Goal: Use online tool/utility: Use online tool/utility

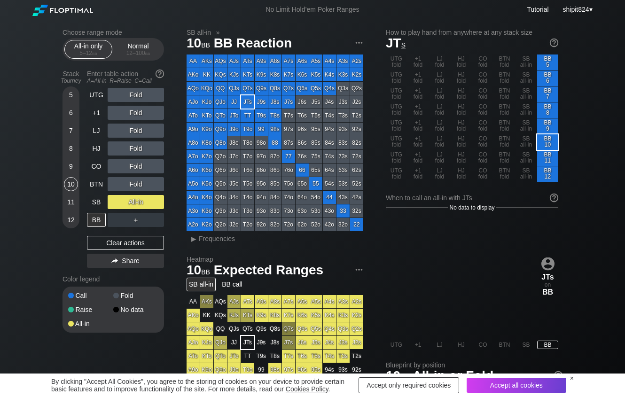
drag, startPoint x: 156, startPoint y: 248, endPoint x: 151, endPoint y: 237, distance: 12.2
click at [156, 249] on div "Clear actions" at bounding box center [125, 243] width 77 height 14
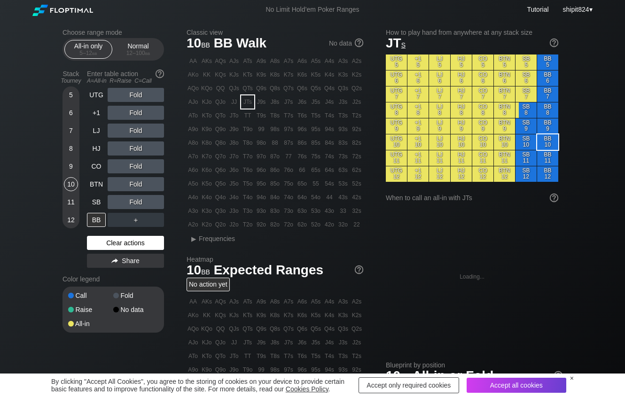
click at [150, 238] on div "UTG Fold +1 Fold LJ Fold HJ Fold CO Fold BTN Fold SB Fold BB ＋ Clear actions Sh…" at bounding box center [125, 180] width 77 height 184
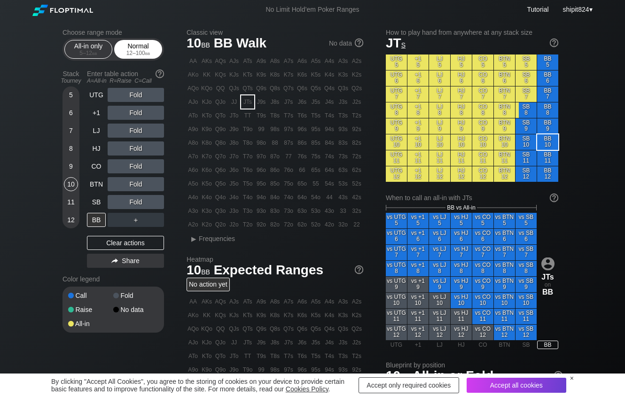
click at [145, 47] on div "Normal 12 – 100 bb" at bounding box center [138, 49] width 43 height 18
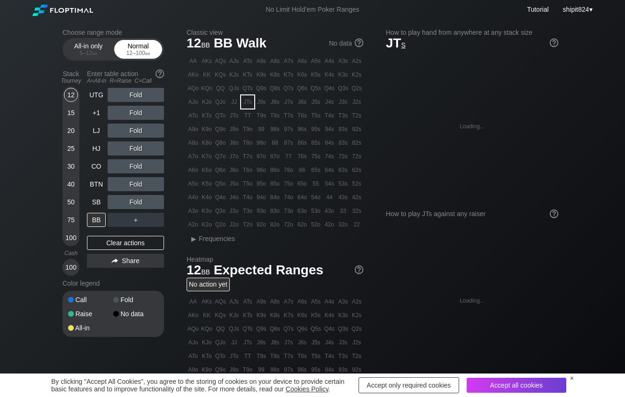
click at [143, 49] on div "Normal 12 – 100 bb" at bounding box center [138, 49] width 43 height 18
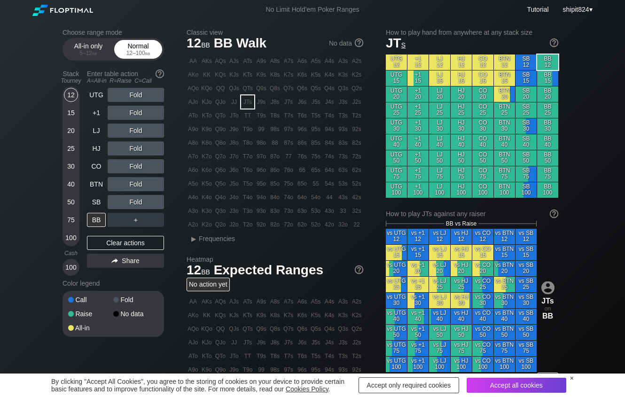
click at [141, 49] on div "Normal 12 – 100 bb" at bounding box center [138, 49] width 43 height 18
drag, startPoint x: 140, startPoint y: 49, endPoint x: 132, endPoint y: 52, distance: 8.3
click at [139, 50] on div "Normal 12 – 100 bb" at bounding box center [138, 49] width 43 height 18
drag, startPoint x: 70, startPoint y: 202, endPoint x: 84, endPoint y: 203, distance: 14.1
click at [70, 202] on div "50" at bounding box center [71, 202] width 14 height 14
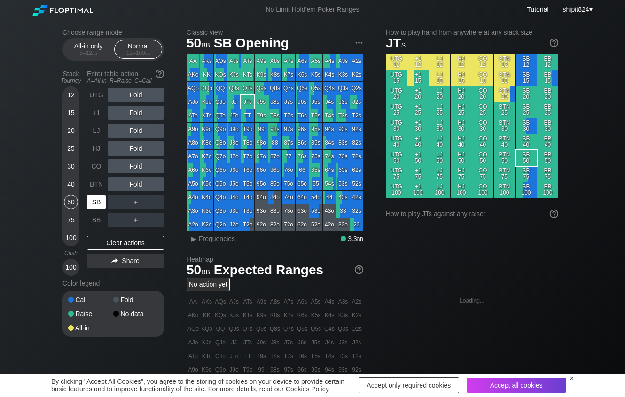
click at [93, 203] on div "SB" at bounding box center [96, 202] width 19 height 14
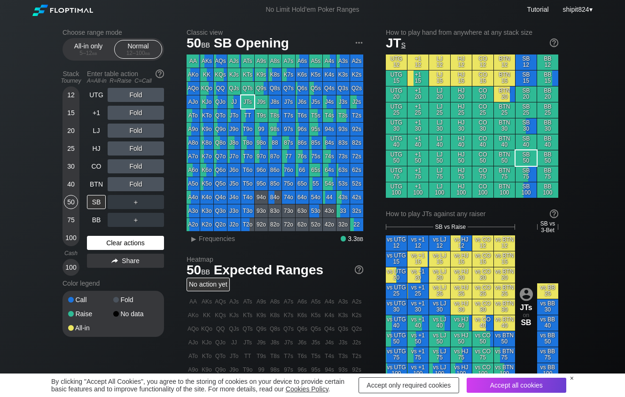
click at [106, 244] on div "Clear actions" at bounding box center [125, 243] width 77 height 14
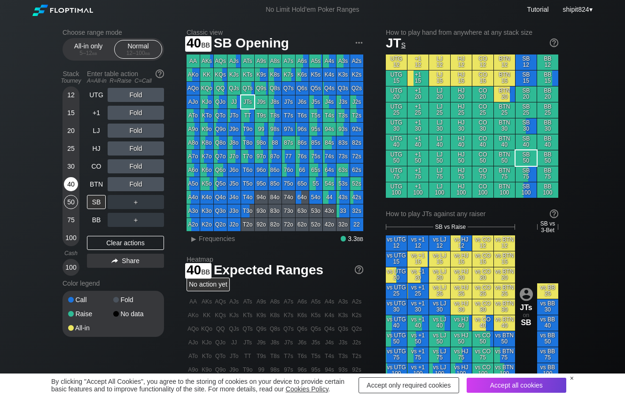
click at [66, 186] on div "40" at bounding box center [71, 184] width 14 height 14
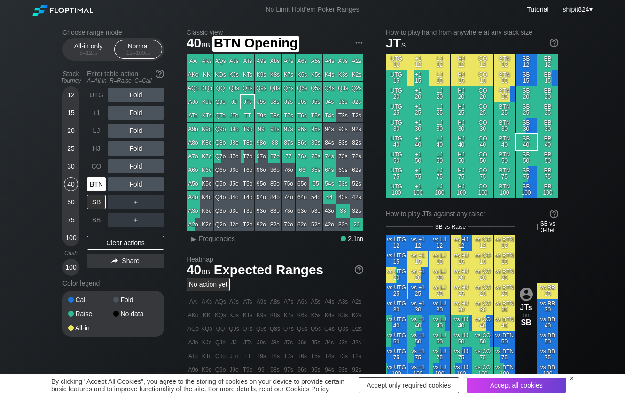
click at [97, 189] on div "BTN" at bounding box center [96, 184] width 19 height 14
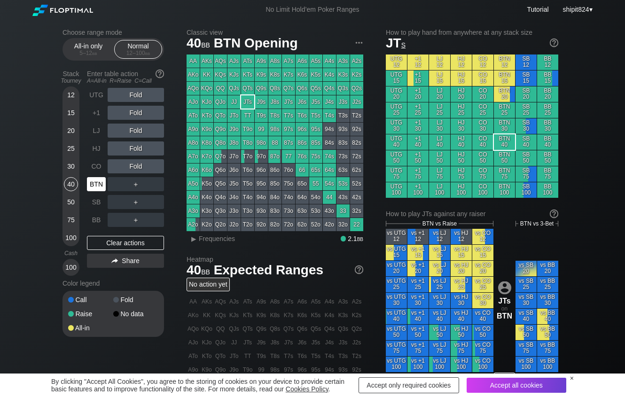
click at [96, 189] on div "BTN" at bounding box center [96, 184] width 19 height 14
click at [135, 171] on div "R ✕" at bounding box center [136, 166] width 18 height 14
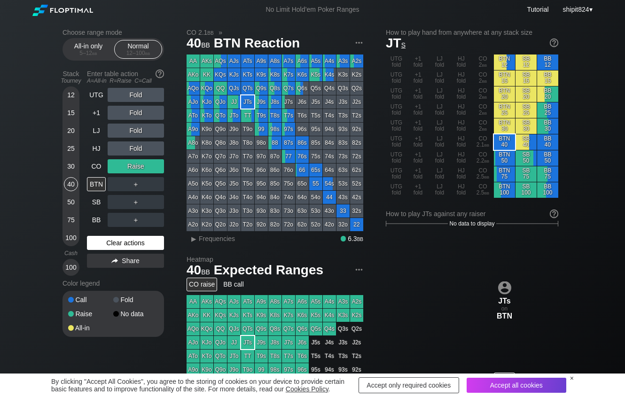
click at [93, 244] on div "Clear actions" at bounding box center [125, 243] width 77 height 14
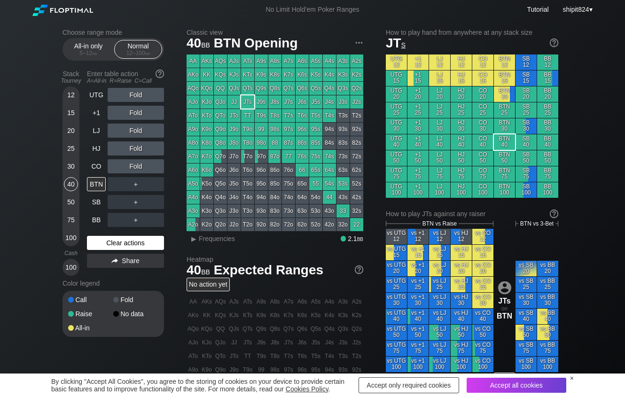
click at [93, 244] on div "Clear actions" at bounding box center [125, 243] width 77 height 14
click at [94, 173] on div "CO" at bounding box center [96, 166] width 19 height 14
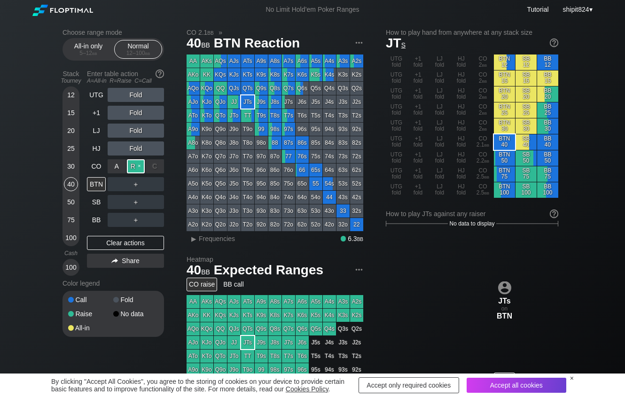
click at [135, 171] on div "R ✕" at bounding box center [136, 166] width 18 height 14
click at [130, 188] on div "R ✕" at bounding box center [136, 184] width 18 height 14
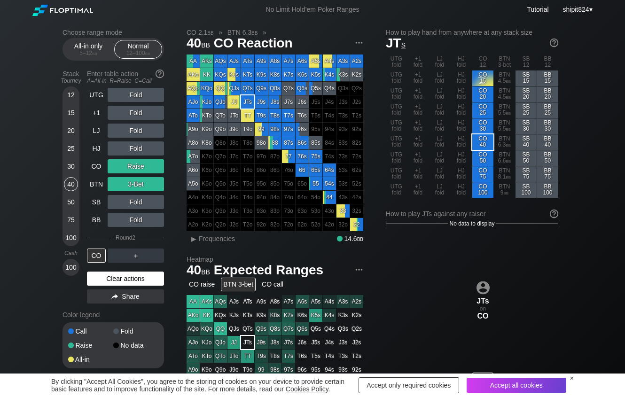
click at [103, 282] on div "Clear actions" at bounding box center [125, 279] width 77 height 14
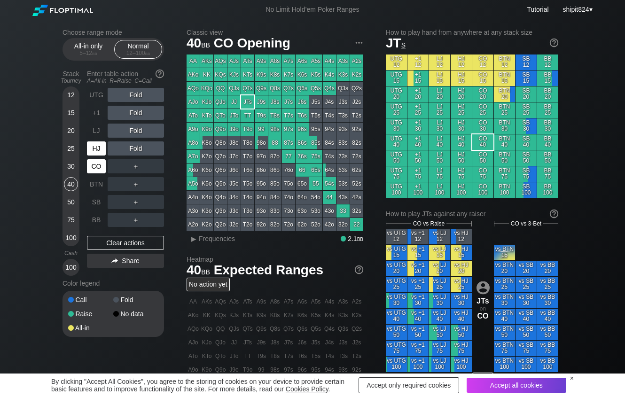
click at [94, 156] on div "HJ" at bounding box center [96, 149] width 19 height 14
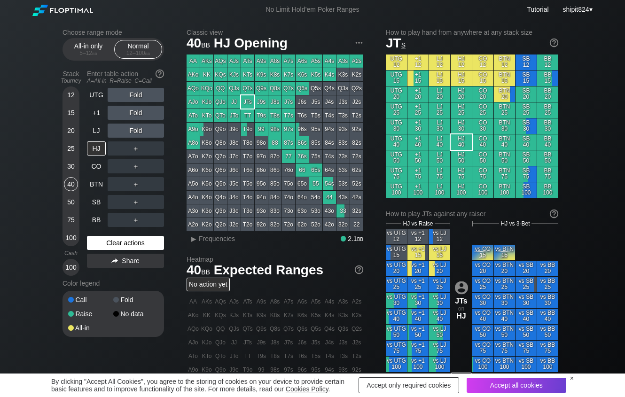
click at [152, 237] on div "UTG Fold +1 Fold LJ Fold HJ ＋ CO ＋ BTN ＋ SB ＋ BB ＋ Clear actions Share" at bounding box center [125, 182] width 77 height 188
click at [147, 240] on div "Clear actions" at bounding box center [125, 243] width 77 height 14
click at [108, 244] on div "Clear actions" at bounding box center [125, 243] width 77 height 14
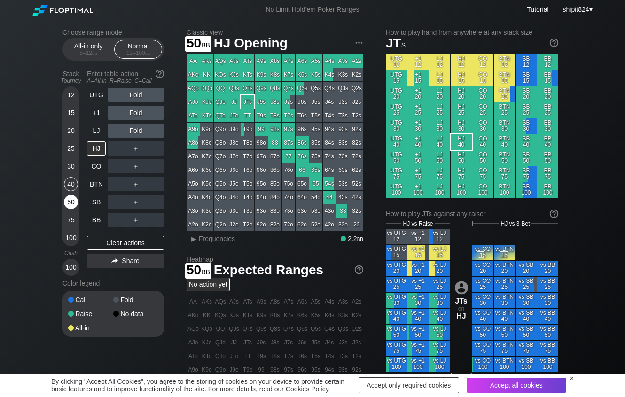
click at [70, 209] on div "50" at bounding box center [71, 202] width 14 height 14
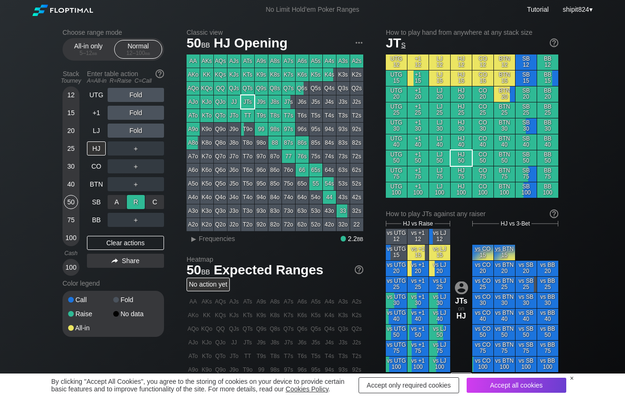
click at [133, 203] on div "R ✕" at bounding box center [136, 202] width 18 height 14
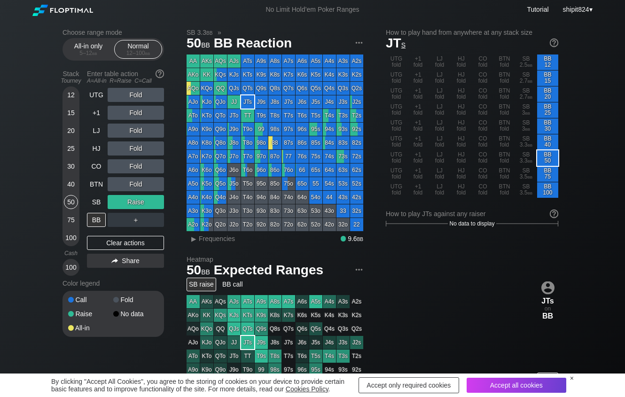
click at [100, 248] on div "Clear actions" at bounding box center [125, 243] width 77 height 14
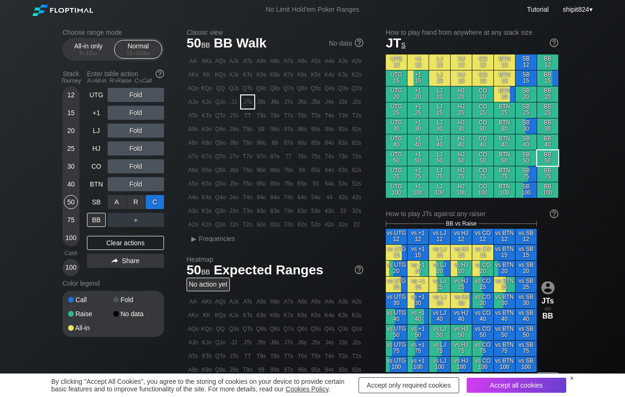
click at [158, 206] on div "C ✕" at bounding box center [155, 202] width 18 height 14
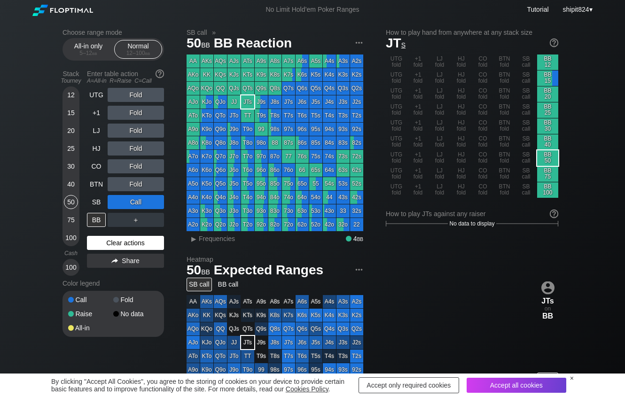
click at [93, 241] on div "Clear actions" at bounding box center [125, 243] width 77 height 14
click at [93, 244] on div "Clear actions" at bounding box center [125, 243] width 77 height 14
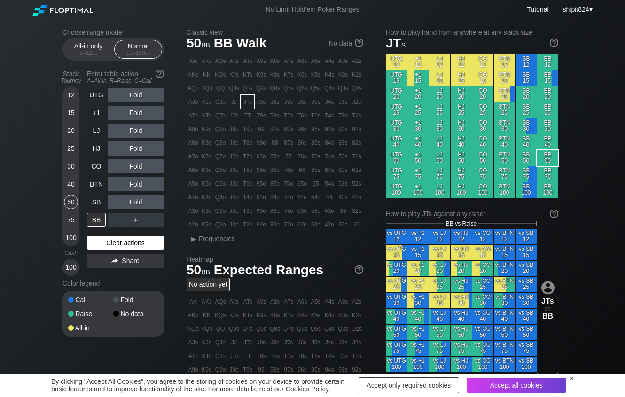
click at [93, 245] on div "Clear actions" at bounding box center [125, 243] width 77 height 14
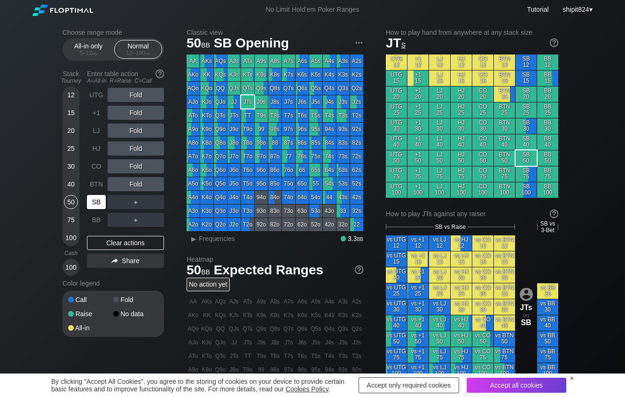
click at [96, 208] on div "SB" at bounding box center [96, 202] width 19 height 14
click at [94, 207] on div "SB" at bounding box center [96, 202] width 19 height 14
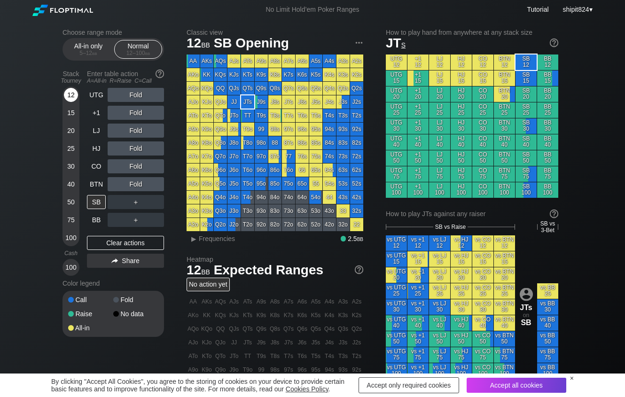
click at [72, 94] on div "12" at bounding box center [71, 95] width 14 height 14
click at [132, 244] on div "Clear actions" at bounding box center [125, 243] width 77 height 14
click at [155, 245] on div "Clear actions" at bounding box center [125, 243] width 77 height 14
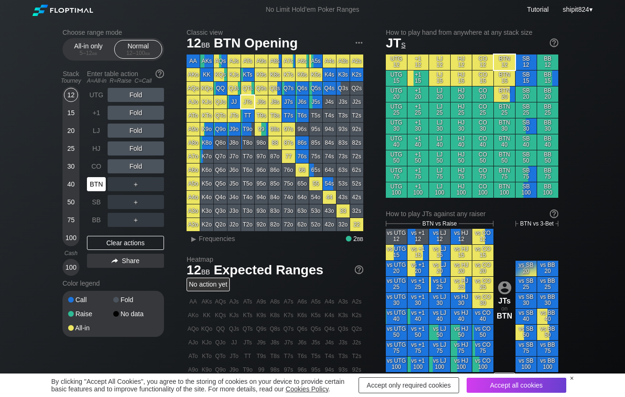
click at [94, 181] on div "BTN" at bounding box center [96, 184] width 19 height 14
click at [91, 184] on div "BTN" at bounding box center [96, 184] width 19 height 14
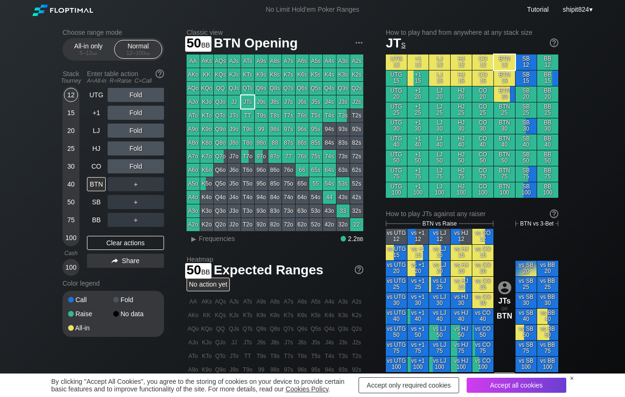
click at [66, 198] on div "50" at bounding box center [71, 202] width 14 height 14
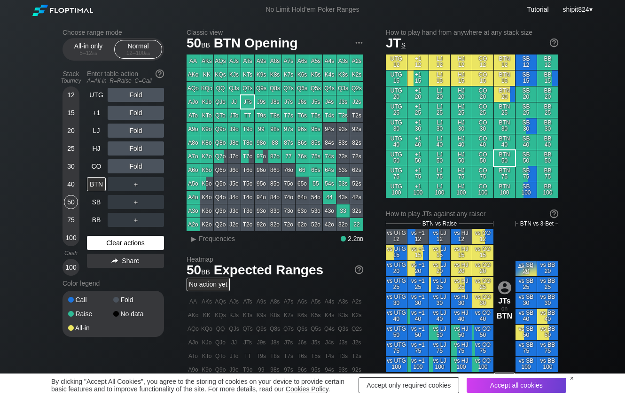
click at [129, 247] on div "Clear actions" at bounding box center [125, 243] width 77 height 14
click at [128, 246] on div "Clear actions" at bounding box center [125, 243] width 77 height 14
click at [102, 244] on div "Clear actions" at bounding box center [125, 243] width 77 height 14
click at [132, 249] on div "Clear actions" at bounding box center [125, 243] width 77 height 14
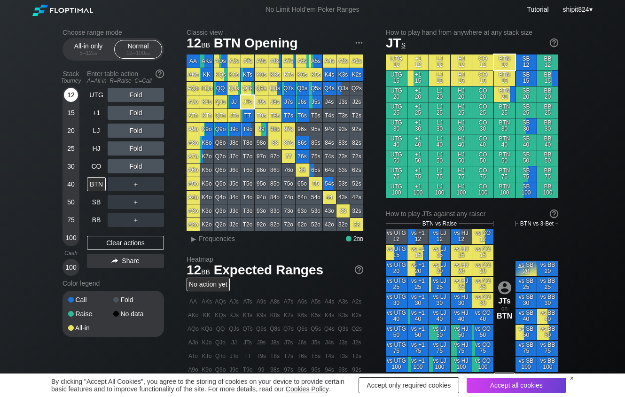
click at [74, 99] on div "12" at bounding box center [71, 95] width 14 height 14
click at [126, 246] on div "Clear actions" at bounding box center [125, 243] width 77 height 14
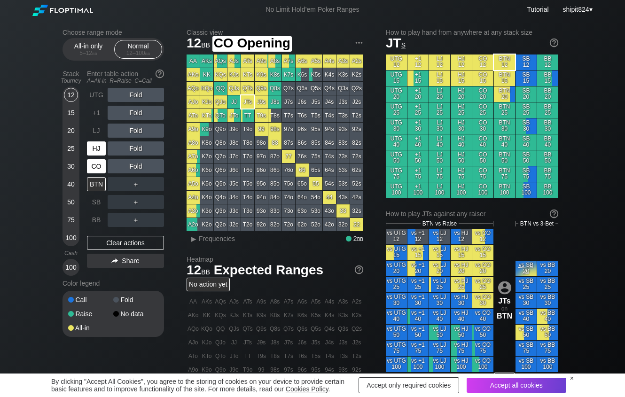
drag, startPoint x: 94, startPoint y: 162, endPoint x: 90, endPoint y: 155, distance: 8.2
click at [96, 160] on div "CO" at bounding box center [97, 166] width 21 height 18
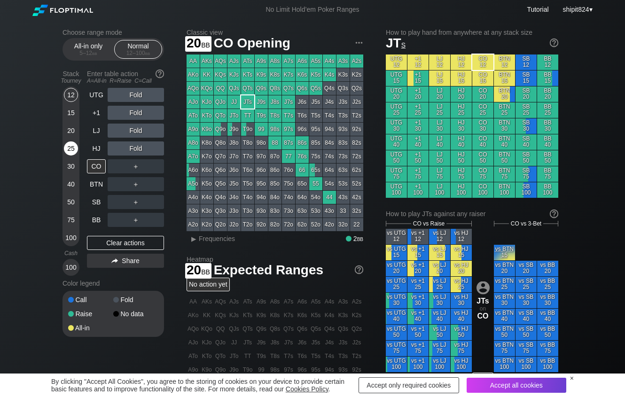
drag, startPoint x: 71, startPoint y: 138, endPoint x: 72, endPoint y: 143, distance: 5.4
click at [71, 138] on div "20" at bounding box center [71, 131] width 14 height 14
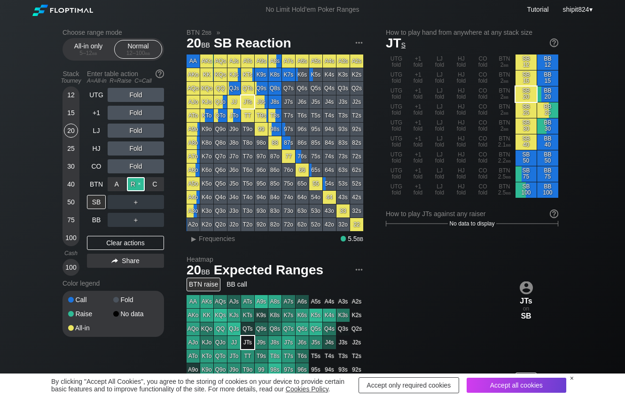
click at [137, 184] on div "R ✕" at bounding box center [136, 184] width 18 height 14
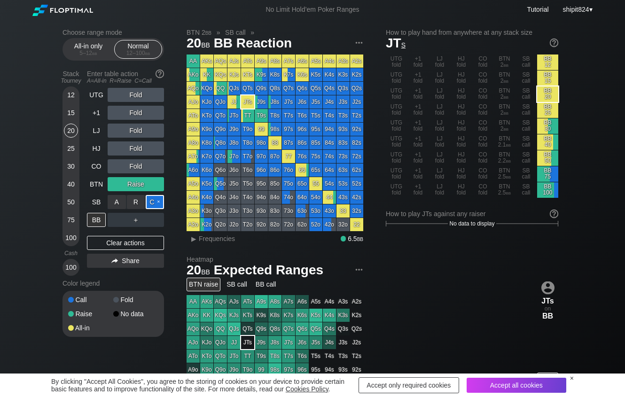
click at [152, 202] on div "C ✕" at bounding box center [155, 202] width 18 height 14
click at [144, 247] on div "Clear actions" at bounding box center [125, 243] width 77 height 14
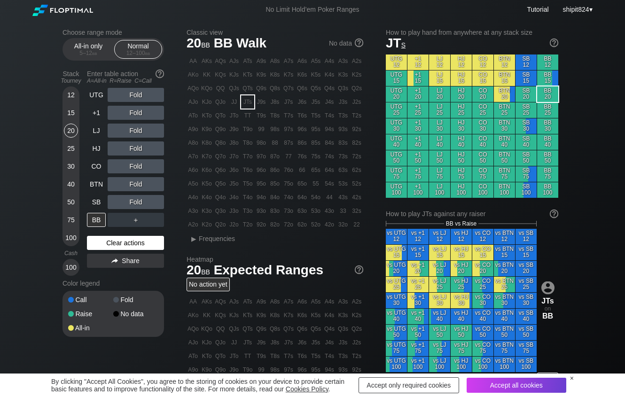
click at [133, 247] on div "Clear actions" at bounding box center [125, 243] width 77 height 14
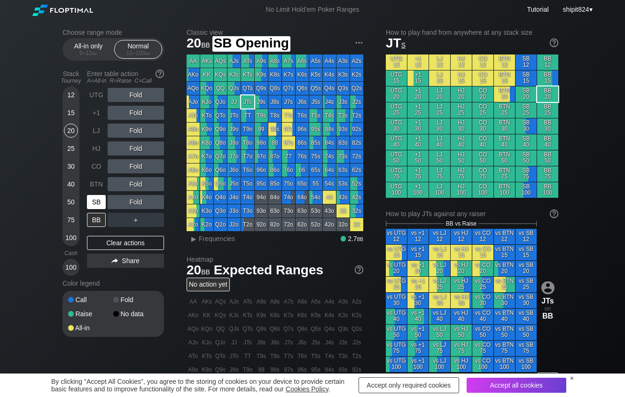
click at [90, 205] on div "SB" at bounding box center [96, 202] width 19 height 14
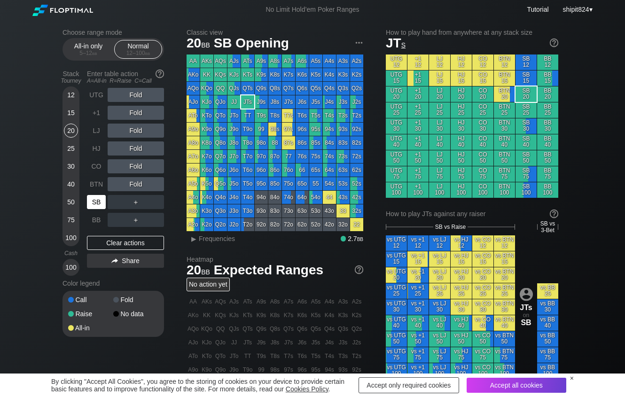
click at [93, 206] on div "SB" at bounding box center [96, 202] width 19 height 14
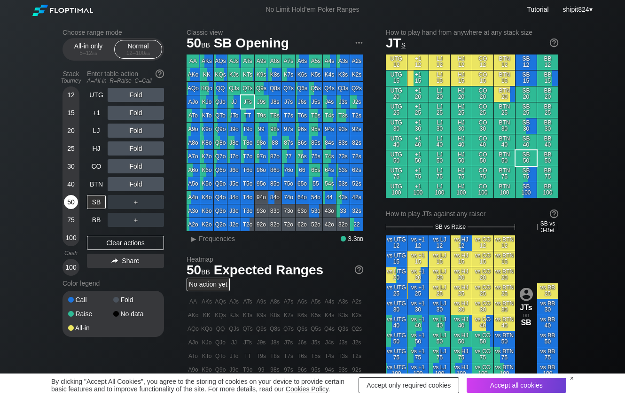
click at [77, 198] on div "50" at bounding box center [71, 204] width 14 height 18
click at [71, 200] on div "50" at bounding box center [71, 202] width 14 height 14
click at [100, 250] on div "Clear actions" at bounding box center [125, 243] width 77 height 14
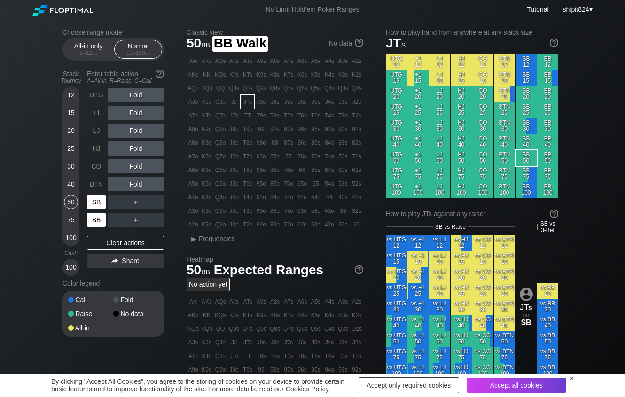
click at [93, 206] on div "SB" at bounding box center [96, 202] width 19 height 14
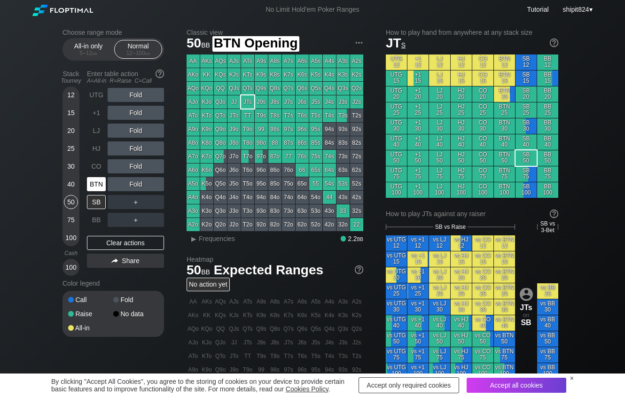
click at [93, 183] on div "BTN" at bounding box center [96, 184] width 19 height 14
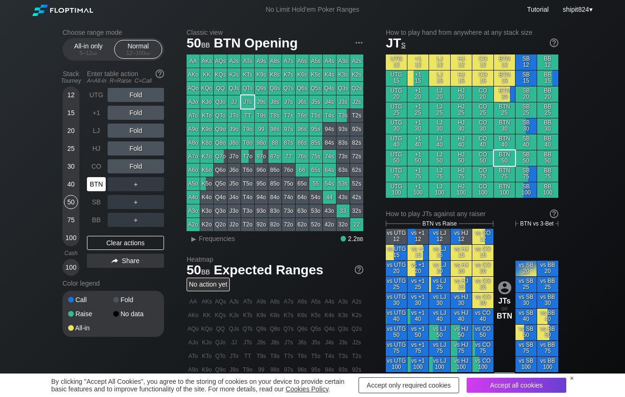
click at [93, 183] on div "BTN" at bounding box center [96, 184] width 19 height 14
drag, startPoint x: 93, startPoint y: 183, endPoint x: 97, endPoint y: 179, distance: 6.0
click at [92, 183] on div "BTN" at bounding box center [96, 184] width 19 height 14
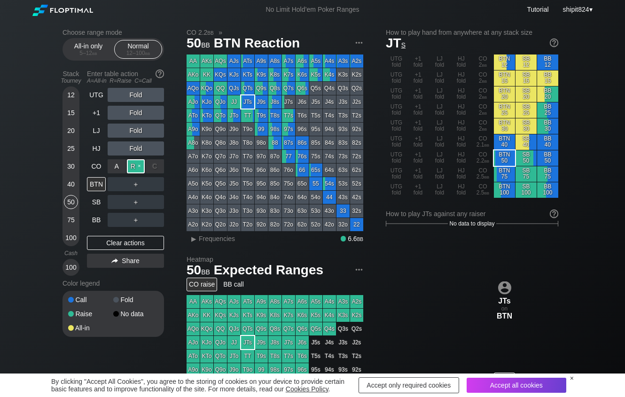
click at [134, 169] on div "R ✕" at bounding box center [136, 166] width 18 height 14
drag, startPoint x: 99, startPoint y: 247, endPoint x: 107, endPoint y: 213, distance: 34.7
click at [100, 247] on div "Clear actions" at bounding box center [125, 243] width 77 height 14
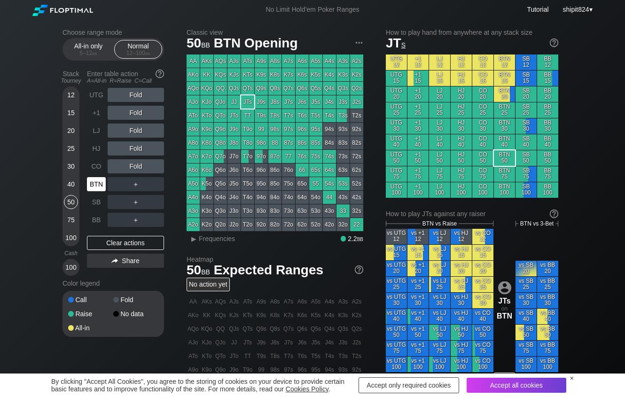
click at [100, 191] on div "BTN" at bounding box center [96, 184] width 19 height 14
drag, startPoint x: 161, startPoint y: 191, endPoint x: 138, endPoint y: 196, distance: 23.5
click at [142, 188] on div "R ✕" at bounding box center [136, 184] width 18 height 14
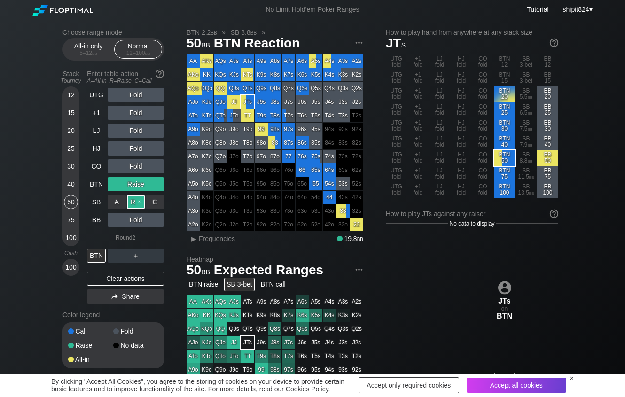
click at [132, 207] on div "R ✕" at bounding box center [136, 202] width 18 height 14
click at [115, 284] on div "Clear actions" at bounding box center [125, 279] width 77 height 14
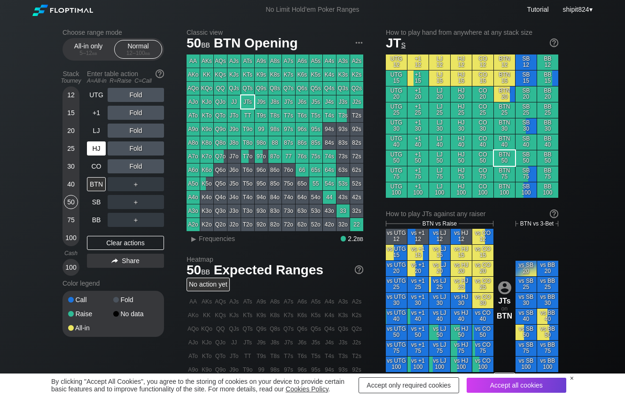
click at [99, 151] on div "HJ" at bounding box center [96, 149] width 19 height 14
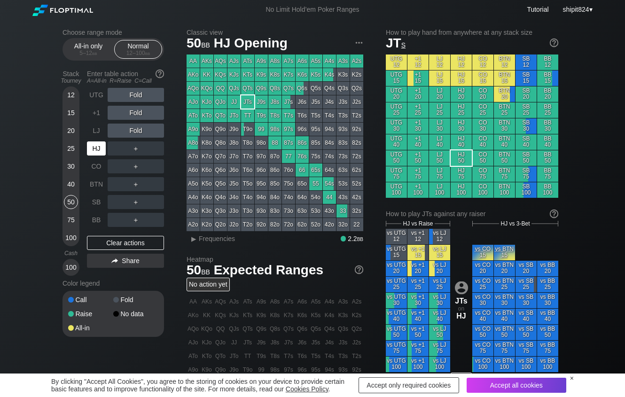
click at [98, 151] on div "HJ" at bounding box center [96, 149] width 19 height 14
click at [96, 151] on div "HJ" at bounding box center [96, 149] width 19 height 14
click at [95, 151] on div "HJ" at bounding box center [96, 149] width 19 height 14
click at [94, 151] on div "HJ" at bounding box center [96, 149] width 19 height 14
click at [95, 152] on div "HJ" at bounding box center [96, 149] width 19 height 14
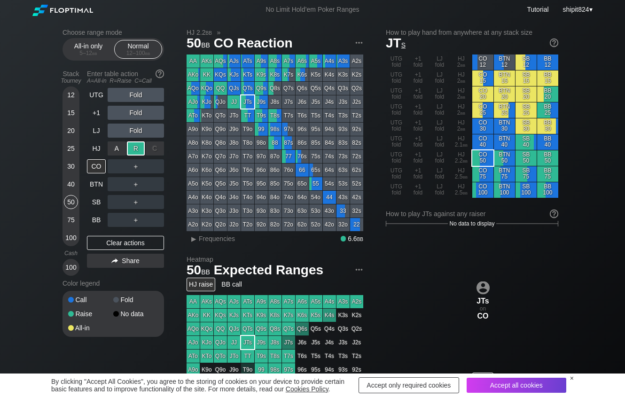
drag, startPoint x: 137, startPoint y: 148, endPoint x: 121, endPoint y: 160, distance: 20.0
click at [136, 148] on div "R ✕" at bounding box center [136, 149] width 18 height 14
click at [105, 244] on div "Clear actions" at bounding box center [125, 243] width 77 height 14
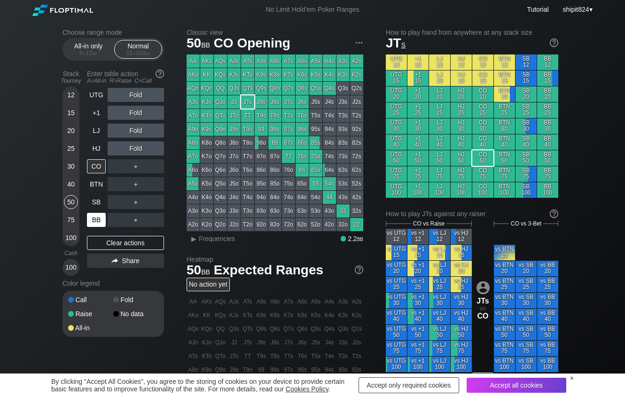
click at [96, 229] on div "UTG Fold +1 Fold LJ Fold HJ Fold CO ＋ BTN ＋ SB ＋ BB ＋ Clear actions Share" at bounding box center [125, 182] width 77 height 188
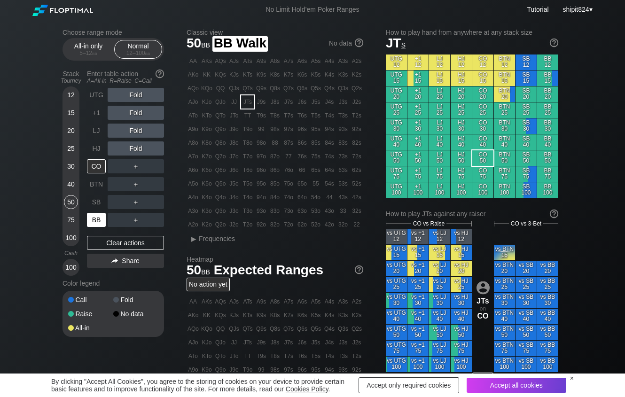
drag, startPoint x: 97, startPoint y: 219, endPoint x: 88, endPoint y: 218, distance: 9.0
click at [96, 219] on div "BB" at bounding box center [96, 220] width 19 height 14
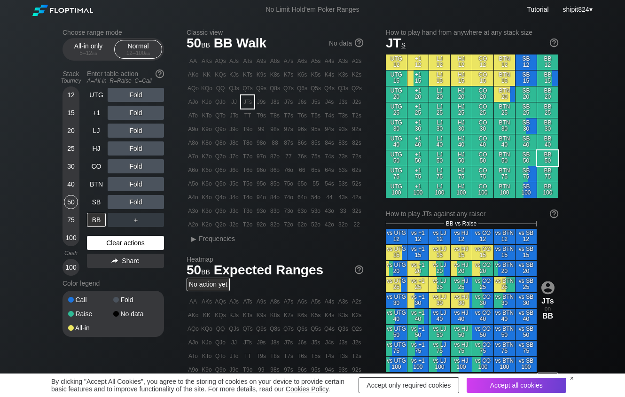
click at [95, 241] on div "Clear actions" at bounding box center [125, 243] width 77 height 14
click at [94, 241] on div "Clear actions" at bounding box center [125, 243] width 77 height 14
click at [94, 242] on div "Clear actions" at bounding box center [125, 243] width 77 height 14
click at [100, 213] on div "BB" at bounding box center [97, 220] width 21 height 18
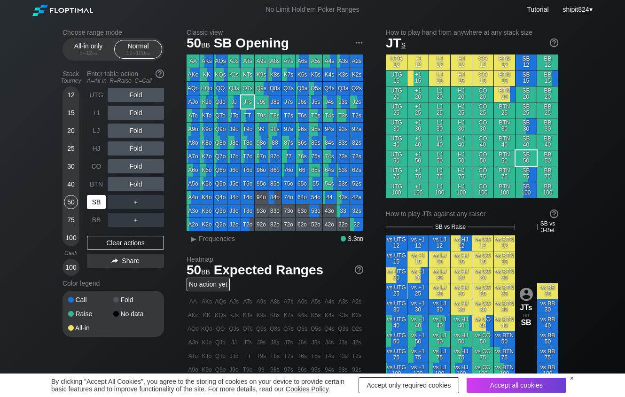
click at [99, 205] on div "SB" at bounding box center [96, 202] width 19 height 14
click at [139, 168] on div "R ✕" at bounding box center [136, 166] width 18 height 14
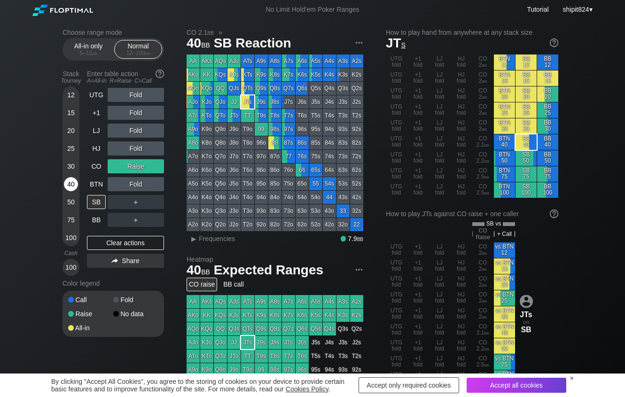
click at [68, 184] on div "40" at bounding box center [71, 184] width 14 height 14
click at [126, 243] on div "Clear actions" at bounding box center [125, 243] width 77 height 14
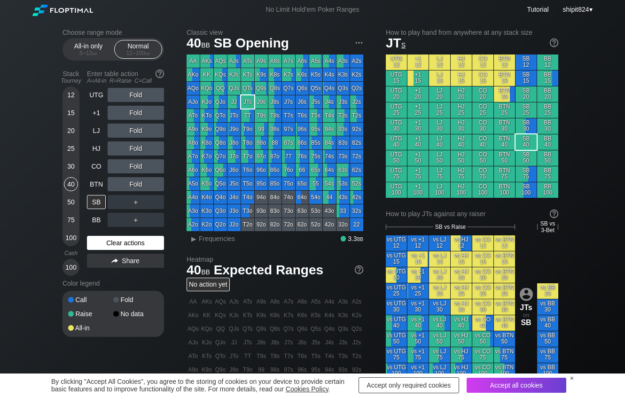
click at [125, 243] on div "Clear actions" at bounding box center [125, 243] width 77 height 14
click at [132, 241] on div "Clear actions" at bounding box center [125, 243] width 77 height 14
click at [106, 239] on div "Clear actions" at bounding box center [125, 243] width 77 height 14
click at [124, 246] on div "Clear actions" at bounding box center [125, 243] width 77 height 14
click at [133, 238] on div "Clear actions" at bounding box center [125, 243] width 77 height 14
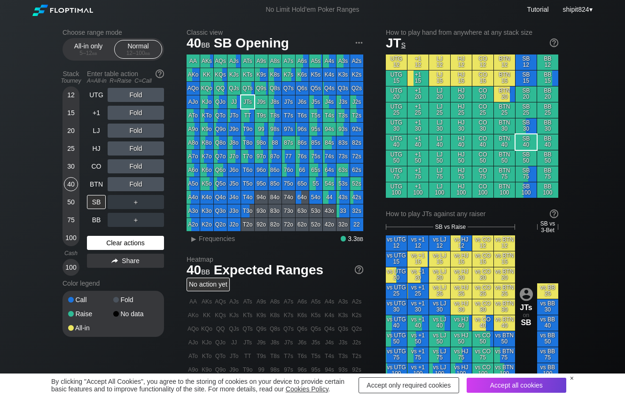
drag, startPoint x: 133, startPoint y: 238, endPoint x: 32, endPoint y: 218, distance: 102.3
click at [132, 238] on div "Clear actions" at bounding box center [125, 243] width 77 height 14
click at [111, 238] on div "Clear actions" at bounding box center [125, 243] width 77 height 14
click at [111, 237] on div "UTG Fold +1 Fold LJ Fold HJ Fold CO Fold BTN Fold SB ＋ BB ＋ Clear actions Share" at bounding box center [125, 182] width 77 height 188
click at [110, 236] on div "UTG Fold +1 Fold LJ Fold HJ Fold CO Fold BTN Fold SB ＋ BB ＋ Clear actions Share" at bounding box center [125, 182] width 77 height 188
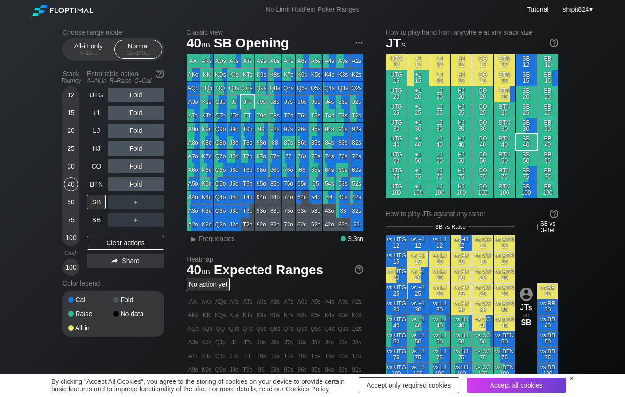
drag, startPoint x: 110, startPoint y: 236, endPoint x: 99, endPoint y: 231, distance: 12.2
click at [110, 236] on div "UTG Fold +1 Fold LJ Fold HJ Fold CO Fold BTN Fold SB ＋ BB ＋ Clear actions Share" at bounding box center [125, 182] width 77 height 188
click at [131, 245] on div "Clear actions" at bounding box center [125, 243] width 77 height 14
click at [130, 249] on div "Clear actions" at bounding box center [125, 243] width 77 height 14
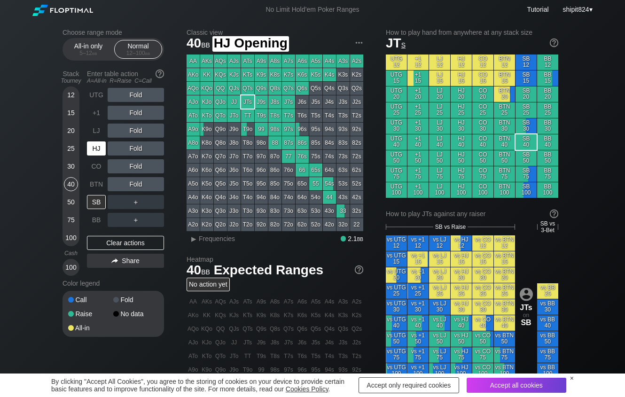
click at [101, 149] on div "HJ" at bounding box center [96, 149] width 19 height 14
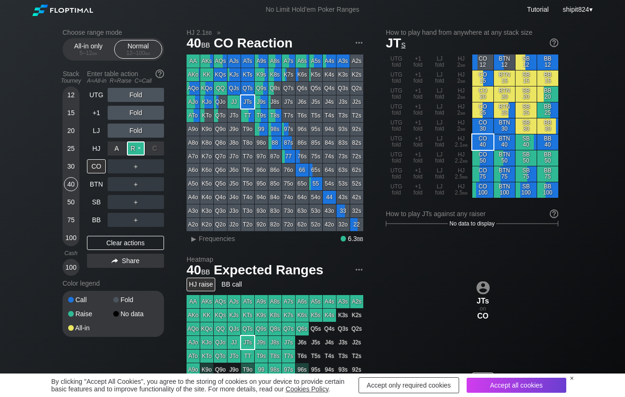
drag, startPoint x: 117, startPoint y: 151, endPoint x: 132, endPoint y: 150, distance: 15.1
click at [132, 150] on div "R ✕" at bounding box center [136, 149] width 18 height 14
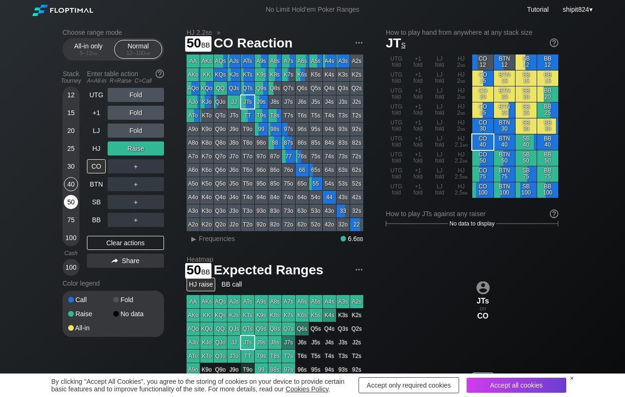
click at [70, 201] on div "50" at bounding box center [71, 202] width 14 height 14
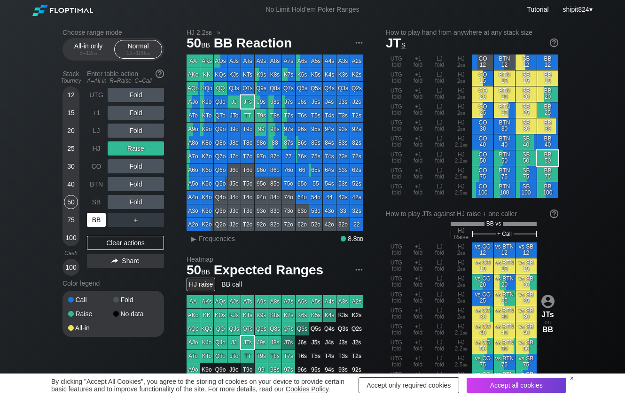
click at [95, 227] on div "BB" at bounding box center [96, 220] width 19 height 14
click at [115, 248] on div "Clear actions" at bounding box center [125, 243] width 77 height 14
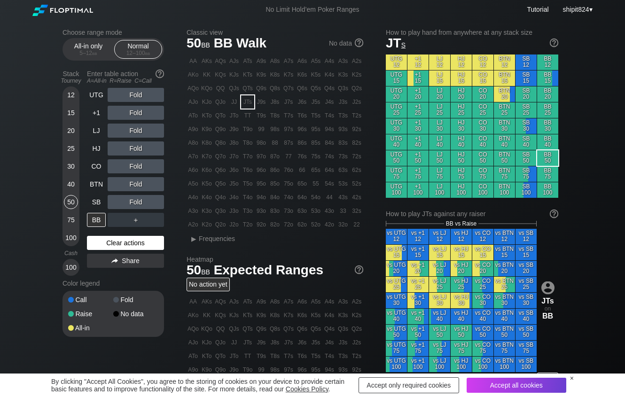
click at [115, 246] on div "Clear actions" at bounding box center [125, 243] width 77 height 14
drag, startPoint x: 99, startPoint y: 242, endPoint x: 14, endPoint y: 236, distance: 85.7
click at [99, 242] on div "Clear actions" at bounding box center [125, 243] width 77 height 14
click at [93, 223] on div "BB" at bounding box center [96, 220] width 19 height 14
click at [133, 169] on div "R ✕" at bounding box center [136, 166] width 18 height 14
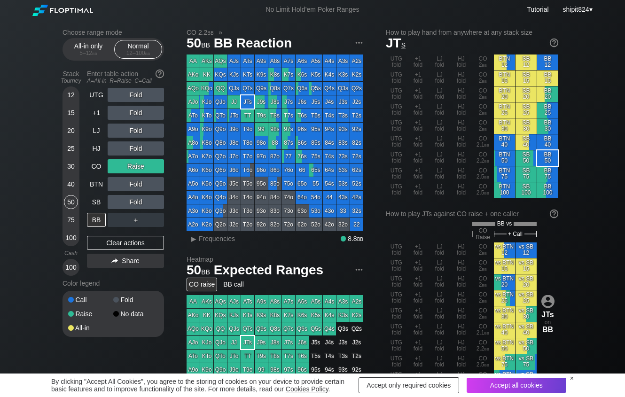
click at [113, 253] on div "UTG Fold +1 Fold LJ Fold HJ Fold CO Raise BTN Fold SB Fold BB ＋ Clear actions S…" at bounding box center [125, 182] width 77 height 188
click at [106, 247] on div "Clear actions" at bounding box center [125, 243] width 77 height 14
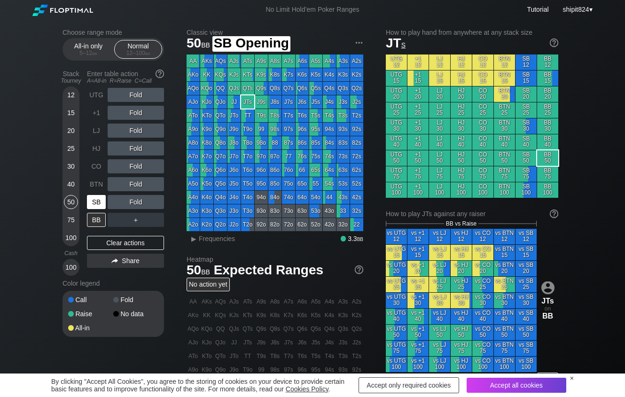
click at [88, 198] on div "SB" at bounding box center [96, 202] width 19 height 14
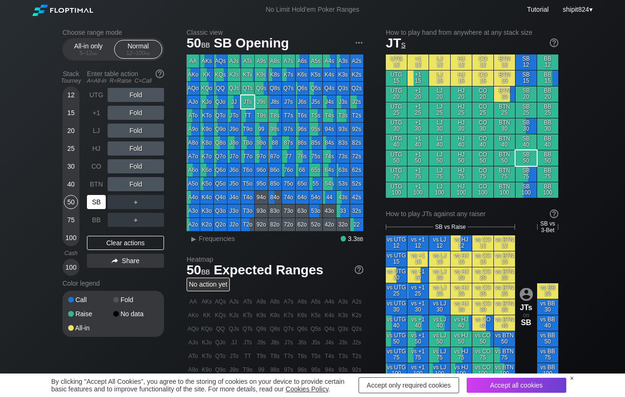
click at [88, 198] on div "SB" at bounding box center [96, 202] width 19 height 14
click at [139, 172] on div "R ✕" at bounding box center [136, 166] width 18 height 14
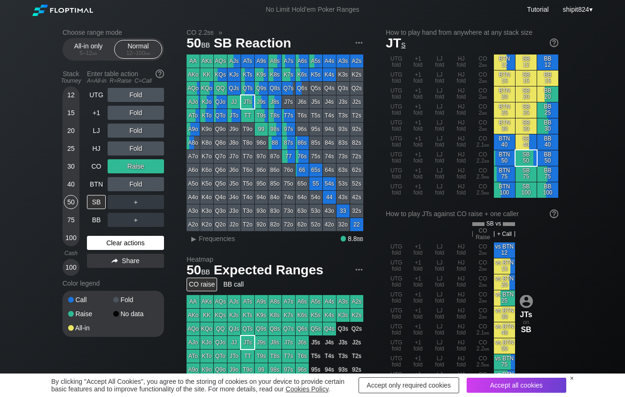
drag, startPoint x: 115, startPoint y: 246, endPoint x: 110, endPoint y: 239, distance: 8.4
click at [115, 247] on div "Clear actions" at bounding box center [125, 243] width 77 height 14
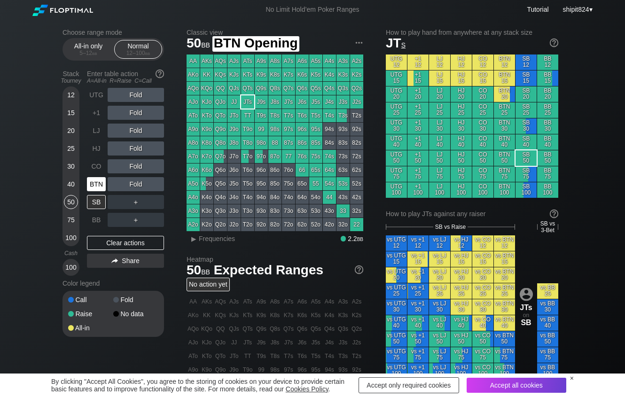
click at [94, 186] on div "BTN" at bounding box center [96, 184] width 19 height 14
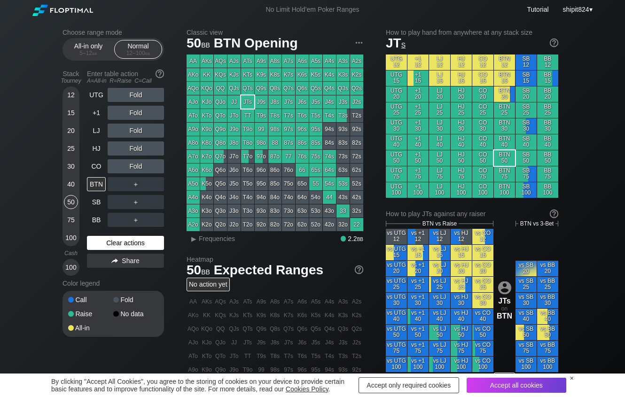
click at [131, 250] on div "Clear actions" at bounding box center [125, 243] width 77 height 14
click at [94, 243] on div "Clear actions" at bounding box center [125, 243] width 77 height 14
click at [108, 167] on div "A ✕" at bounding box center [117, 166] width 18 height 14
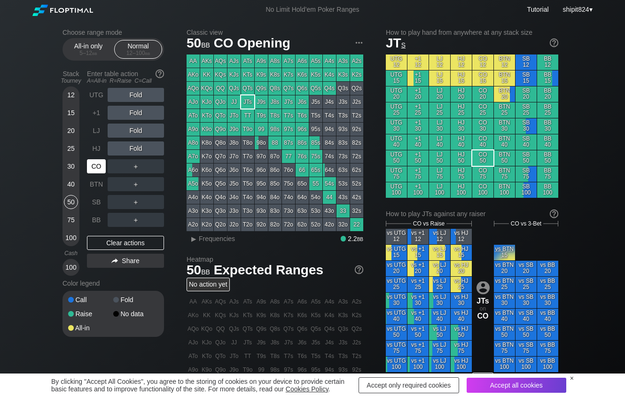
click at [94, 164] on div "CO" at bounding box center [96, 166] width 19 height 14
drag, startPoint x: 140, startPoint y: 246, endPoint x: 131, endPoint y: 245, distance: 9.0
click at [140, 246] on div "Clear actions" at bounding box center [125, 243] width 77 height 14
click at [143, 239] on div "Clear actions" at bounding box center [125, 243] width 77 height 14
click at [100, 243] on div "Clear actions" at bounding box center [125, 243] width 77 height 14
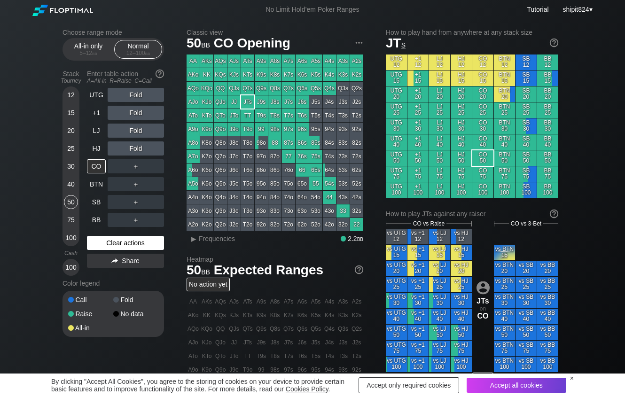
click at [150, 249] on div "Clear actions" at bounding box center [125, 243] width 77 height 14
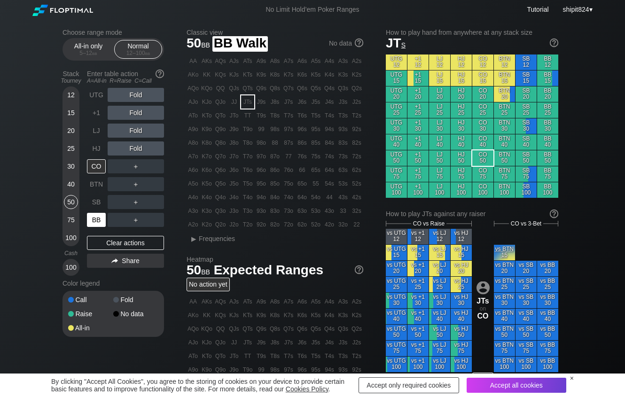
click at [94, 220] on div "BB" at bounding box center [96, 220] width 19 height 14
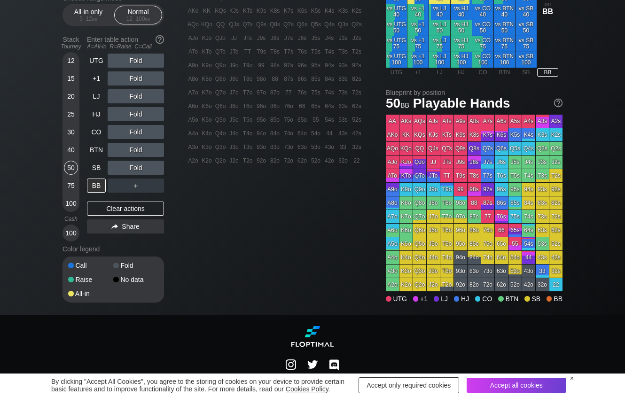
scroll to position [359, 0]
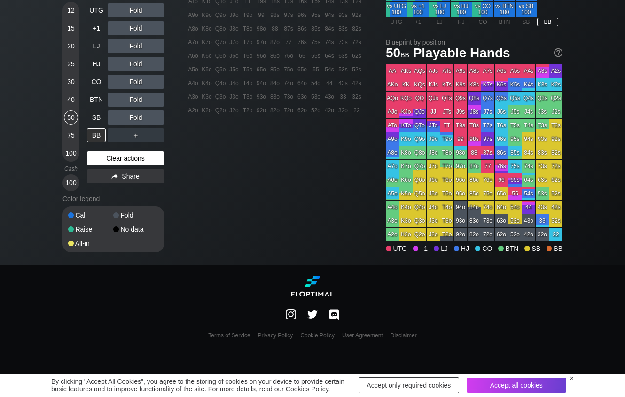
click at [161, 157] on div "Clear actions" at bounding box center [125, 158] width 77 height 14
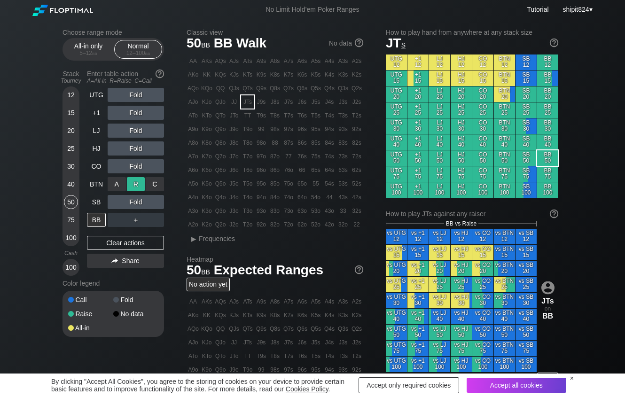
click at [137, 183] on div "R ✕" at bounding box center [136, 184] width 18 height 14
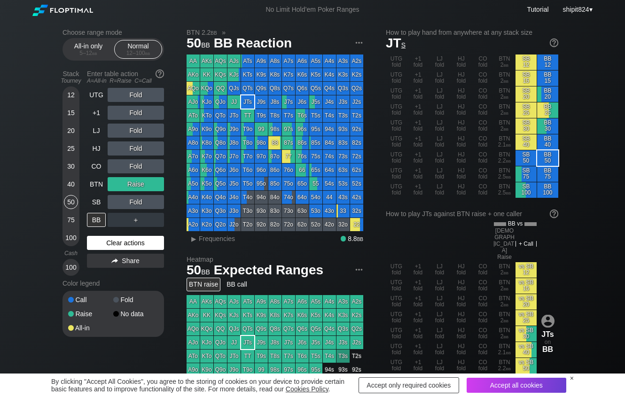
click at [99, 255] on div "UTG Fold +1 Fold LJ Fold HJ Fold CO Fold BTN Raise SB Fold BB ＋ Clear actions S…" at bounding box center [125, 182] width 77 height 188
click at [100, 244] on div "Clear actions" at bounding box center [125, 243] width 77 height 14
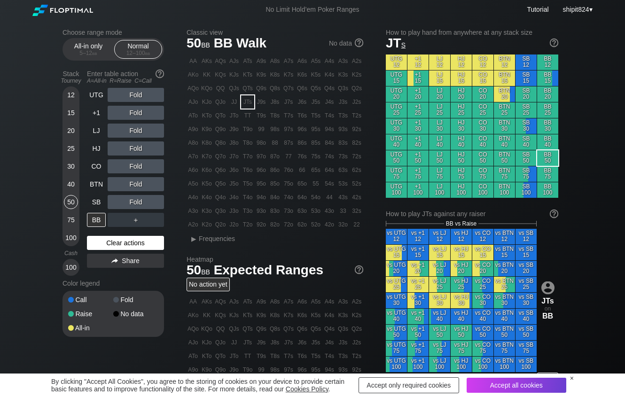
click at [134, 245] on div "Clear actions" at bounding box center [125, 243] width 77 height 14
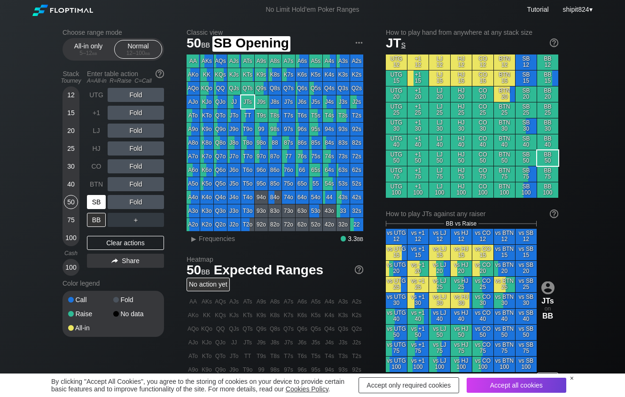
click at [99, 198] on div "SB" at bounding box center [96, 202] width 19 height 14
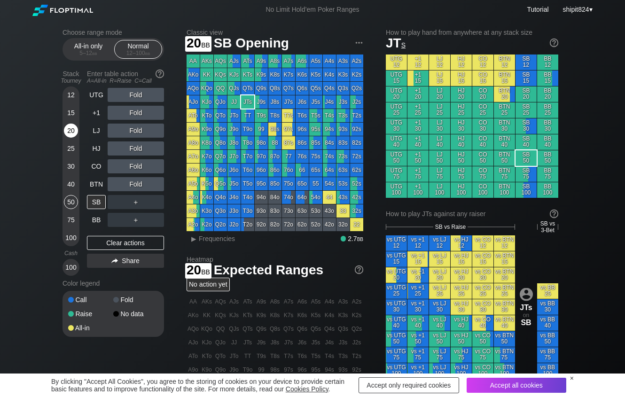
click at [72, 129] on div "20" at bounding box center [71, 131] width 14 height 14
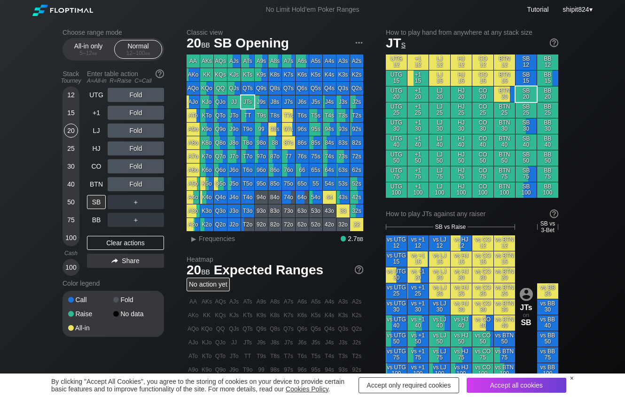
click at [79, 129] on div "12 15 20 25 30 40 50 75 100" at bounding box center [71, 167] width 17 height 160
click at [74, 129] on div "20" at bounding box center [71, 131] width 14 height 14
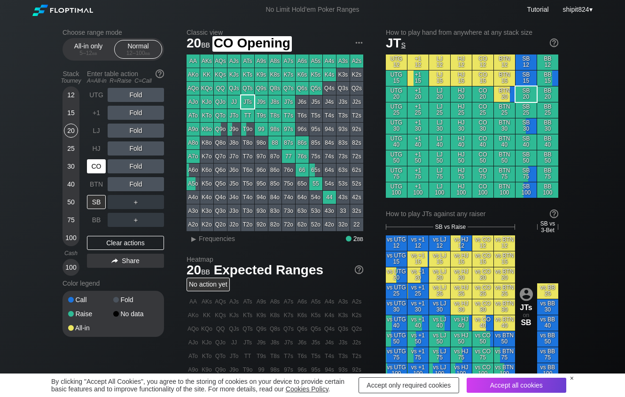
click at [104, 167] on div "CO" at bounding box center [96, 166] width 19 height 14
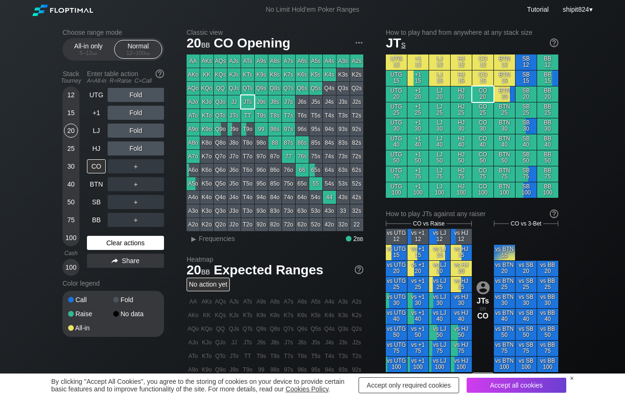
click at [135, 239] on div "Clear actions" at bounding box center [125, 243] width 77 height 14
click at [489, 383] on div "Accept all cookies" at bounding box center [517, 385] width 100 height 15
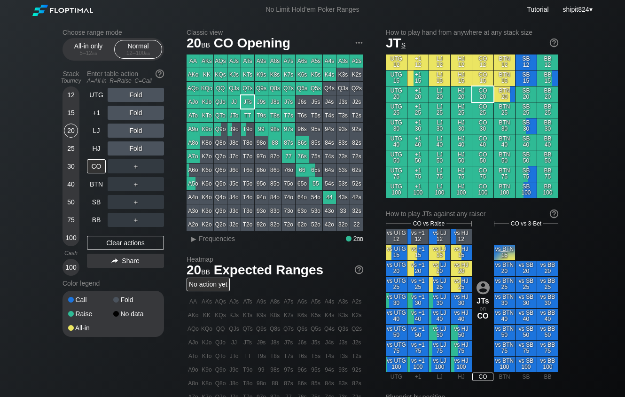
click at [145, 231] on div "UTG Fold +1 Fold LJ Fold HJ Fold CO ＋ BTN ＋ SB ＋ BB ＋ Clear actions Share" at bounding box center [125, 182] width 77 height 188
click at [141, 239] on div "Clear actions" at bounding box center [125, 243] width 77 height 14
click at [68, 185] on div "40" at bounding box center [71, 184] width 14 height 14
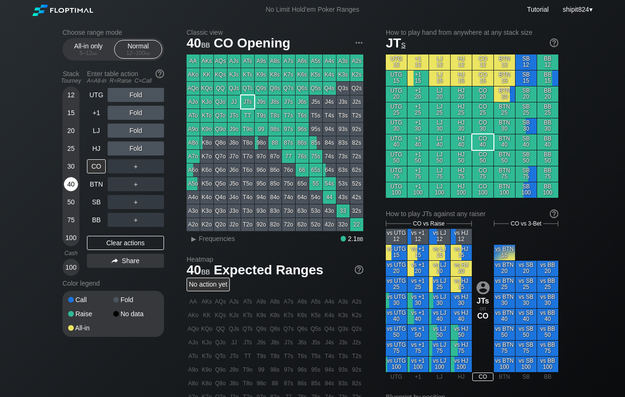
click at [68, 185] on div "40" at bounding box center [71, 184] width 14 height 14
click at [142, 248] on div "Clear actions" at bounding box center [125, 243] width 77 height 14
drag, startPoint x: 141, startPoint y: 248, endPoint x: 126, endPoint y: 237, distance: 18.4
click at [141, 248] on div "Clear actions" at bounding box center [125, 243] width 77 height 14
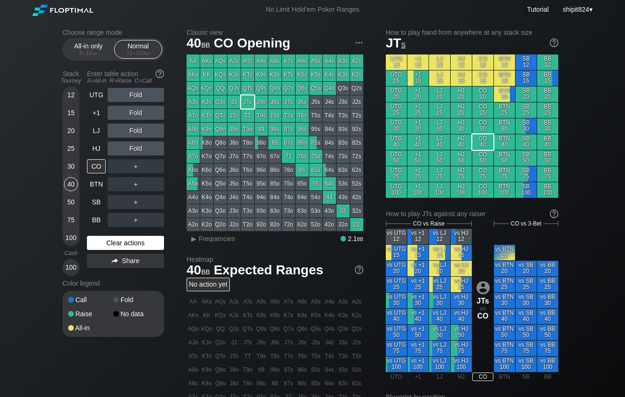
click at [150, 241] on div "Clear actions" at bounding box center [125, 243] width 77 height 14
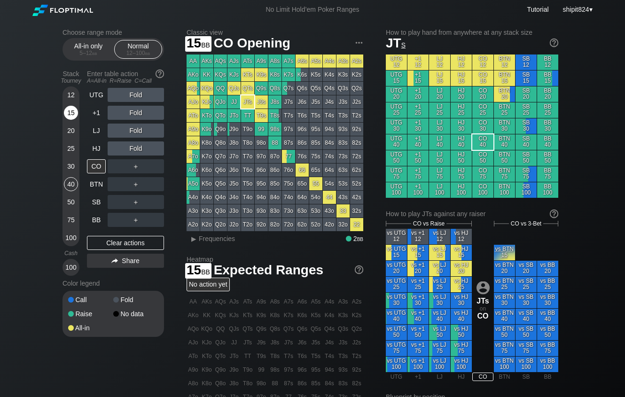
click at [68, 115] on div "15" at bounding box center [71, 113] width 14 height 14
click at [67, 115] on div "15" at bounding box center [71, 113] width 14 height 14
click at [66, 116] on div "15" at bounding box center [71, 113] width 14 height 14
click at [64, 115] on div "15" at bounding box center [71, 113] width 14 height 14
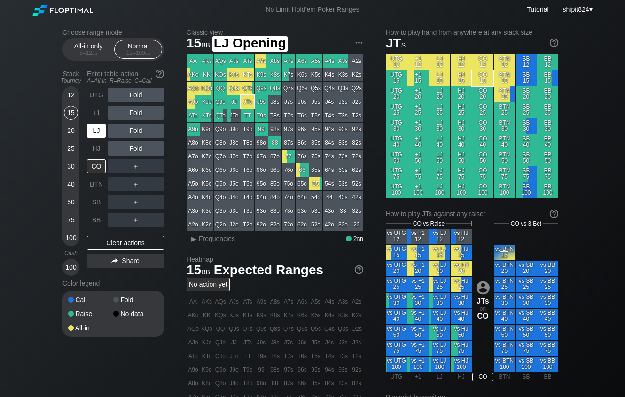
click at [97, 134] on div "LJ" at bounding box center [96, 131] width 19 height 14
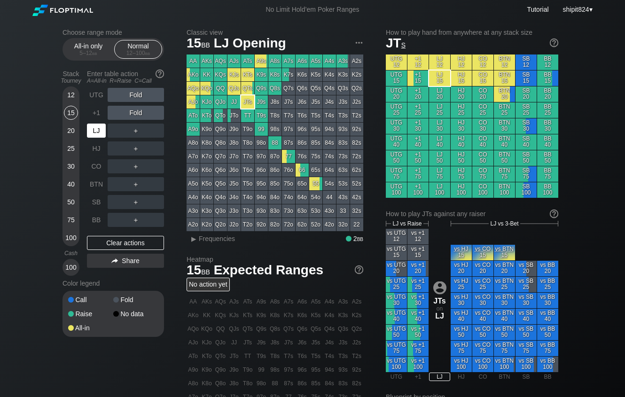
click at [97, 134] on div "LJ" at bounding box center [96, 131] width 19 height 14
click at [125, 247] on div "Clear actions" at bounding box center [125, 243] width 77 height 14
click at [148, 239] on div "Clear actions" at bounding box center [125, 243] width 77 height 14
click at [128, 243] on div "Clear actions" at bounding box center [125, 243] width 77 height 14
click at [116, 241] on div "Clear actions" at bounding box center [125, 243] width 77 height 14
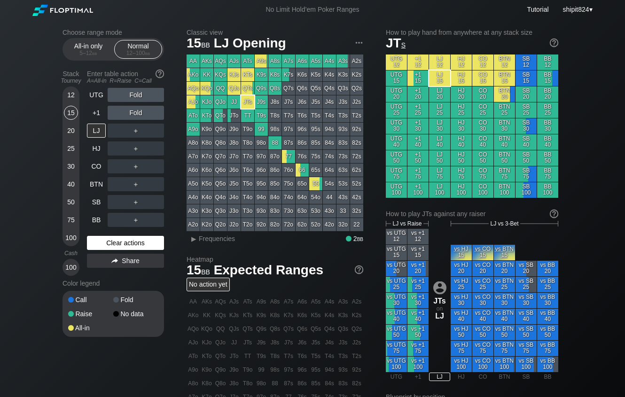
click at [116, 241] on div "Clear actions" at bounding box center [125, 243] width 77 height 14
drag, startPoint x: 118, startPoint y: 242, endPoint x: 115, endPoint y: 229, distance: 12.8
click at [118, 241] on div "Clear actions" at bounding box center [125, 243] width 77 height 14
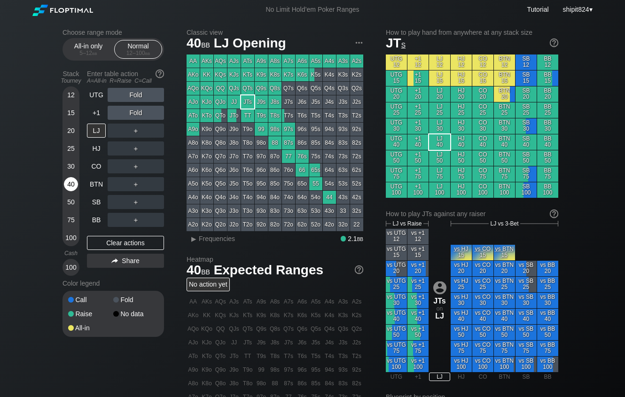
click at [72, 190] on div "40" at bounding box center [71, 184] width 14 height 14
click at [69, 203] on div "50" at bounding box center [71, 202] width 14 height 14
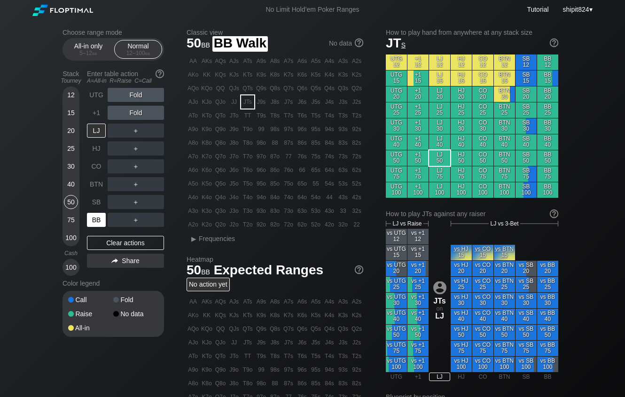
click at [95, 216] on div "BB" at bounding box center [96, 220] width 19 height 14
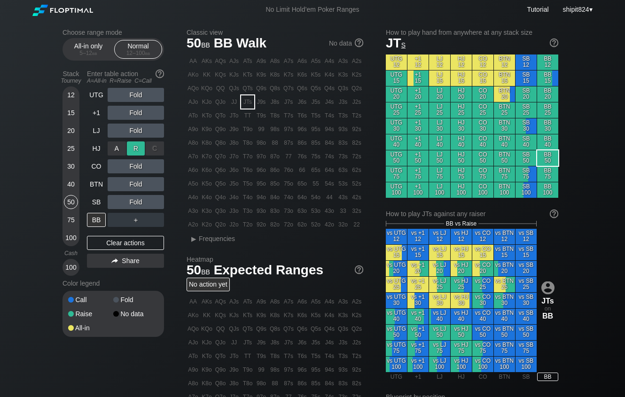
click at [135, 151] on div "R ✕" at bounding box center [136, 149] width 18 height 14
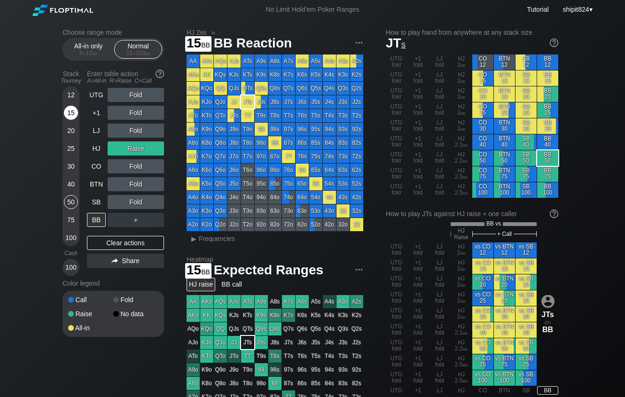
drag, startPoint x: 74, startPoint y: 116, endPoint x: 72, endPoint y: 121, distance: 5.9
click at [74, 116] on div "15" at bounding box center [71, 113] width 14 height 14
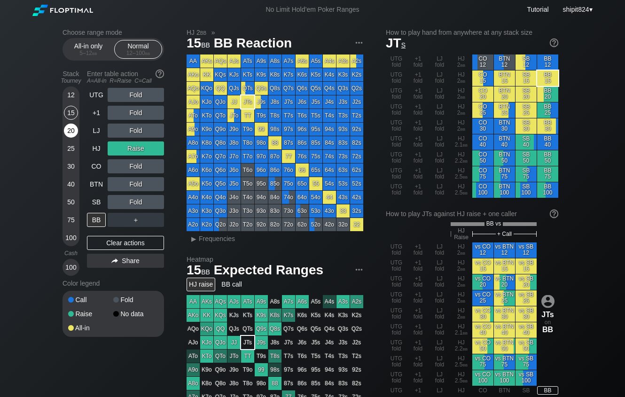
click at [71, 127] on div "20" at bounding box center [71, 131] width 14 height 14
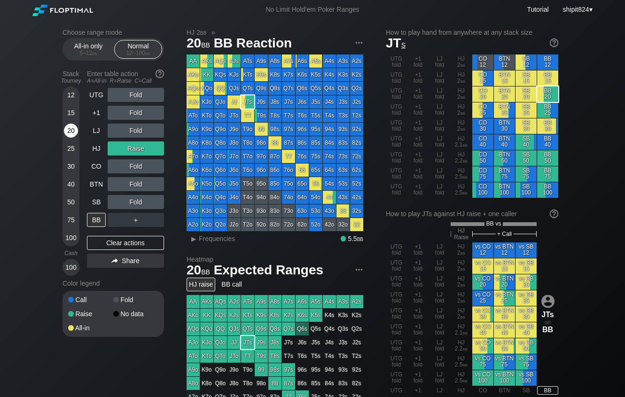
click at [67, 132] on div "20" at bounding box center [71, 131] width 14 height 14
click at [66, 134] on div "20" at bounding box center [71, 131] width 14 height 14
click at [130, 245] on div "Clear actions" at bounding box center [125, 243] width 77 height 14
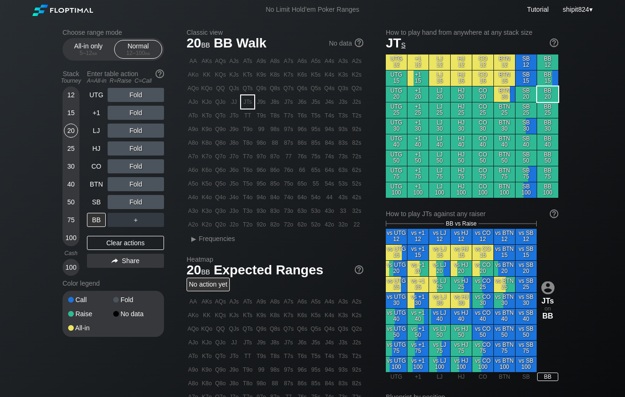
click at [137, 149] on div "Fold" at bounding box center [136, 149] width 56 height 14
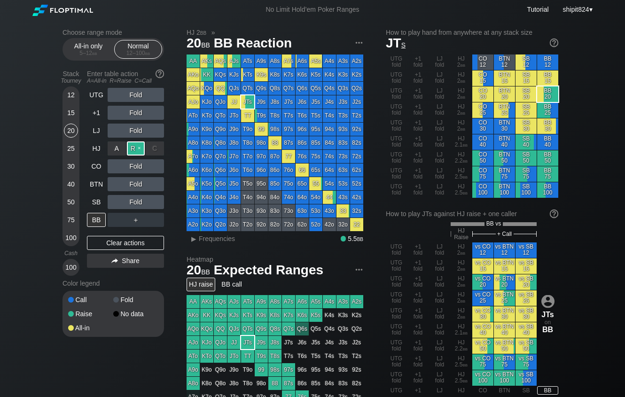
click at [137, 149] on div "R ✕" at bounding box center [136, 149] width 18 height 14
click at [156, 186] on div "C ✕" at bounding box center [155, 184] width 18 height 14
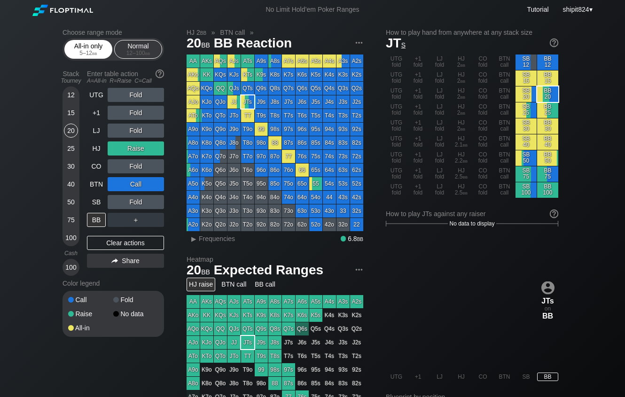
click at [95, 48] on div "All-in only 5 – 12 bb" at bounding box center [88, 49] width 43 height 18
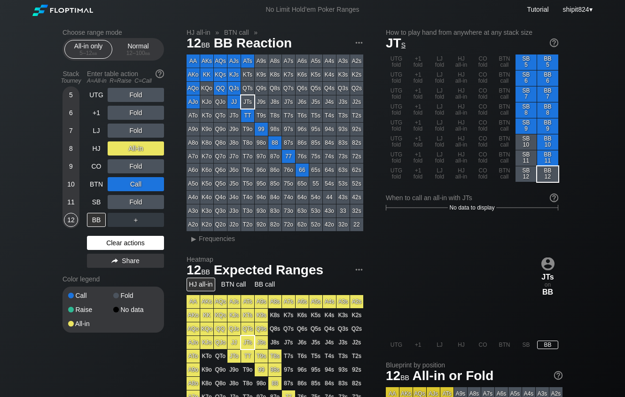
click at [95, 244] on div "Clear actions" at bounding box center [125, 243] width 77 height 14
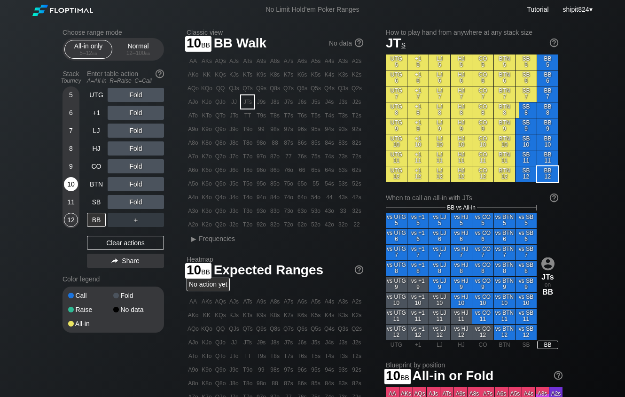
click at [72, 188] on div "10" at bounding box center [71, 184] width 14 height 14
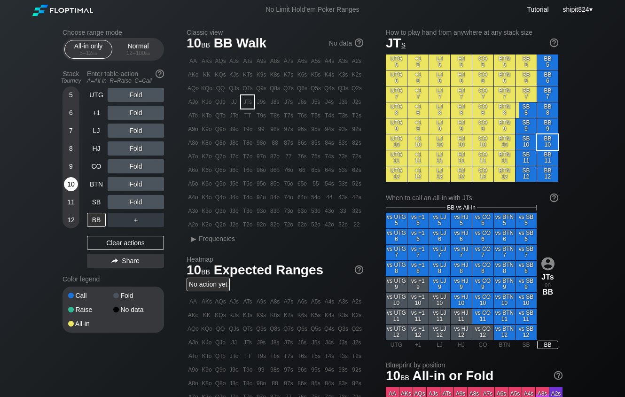
click at [72, 187] on div "10" at bounding box center [71, 184] width 14 height 14
drag, startPoint x: 72, startPoint y: 187, endPoint x: 0, endPoint y: 191, distance: 72.0
click at [71, 187] on div "10" at bounding box center [71, 184] width 14 height 14
click at [129, 242] on div "Clear actions" at bounding box center [125, 243] width 77 height 14
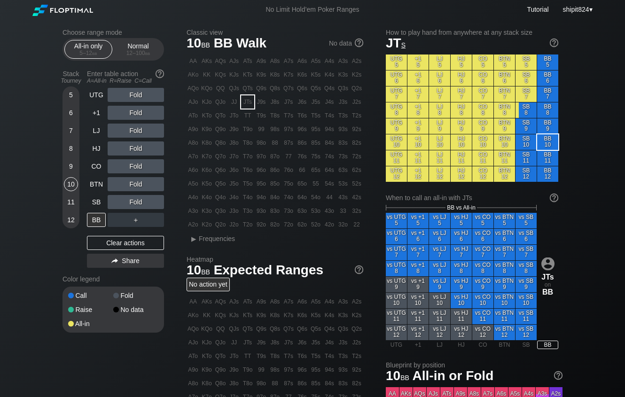
drag, startPoint x: 129, startPoint y: 240, endPoint x: 119, endPoint y: 185, distance: 55.8
click at [129, 241] on div "Clear actions" at bounding box center [125, 243] width 77 height 14
click at [126, 44] on div "Normal 12 – 100 bb" at bounding box center [138, 49] width 43 height 18
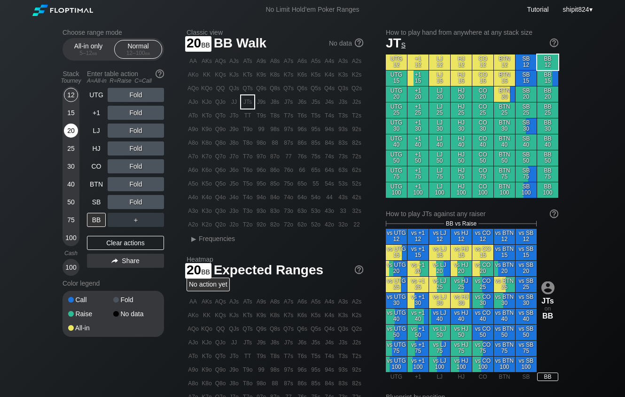
click at [75, 130] on div "20" at bounding box center [71, 131] width 14 height 14
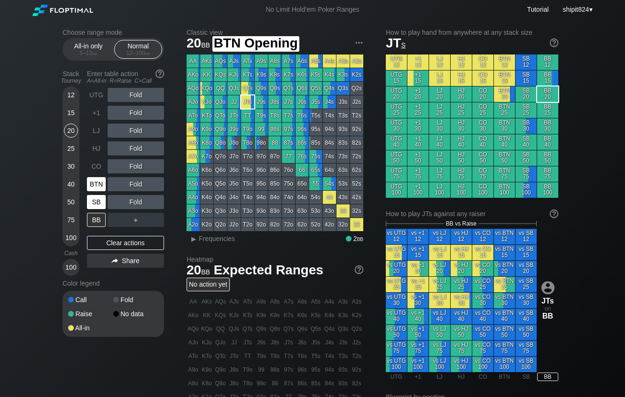
click at [95, 201] on div "SB" at bounding box center [96, 202] width 19 height 14
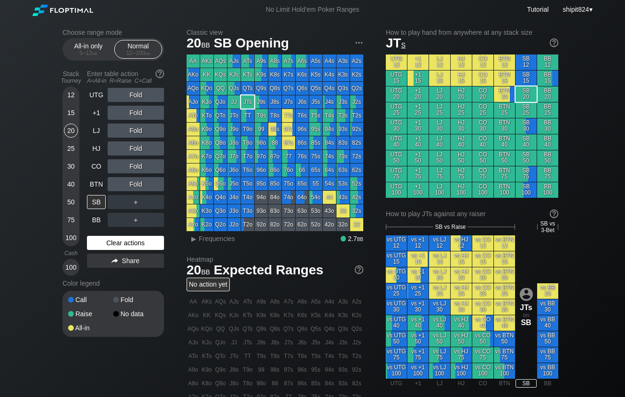
drag, startPoint x: 128, startPoint y: 248, endPoint x: 121, endPoint y: 246, distance: 7.0
click at [128, 249] on div "Clear actions" at bounding box center [125, 243] width 77 height 14
drag, startPoint x: 62, startPoint y: 203, endPoint x: 74, endPoint y: 205, distance: 12.4
click at [62, 203] on div "Choose range mode All-in only 5 – 12 bb Normal 12 – 100 bb Stack Tourney Enter …" at bounding box center [312, 322] width 515 height 607
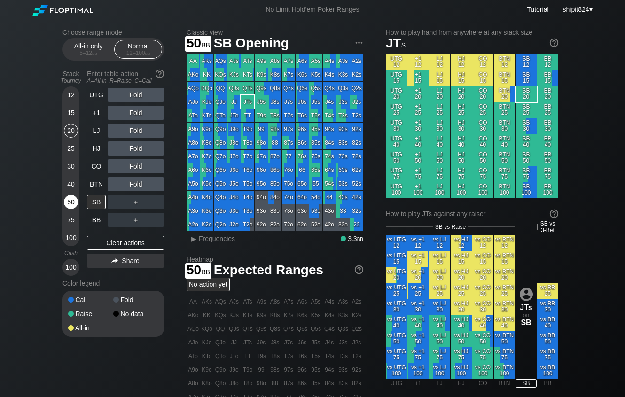
click at [73, 204] on div "50" at bounding box center [71, 202] width 14 height 14
click at [71, 204] on div "50" at bounding box center [71, 202] width 14 height 14
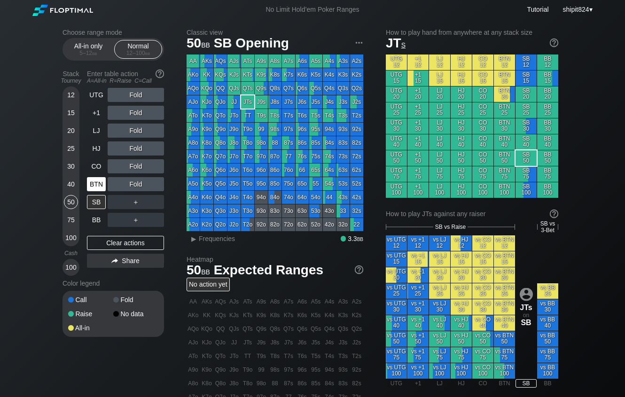
click at [93, 187] on div "BTN" at bounding box center [96, 184] width 19 height 14
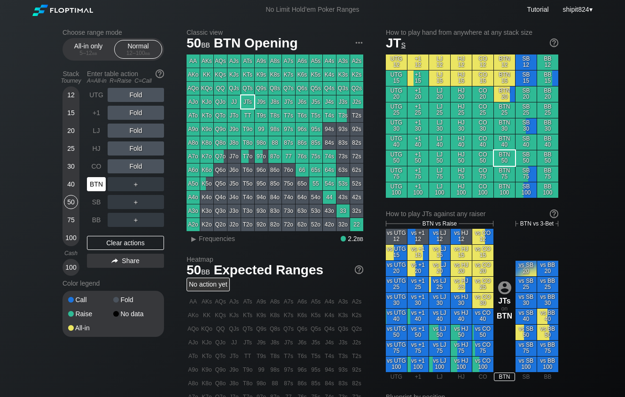
click at [93, 187] on div "BTN" at bounding box center [96, 184] width 19 height 14
click at [136, 149] on div "R ✕" at bounding box center [136, 149] width 18 height 14
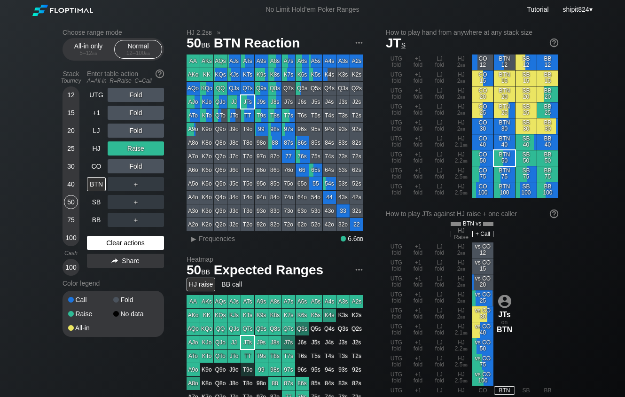
click at [119, 239] on div "Clear actions" at bounding box center [125, 243] width 77 height 14
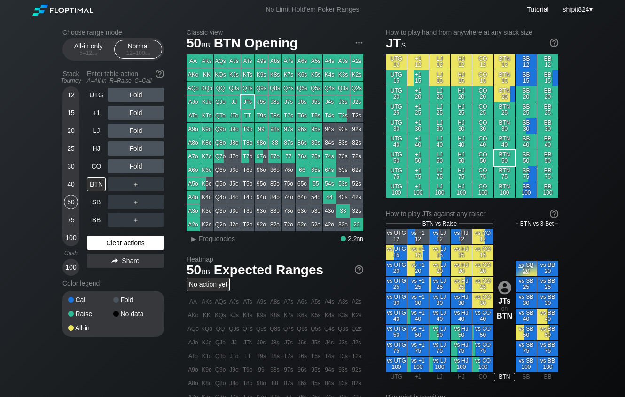
click at [119, 239] on div "Clear actions" at bounding box center [125, 243] width 77 height 14
drag, startPoint x: 125, startPoint y: 242, endPoint x: 126, endPoint y: 236, distance: 5.5
click at [124, 242] on div "Clear actions" at bounding box center [125, 243] width 77 height 14
drag, startPoint x: 154, startPoint y: 207, endPoint x: 154, endPoint y: 201, distance: 6.6
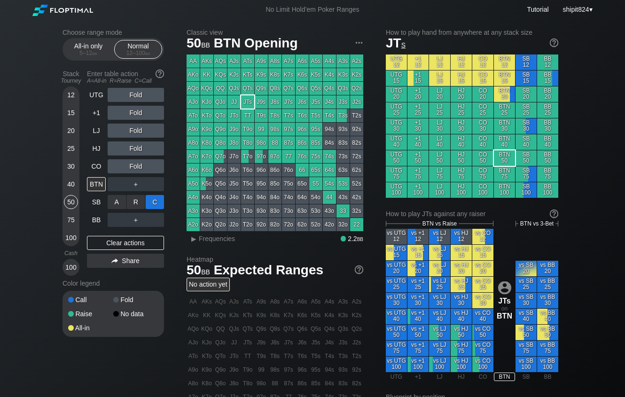
click at [154, 201] on div "C ✕" at bounding box center [155, 202] width 18 height 14
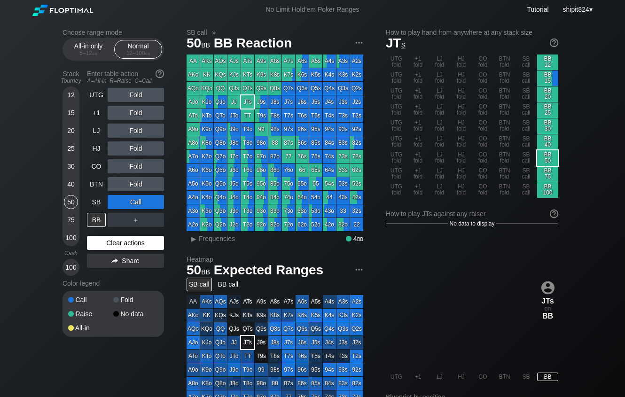
click at [110, 248] on div "Clear actions" at bounding box center [125, 243] width 77 height 14
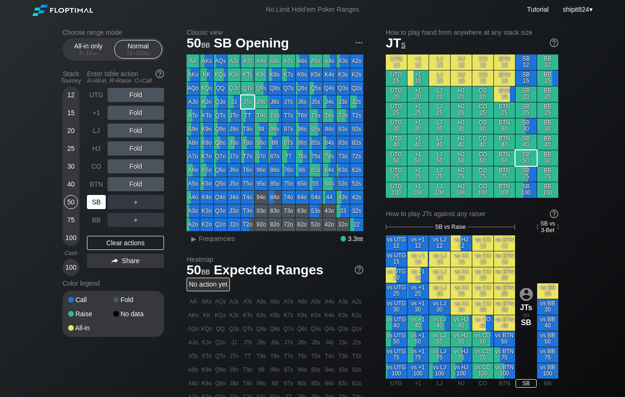
click at [97, 203] on div "SB" at bounding box center [96, 202] width 19 height 14
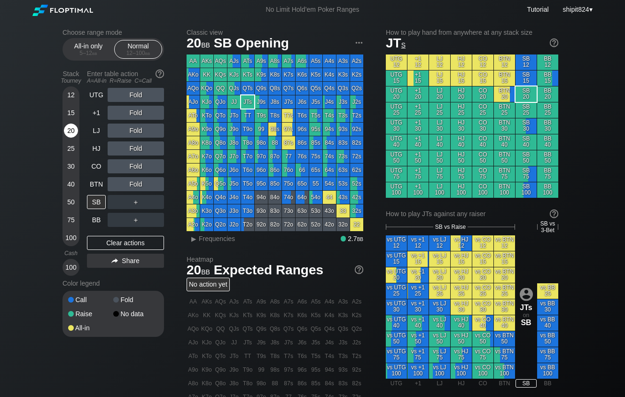
click at [69, 136] on div "20" at bounding box center [71, 131] width 14 height 14
click at [129, 246] on div "Clear actions" at bounding box center [125, 243] width 77 height 14
click at [128, 245] on div "Clear actions" at bounding box center [125, 243] width 77 height 14
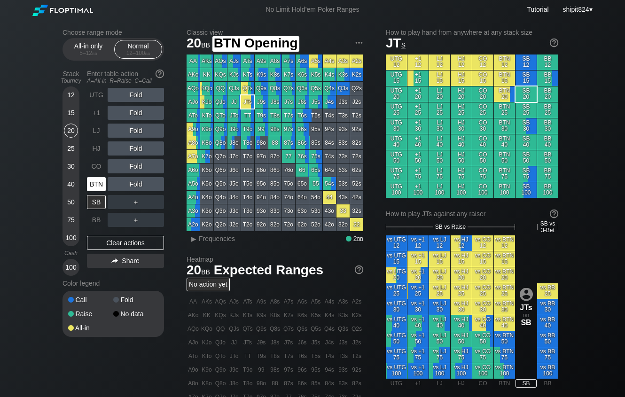
click at [94, 187] on div "BTN" at bounding box center [96, 184] width 19 height 14
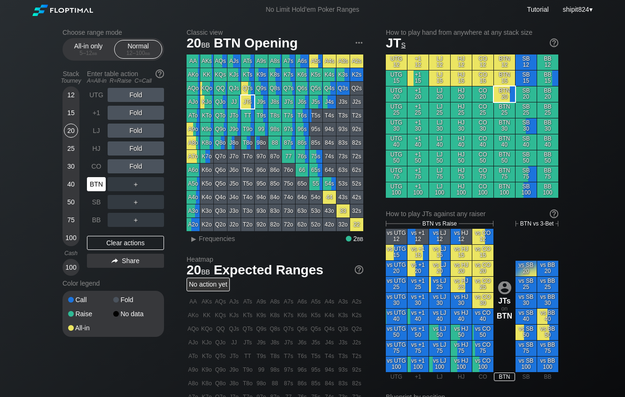
click at [94, 187] on div "BTN" at bounding box center [96, 184] width 19 height 14
click at [93, 187] on div "BTN" at bounding box center [96, 184] width 19 height 14
click at [92, 187] on div "BTN" at bounding box center [96, 184] width 19 height 14
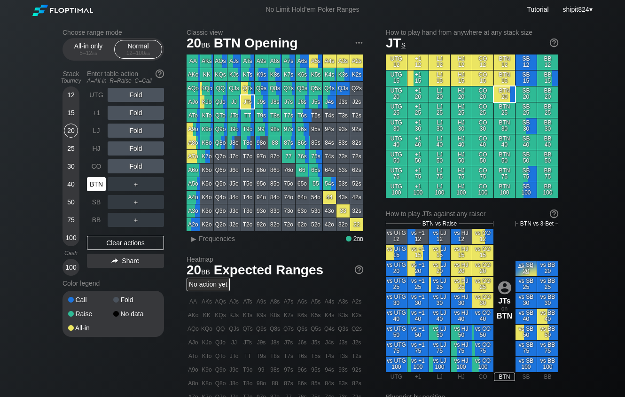
click at [92, 188] on div "BTN" at bounding box center [96, 184] width 19 height 14
drag, startPoint x: 91, startPoint y: 202, endPoint x: 107, endPoint y: 197, distance: 17.0
click at [91, 203] on div "SB" at bounding box center [96, 202] width 19 height 14
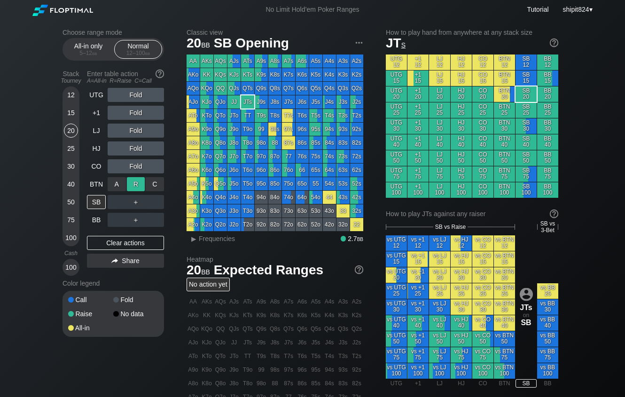
click at [132, 185] on div "R ✕" at bounding box center [136, 184] width 18 height 14
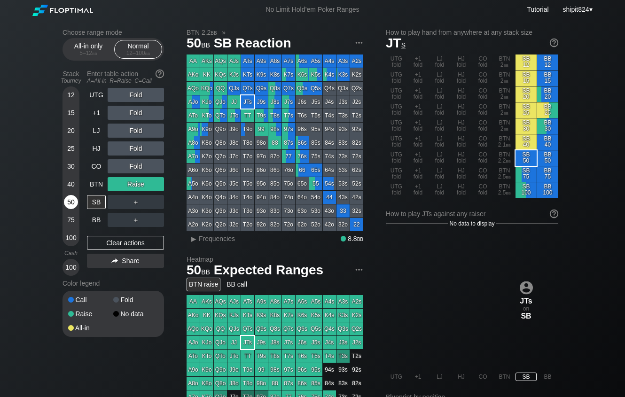
click at [69, 200] on div "50" at bounding box center [71, 202] width 14 height 14
drag, startPoint x: 127, startPoint y: 247, endPoint x: 112, endPoint y: 247, distance: 15.5
click at [127, 247] on div "Clear actions" at bounding box center [125, 243] width 77 height 14
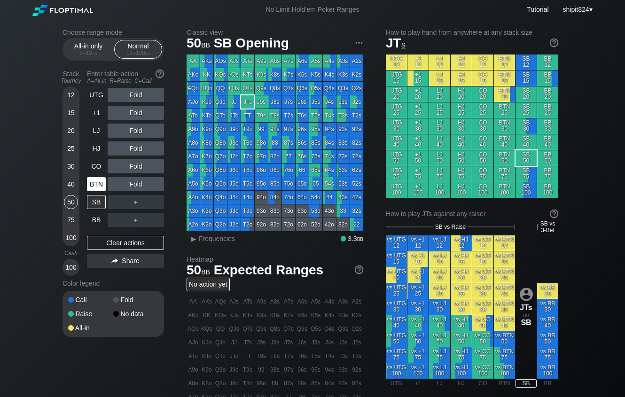
click at [100, 187] on div "BTN" at bounding box center [96, 184] width 19 height 14
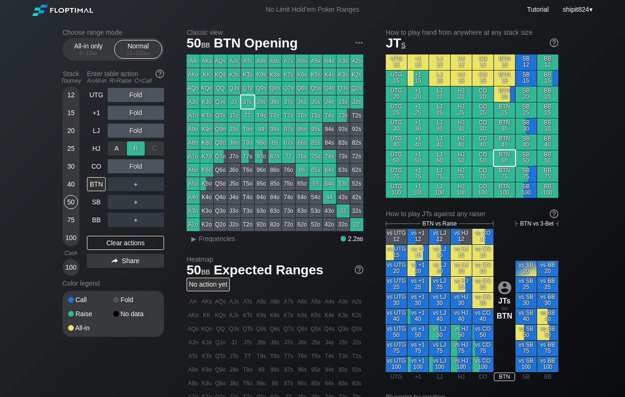
click at [138, 152] on div "R ✕" at bounding box center [136, 149] width 18 height 14
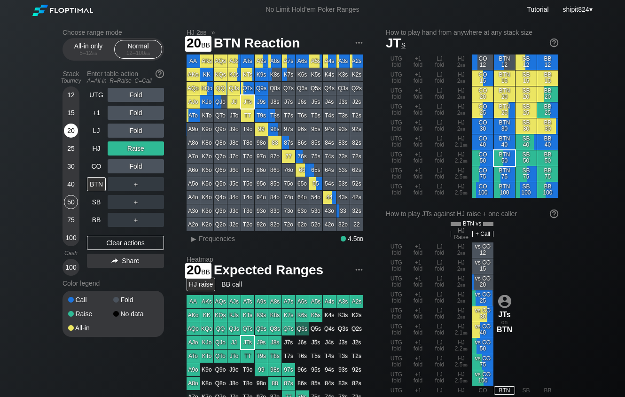
click at [71, 132] on div "20" at bounding box center [71, 131] width 14 height 14
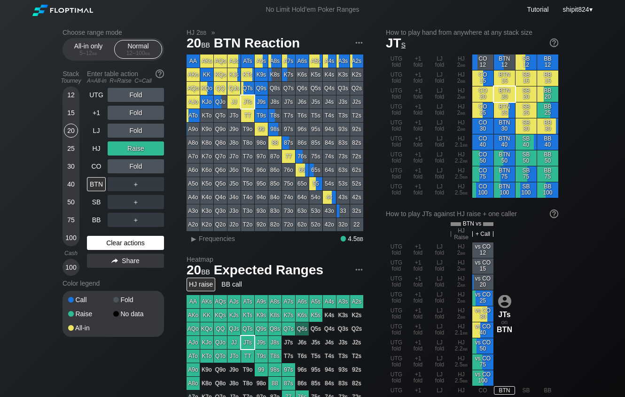
click at [136, 244] on div "Clear actions" at bounding box center [125, 243] width 77 height 14
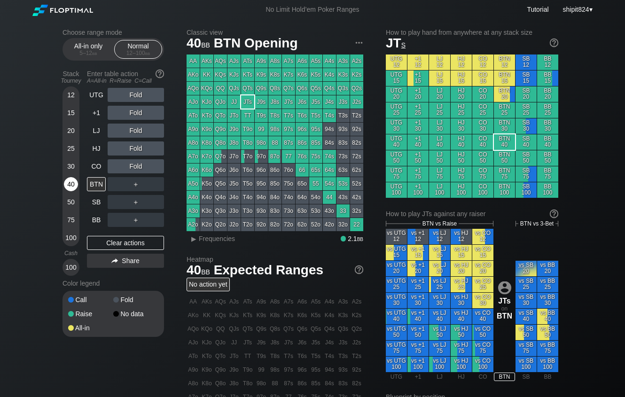
click at [70, 184] on div "40" at bounding box center [71, 184] width 14 height 14
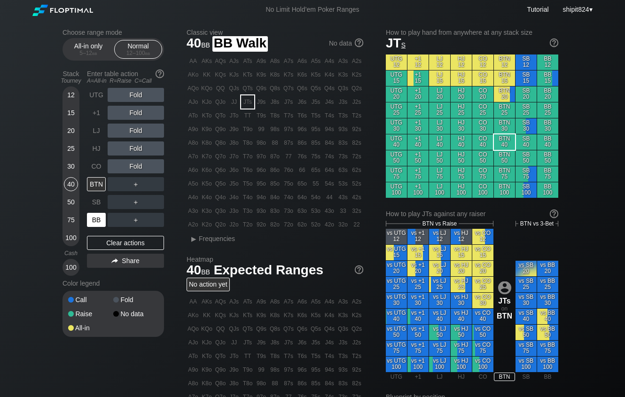
drag, startPoint x: 96, startPoint y: 216, endPoint x: 118, endPoint y: 210, distance: 22.6
click at [96, 216] on div "BB" at bounding box center [96, 220] width 19 height 14
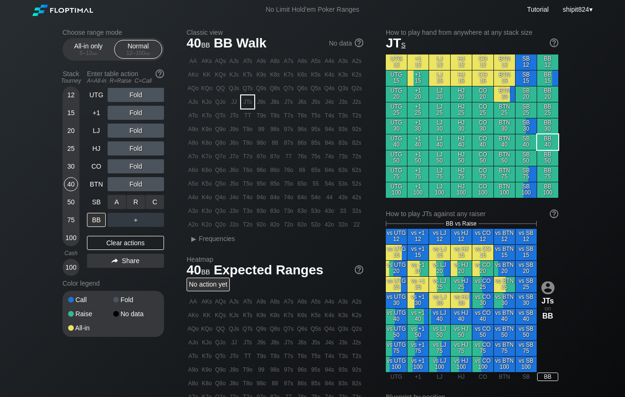
drag, startPoint x: 156, startPoint y: 200, endPoint x: 131, endPoint y: 211, distance: 27.6
click at [157, 200] on div "C ✕" at bounding box center [155, 202] width 18 height 14
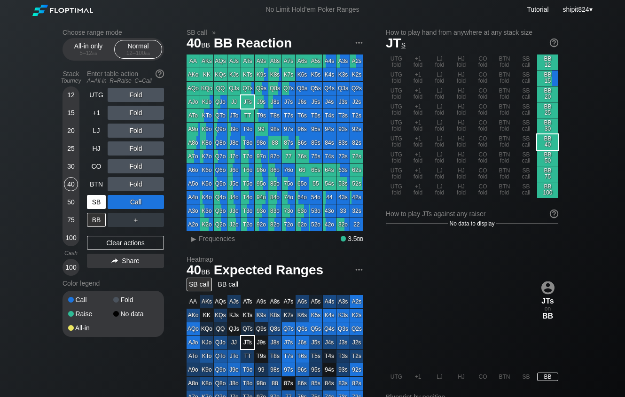
drag, startPoint x: 117, startPoint y: 243, endPoint x: 98, endPoint y: 211, distance: 37.3
click at [117, 242] on div "Clear actions" at bounding box center [125, 243] width 77 height 14
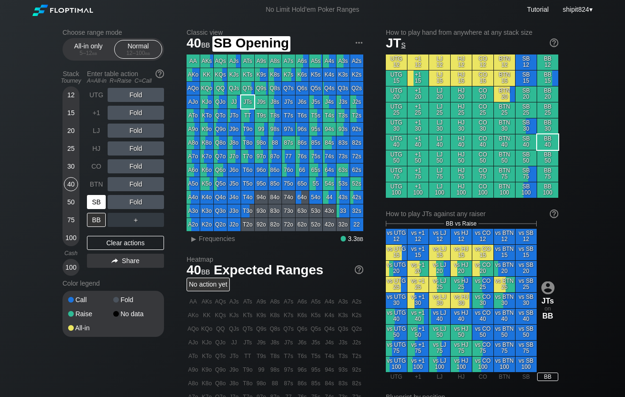
click at [95, 205] on div "SB" at bounding box center [96, 202] width 19 height 14
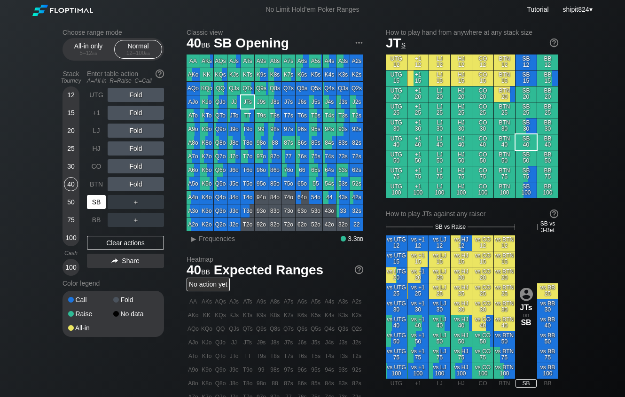
click at [94, 205] on div "SB" at bounding box center [96, 202] width 19 height 14
click at [102, 48] on div "All-in only 5 – 12 bb" at bounding box center [88, 49] width 43 height 18
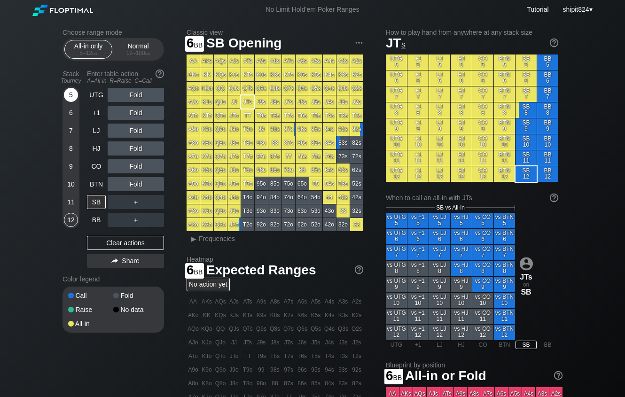
drag, startPoint x: 73, startPoint y: 113, endPoint x: 71, endPoint y: 101, distance: 11.9
click at [73, 112] on div "6" at bounding box center [71, 113] width 14 height 14
click at [71, 98] on div "5" at bounding box center [71, 95] width 14 height 14
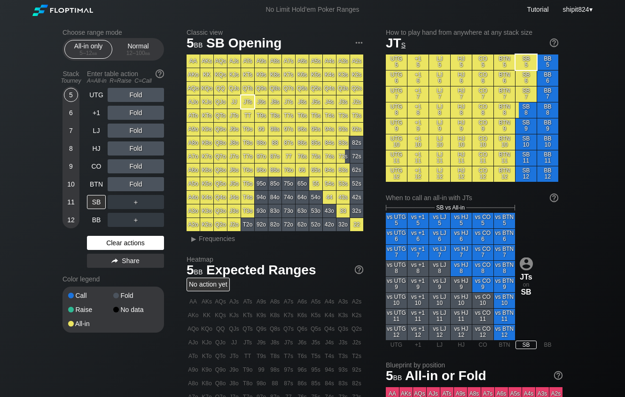
click at [101, 242] on div "Clear actions" at bounding box center [125, 243] width 77 height 14
drag, startPoint x: 101, startPoint y: 242, endPoint x: 91, endPoint y: 193, distance: 50.3
click at [101, 242] on div "Clear actions" at bounding box center [125, 243] width 77 height 14
click at [130, 55] on div "12 – 100 bb" at bounding box center [137, 53] width 39 height 7
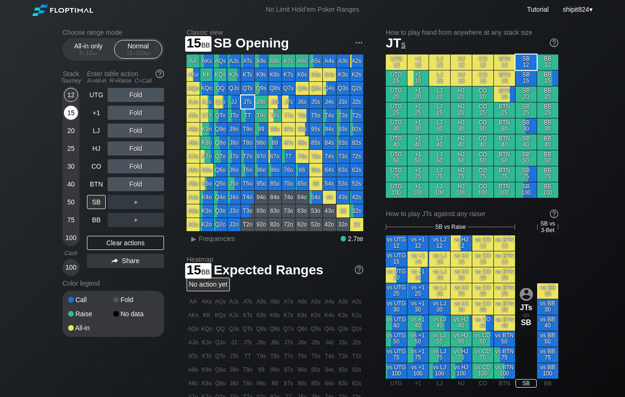
click at [65, 120] on div "15" at bounding box center [71, 115] width 14 height 18
click at [66, 117] on div "15" at bounding box center [71, 113] width 14 height 14
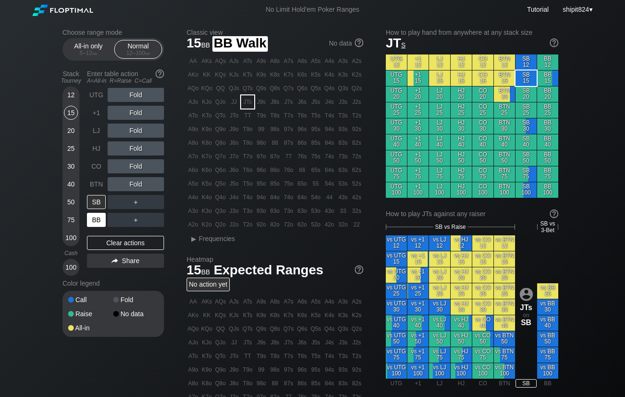
click at [93, 219] on div "BB" at bounding box center [96, 220] width 19 height 14
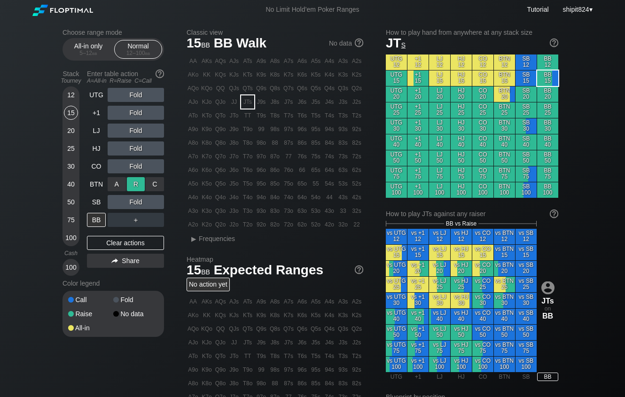
click at [131, 187] on div "R ✕" at bounding box center [136, 184] width 18 height 14
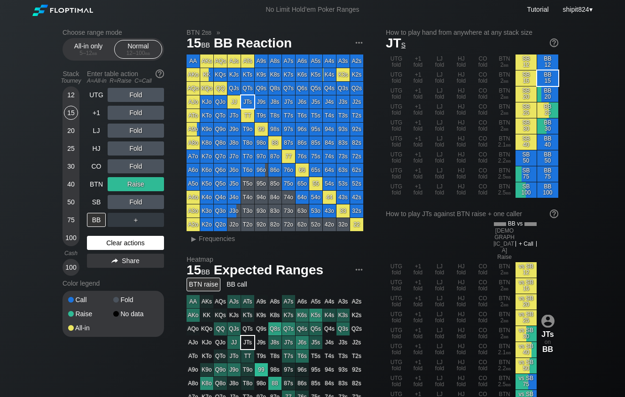
click at [147, 248] on div "Clear actions" at bounding box center [125, 243] width 77 height 14
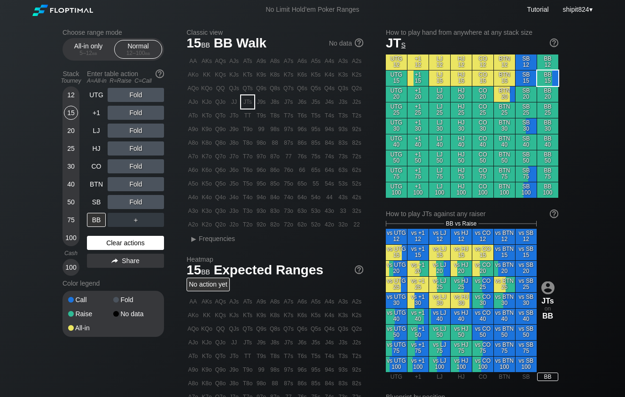
click at [132, 244] on div "Clear actions" at bounding box center [125, 243] width 77 height 14
drag, startPoint x: 132, startPoint y: 244, endPoint x: 105, endPoint y: 213, distance: 40.6
click at [130, 244] on div "Clear actions" at bounding box center [125, 243] width 77 height 14
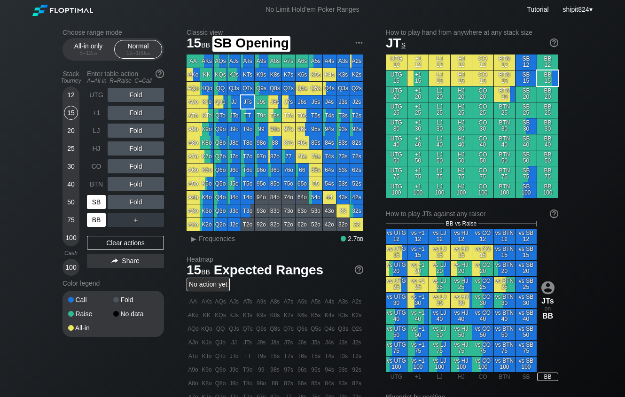
click at [102, 212] on div "UTG Fold +1 Fold LJ Fold HJ Fold CO Fold BTN Fold SB Fold BB ＋" at bounding box center [125, 157] width 77 height 139
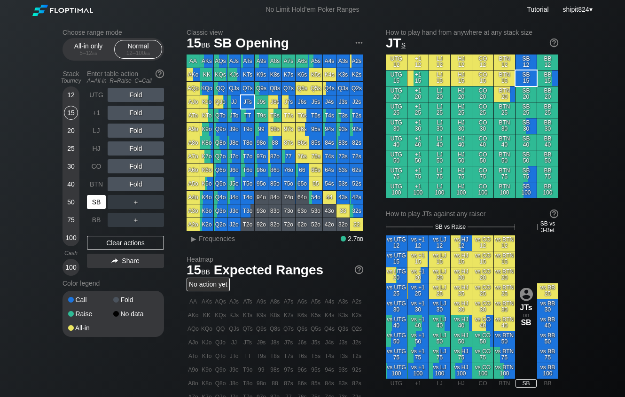
click at [101, 211] on div "SB" at bounding box center [97, 202] width 21 height 18
click at [100, 211] on div "SB" at bounding box center [97, 202] width 21 height 18
click at [100, 212] on div "UTG Fold +1 Fold LJ Fold HJ Fold CO Fold BTN Fold SB ＋ BB ＋" at bounding box center [125, 157] width 77 height 139
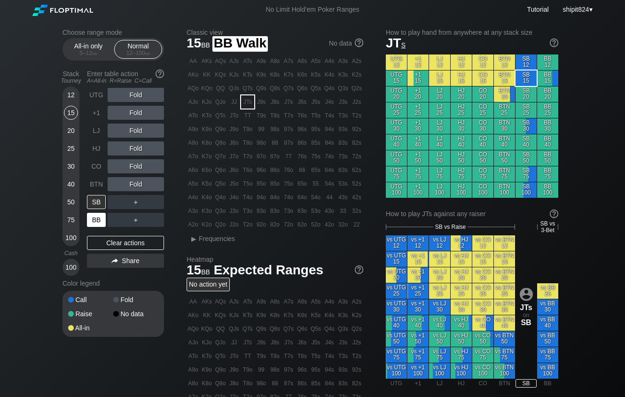
click at [100, 213] on div "BB" at bounding box center [97, 220] width 21 height 18
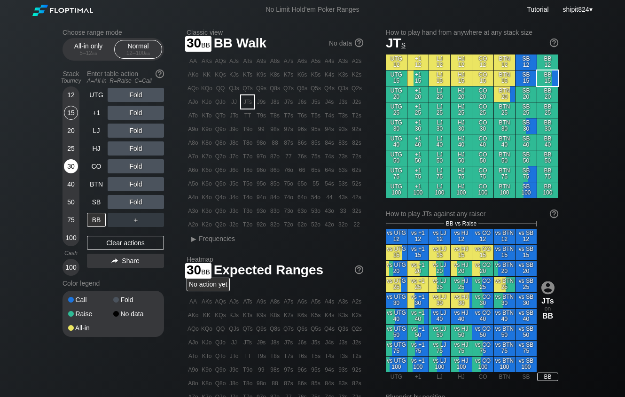
click at [71, 172] on div "30" at bounding box center [71, 166] width 14 height 14
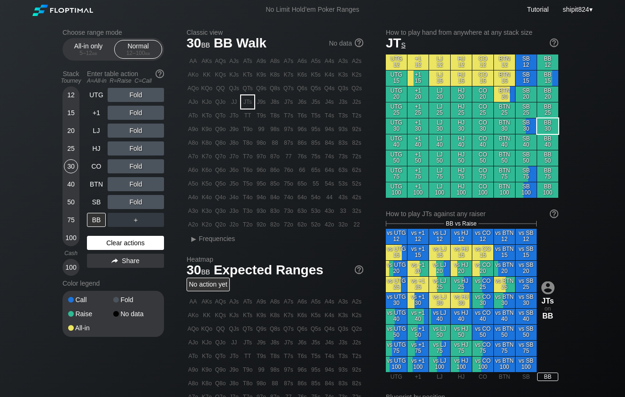
click at [109, 238] on div "Clear actions" at bounding box center [125, 243] width 77 height 14
click at [142, 241] on div "Clear actions" at bounding box center [125, 243] width 77 height 14
click at [89, 47] on div "All-in only 5 – 12 bb" at bounding box center [88, 49] width 43 height 18
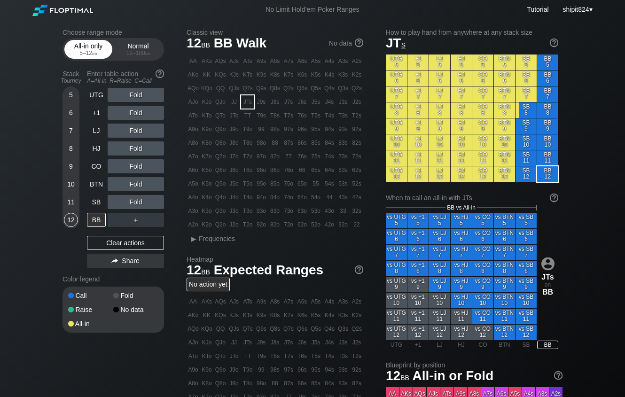
click at [89, 46] on div "All-in only 5 – 12 bb" at bounding box center [88, 49] width 43 height 18
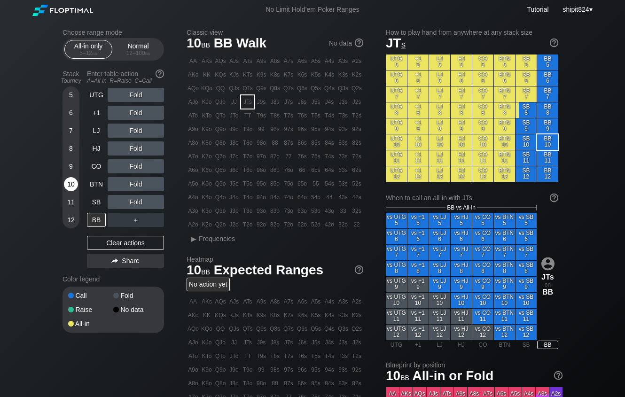
click at [73, 187] on div "10" at bounding box center [71, 184] width 14 height 14
click at [115, 170] on div "A ✕" at bounding box center [117, 166] width 18 height 14
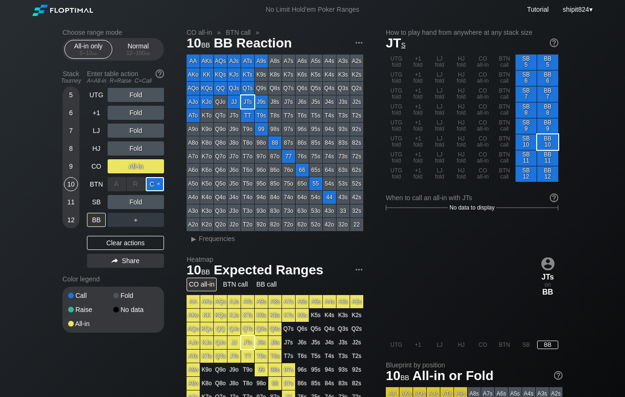
click at [149, 187] on div "C ✕" at bounding box center [155, 184] width 18 height 14
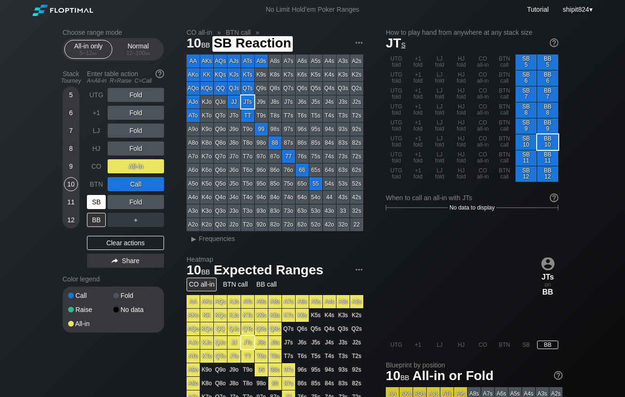
click at [92, 205] on div "SB" at bounding box center [96, 202] width 19 height 14
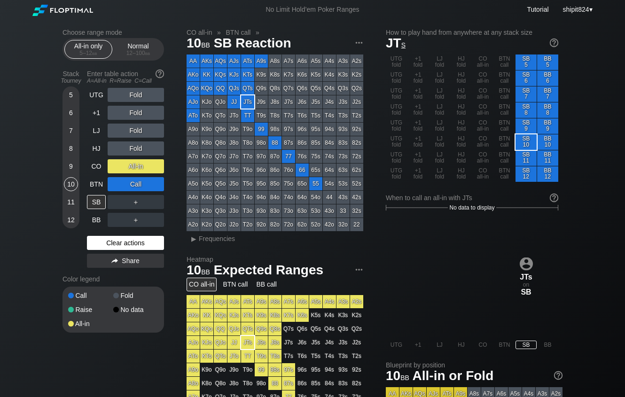
click at [133, 240] on div "Clear actions" at bounding box center [125, 243] width 77 height 14
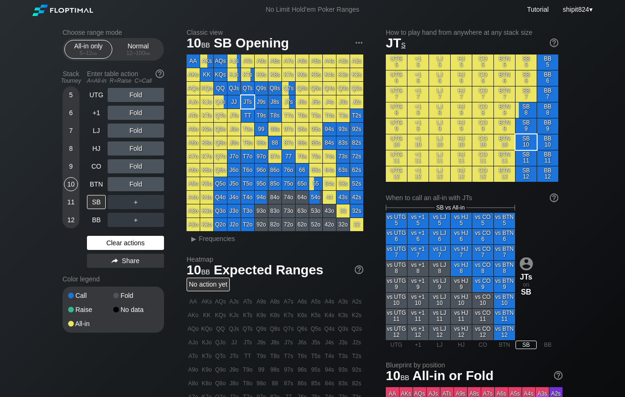
click at [132, 247] on div "Clear actions" at bounding box center [125, 243] width 77 height 14
click at [110, 244] on div "Clear actions" at bounding box center [125, 243] width 77 height 14
click at [130, 52] on div "12 – 100 bb" at bounding box center [137, 53] width 39 height 7
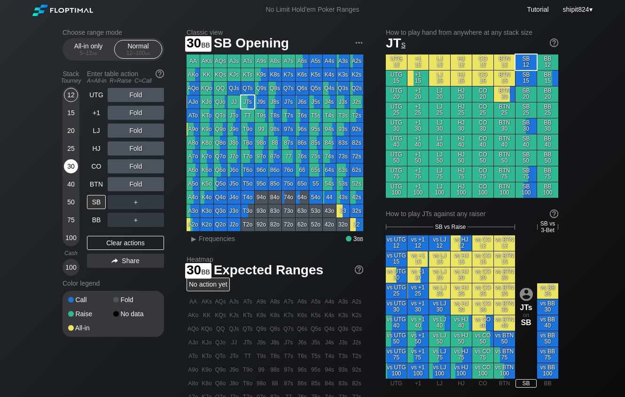
click at [73, 162] on div "30" at bounding box center [71, 166] width 14 height 14
click at [72, 163] on div "30" at bounding box center [71, 166] width 14 height 14
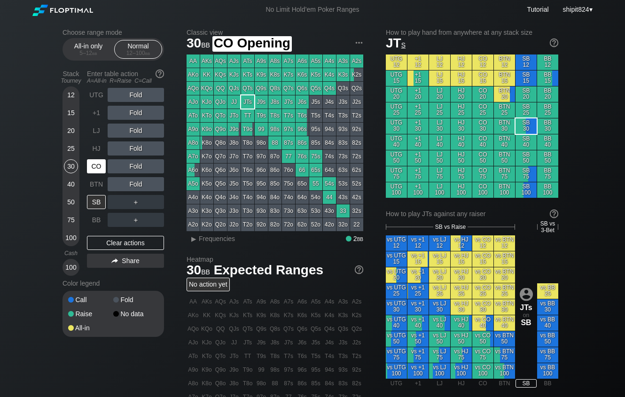
drag, startPoint x: 99, startPoint y: 174, endPoint x: 104, endPoint y: 175, distance: 4.7
click at [102, 175] on div "CO" at bounding box center [97, 166] width 21 height 18
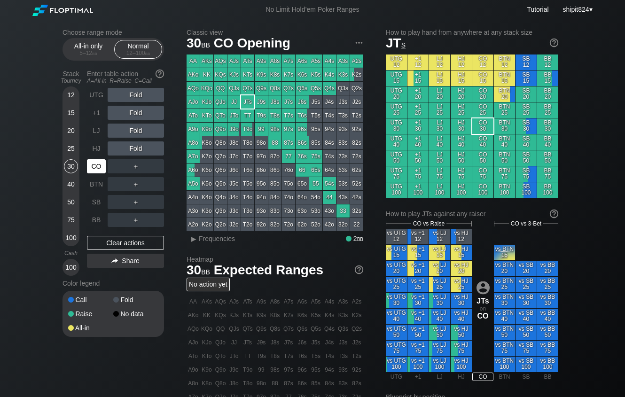
click at [104, 175] on div "CO" at bounding box center [97, 166] width 21 height 18
click at [126, 241] on div "Clear actions" at bounding box center [125, 243] width 77 height 14
click at [119, 242] on div "Clear actions" at bounding box center [125, 243] width 77 height 14
drag, startPoint x: 110, startPoint y: 243, endPoint x: 94, endPoint y: 232, distance: 19.7
click at [111, 243] on div "Clear actions" at bounding box center [125, 243] width 77 height 14
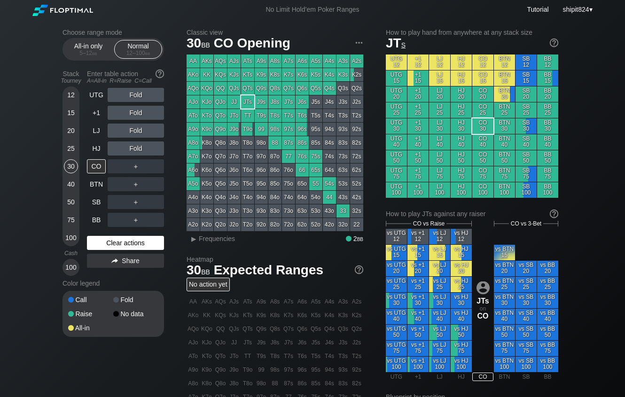
click at [149, 244] on div "Clear actions" at bounding box center [125, 243] width 77 height 14
drag, startPoint x: 138, startPoint y: 239, endPoint x: 12, endPoint y: 222, distance: 127.6
click at [138, 241] on div "Clear actions" at bounding box center [125, 243] width 77 height 14
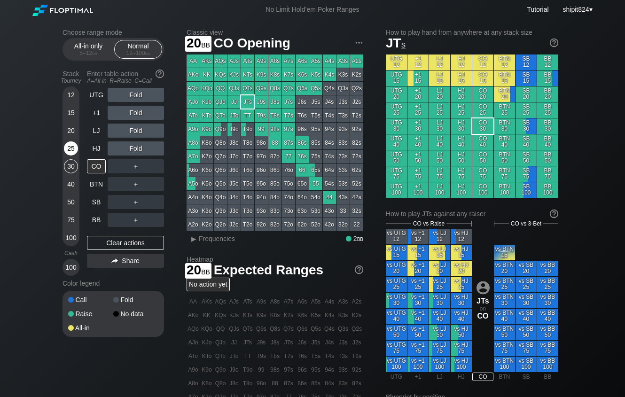
drag, startPoint x: 71, startPoint y: 140, endPoint x: 70, endPoint y: 144, distance: 4.8
click at [70, 142] on div "20" at bounding box center [71, 133] width 14 height 18
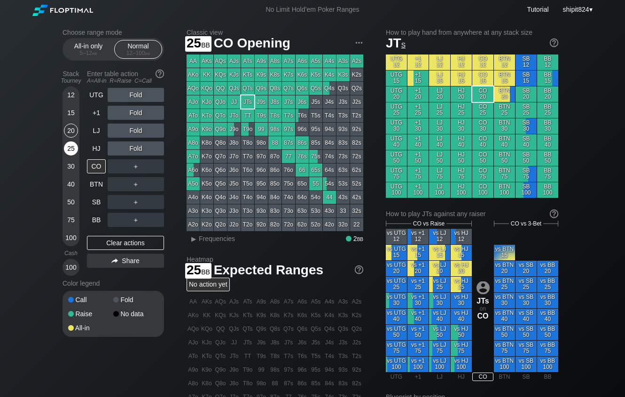
click at [70, 147] on div "25" at bounding box center [71, 149] width 14 height 14
click at [71, 148] on div "25" at bounding box center [71, 149] width 14 height 14
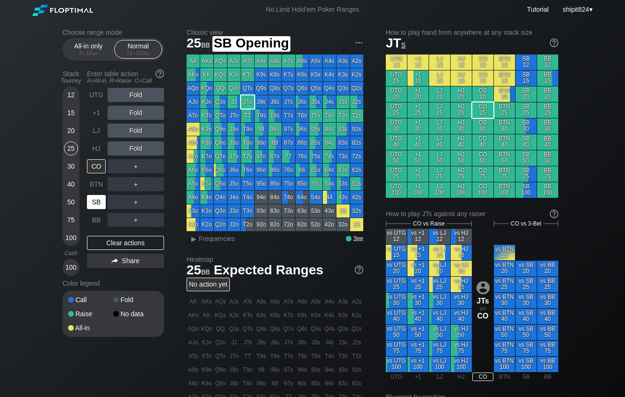
click at [96, 205] on div "SB" at bounding box center [96, 202] width 19 height 14
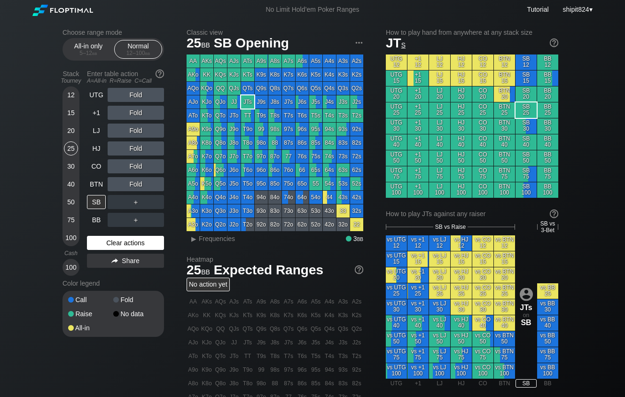
click at [144, 249] on div "Clear actions" at bounding box center [125, 243] width 77 height 14
click at [148, 241] on div "Clear actions" at bounding box center [125, 243] width 77 height 14
drag, startPoint x: 117, startPoint y: 244, endPoint x: 110, endPoint y: 212, distance: 32.7
click at [117, 243] on div "Clear actions" at bounding box center [125, 243] width 77 height 14
click at [100, 203] on div "SB" at bounding box center [96, 202] width 19 height 14
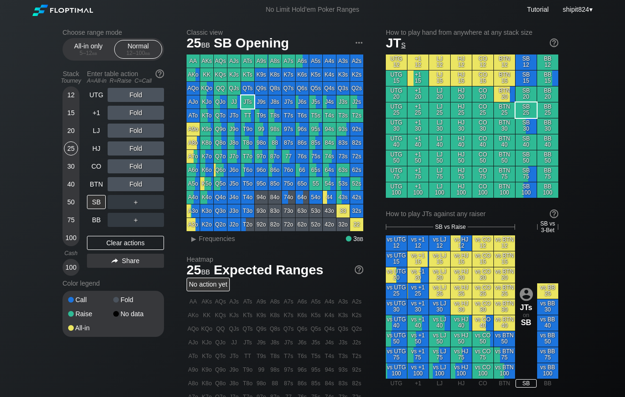
drag, startPoint x: 126, startPoint y: 241, endPoint x: 118, endPoint y: 236, distance: 10.2
click at [126, 241] on div "Clear actions" at bounding box center [125, 243] width 77 height 14
click at [136, 239] on div "Clear actions" at bounding box center [125, 243] width 77 height 14
click at [147, 241] on div "Clear actions" at bounding box center [125, 243] width 77 height 14
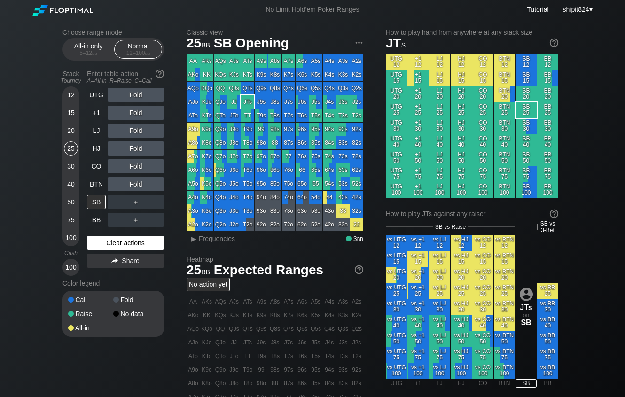
click at [138, 242] on div "Clear actions" at bounding box center [125, 243] width 77 height 14
click at [134, 234] on div "UTG Fold +1 Fold LJ Fold HJ Fold CO Fold BTN Fold SB ＋ BB ＋ Clear actions Share" at bounding box center [125, 182] width 77 height 188
click at [128, 238] on div "Clear actions" at bounding box center [125, 243] width 77 height 14
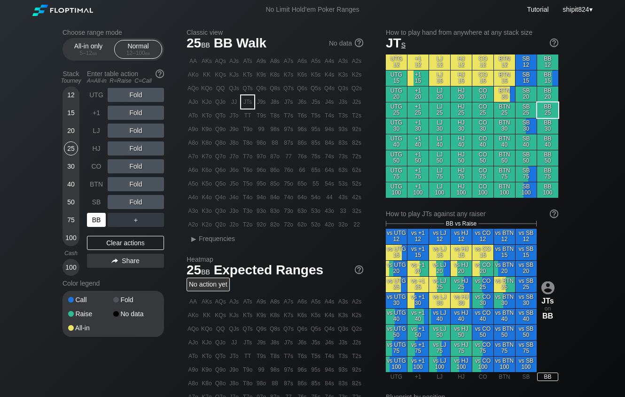
drag, startPoint x: 93, startPoint y: 216, endPoint x: 11, endPoint y: 221, distance: 81.9
click at [93, 217] on div "BB" at bounding box center [96, 220] width 19 height 14
drag, startPoint x: 69, startPoint y: 131, endPoint x: 107, endPoint y: 173, distance: 56.9
click at [69, 131] on div "20" at bounding box center [71, 131] width 14 height 14
click at [134, 185] on div "R ✕" at bounding box center [136, 184] width 18 height 14
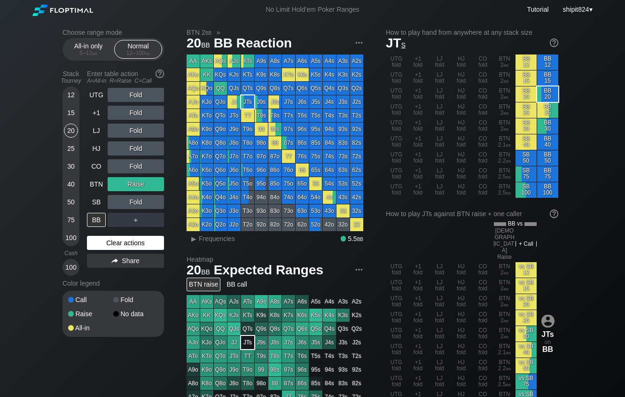
click at [128, 246] on div "Clear actions" at bounding box center [125, 243] width 77 height 14
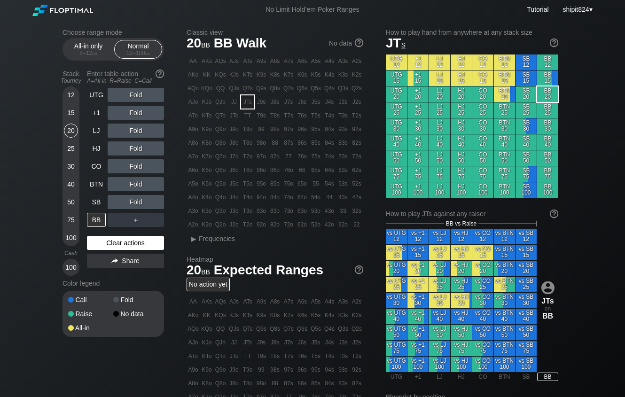
click at [122, 245] on div "Clear actions" at bounding box center [125, 243] width 77 height 14
click at [122, 244] on div "Clear actions" at bounding box center [125, 243] width 77 height 14
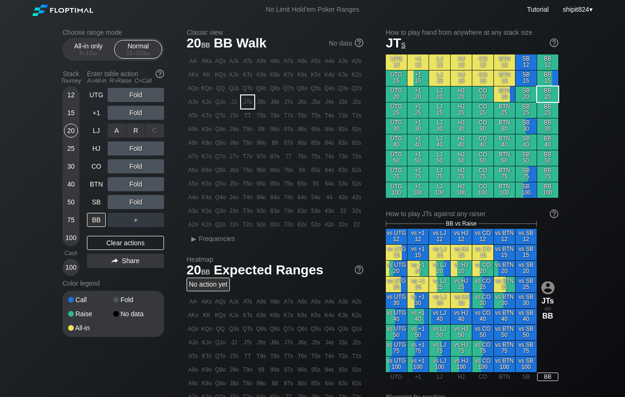
click at [142, 128] on div "A ✕ R ✕ C ✕ Fold" at bounding box center [136, 131] width 56 height 14
click at [137, 130] on div "R ✕" at bounding box center [136, 131] width 18 height 14
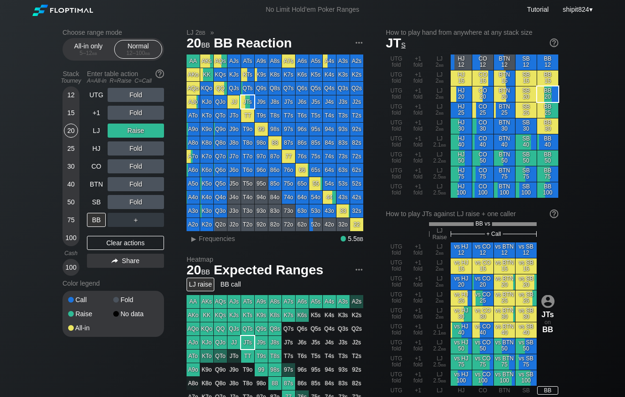
click at [132, 242] on div "Clear actions" at bounding box center [125, 243] width 77 height 14
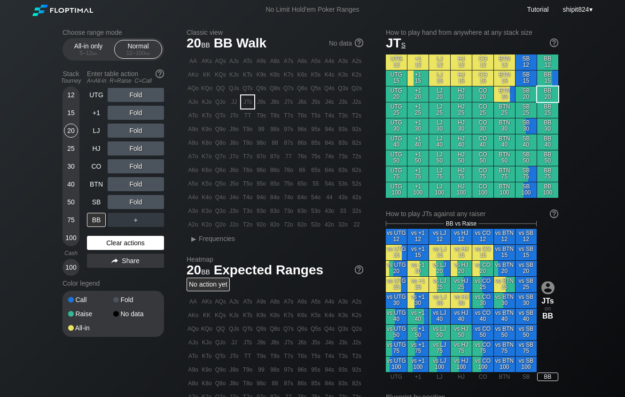
click at [158, 244] on div "Clear actions" at bounding box center [125, 243] width 77 height 14
click at [157, 244] on div "Clear actions" at bounding box center [125, 243] width 77 height 14
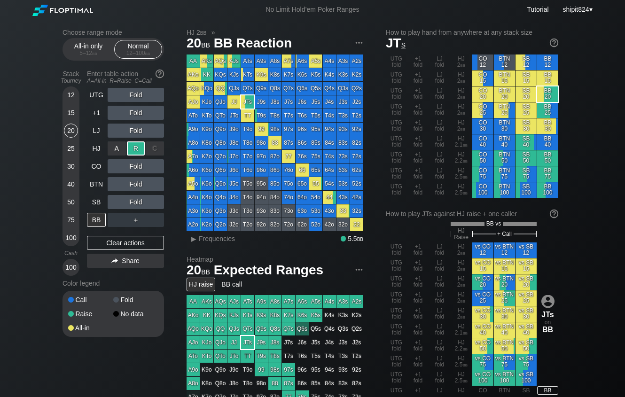
click at [134, 155] on div "R ✕" at bounding box center [136, 149] width 18 height 14
click at [114, 241] on div "Clear actions" at bounding box center [125, 243] width 77 height 14
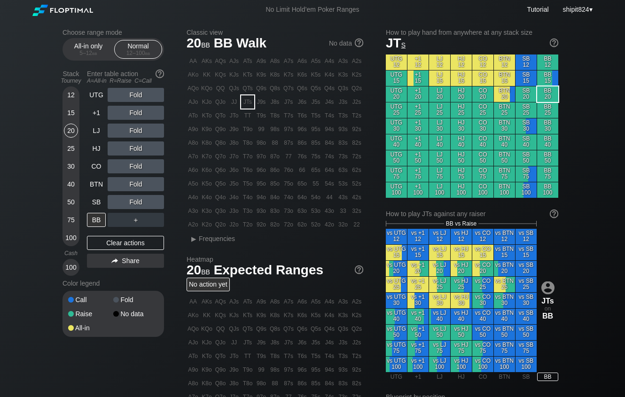
click at [135, 148] on div "Fold" at bounding box center [136, 149] width 56 height 14
click at [134, 149] on div "R ✕" at bounding box center [136, 149] width 18 height 14
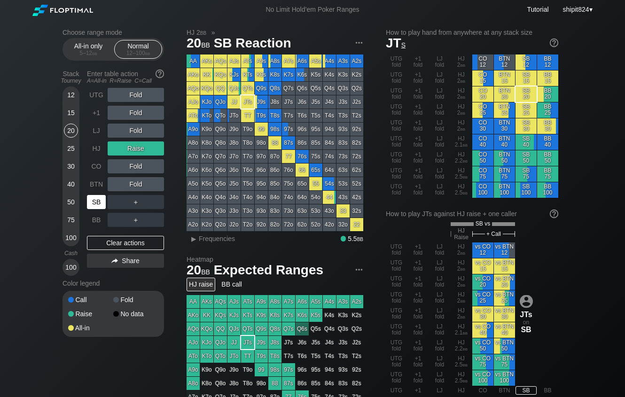
click at [95, 206] on div "SB" at bounding box center [96, 202] width 19 height 14
drag, startPoint x: 152, startPoint y: 240, endPoint x: 125, endPoint y: 237, distance: 27.5
click at [152, 240] on div "Clear actions" at bounding box center [125, 243] width 77 height 14
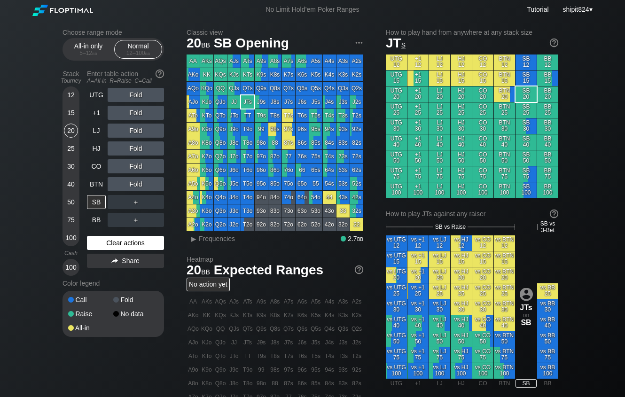
click at [102, 244] on div "Clear actions" at bounding box center [125, 243] width 77 height 14
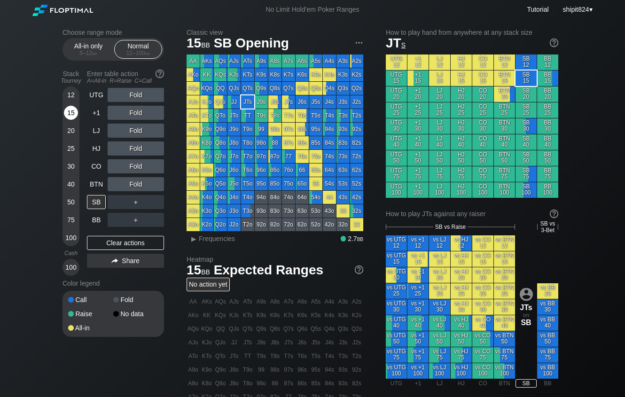
click at [71, 111] on div "15" at bounding box center [71, 113] width 14 height 14
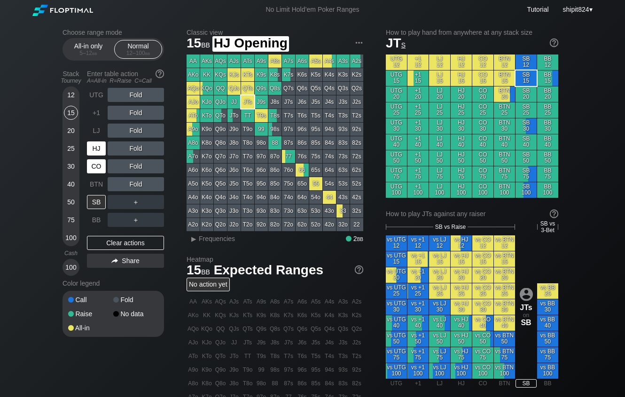
click at [98, 169] on div "CO" at bounding box center [96, 166] width 19 height 14
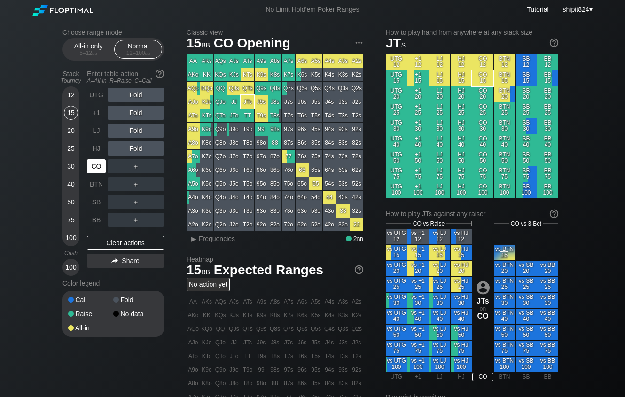
click at [100, 171] on div "CO" at bounding box center [96, 166] width 19 height 14
click at [100, 170] on div "CO" at bounding box center [96, 166] width 19 height 14
click at [99, 169] on div "CO" at bounding box center [96, 166] width 19 height 14
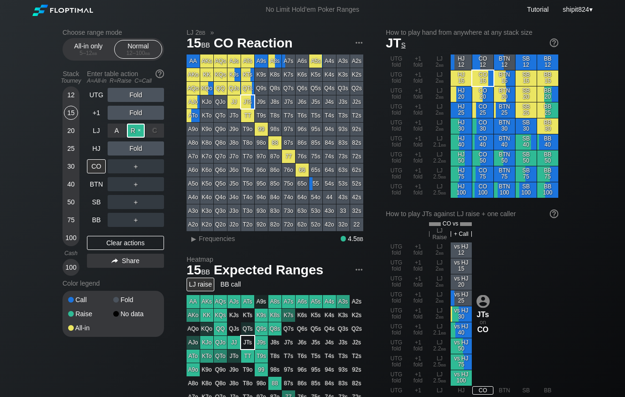
click at [134, 131] on div "R ✕" at bounding box center [136, 131] width 18 height 14
drag, startPoint x: 119, startPoint y: 244, endPoint x: 16, endPoint y: 257, distance: 104.2
click at [119, 244] on div "Clear actions" at bounding box center [125, 243] width 77 height 14
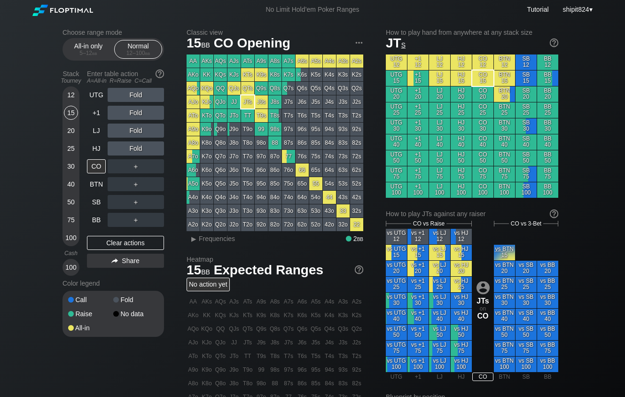
click at [98, 238] on div "Clear actions" at bounding box center [125, 243] width 77 height 14
drag, startPoint x: 77, startPoint y: 50, endPoint x: 76, endPoint y: 57, distance: 7.1
click at [76, 49] on div "All-in only 5 – 12 bb" at bounding box center [88, 49] width 43 height 18
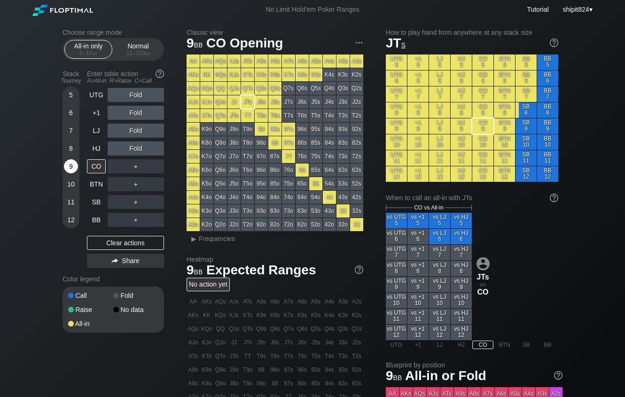
click at [70, 166] on div "9" at bounding box center [71, 166] width 14 height 14
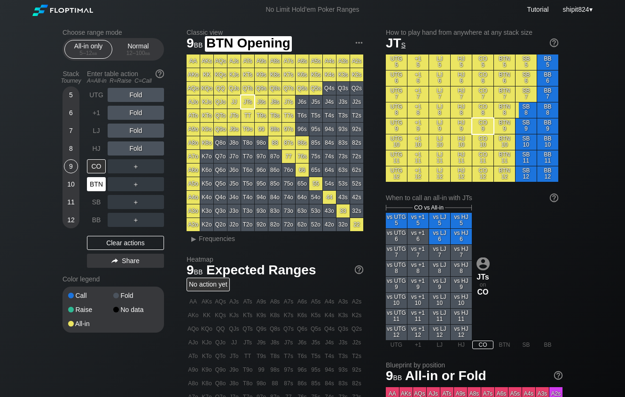
click at [95, 188] on div "BTN" at bounding box center [96, 184] width 19 height 14
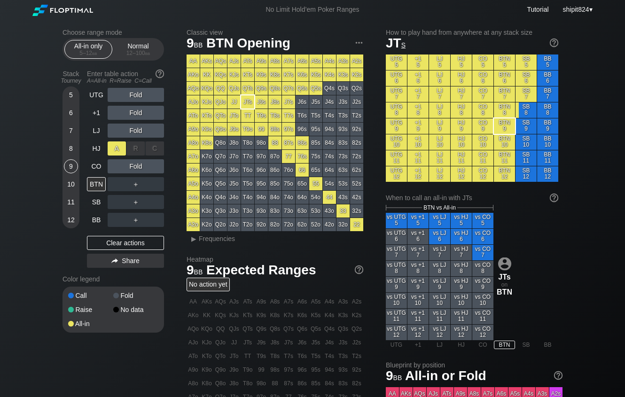
click at [112, 148] on div "A ✕" at bounding box center [117, 149] width 18 height 14
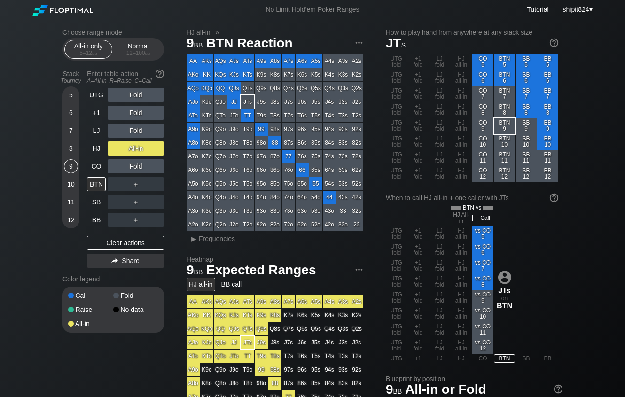
click at [80, 150] on div "Stack Tourney Enter table action A=All-in R=Raise C=Call 5 6 7 8 9 10 11 12 UTG…" at bounding box center [114, 168] width 102 height 205
click at [71, 153] on div "8" at bounding box center [71, 149] width 14 height 14
click at [64, 154] on div "8" at bounding box center [71, 151] width 14 height 18
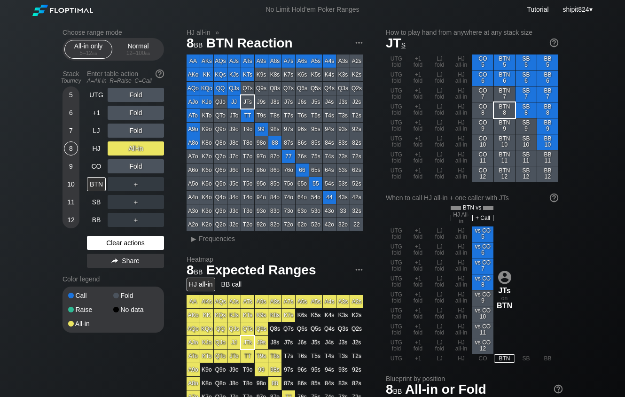
click at [113, 248] on div "Clear actions" at bounding box center [125, 243] width 77 height 14
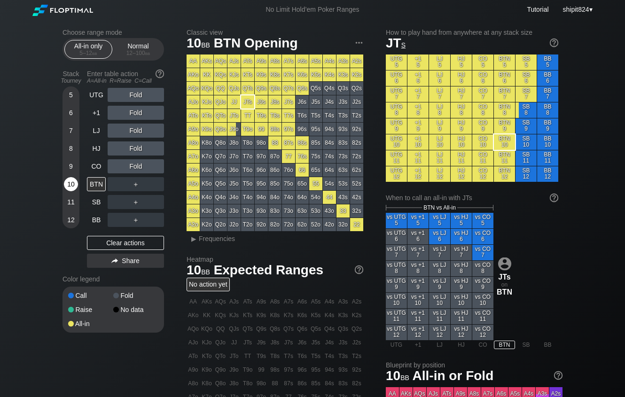
click at [69, 191] on div "10" at bounding box center [71, 184] width 14 height 14
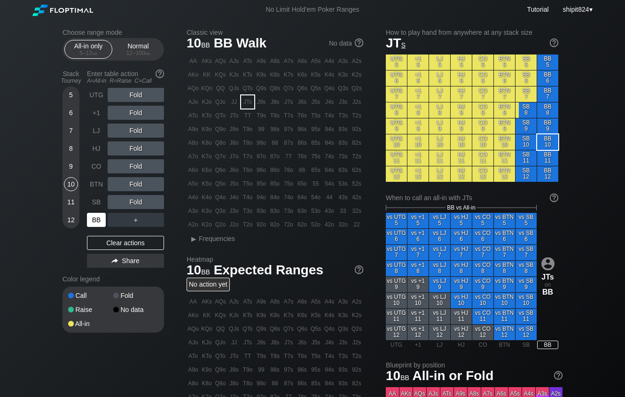
click at [91, 218] on div "BB" at bounding box center [96, 220] width 19 height 14
click at [108, 247] on div "Clear actions" at bounding box center [125, 243] width 77 height 14
click at [109, 242] on div "Clear actions" at bounding box center [125, 243] width 77 height 14
drag, startPoint x: 106, startPoint y: 245, endPoint x: 99, endPoint y: 244, distance: 7.3
click at [106, 246] on div "Clear actions" at bounding box center [125, 243] width 77 height 14
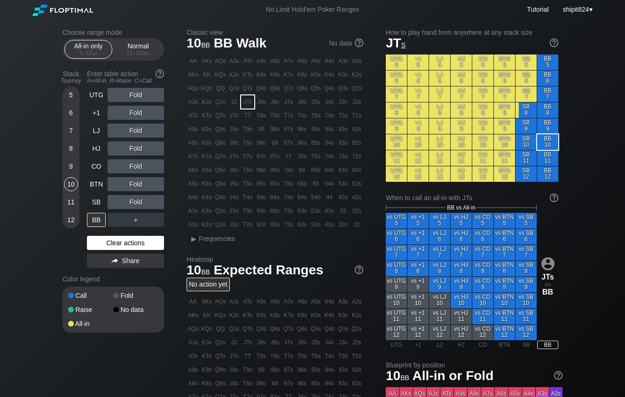
click at [133, 249] on div "Clear actions" at bounding box center [125, 243] width 77 height 14
drag, startPoint x: 123, startPoint y: 242, endPoint x: 15, endPoint y: 210, distance: 112.3
click at [122, 242] on div "Clear actions" at bounding box center [125, 243] width 77 height 14
click at [124, 246] on div "Clear actions" at bounding box center [125, 243] width 77 height 14
drag, startPoint x: 124, startPoint y: 245, endPoint x: 100, endPoint y: 220, distance: 34.6
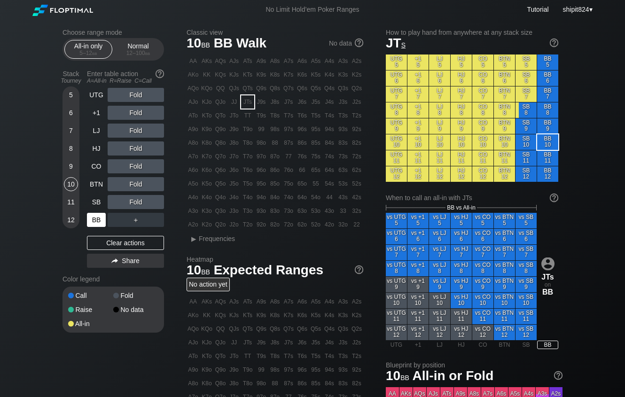
click at [123, 245] on div "Clear actions" at bounding box center [125, 243] width 77 height 14
click at [95, 218] on div "BB" at bounding box center [96, 220] width 19 height 14
click at [92, 218] on div "BB" at bounding box center [96, 220] width 19 height 14
click at [103, 238] on div "Clear actions" at bounding box center [125, 243] width 77 height 14
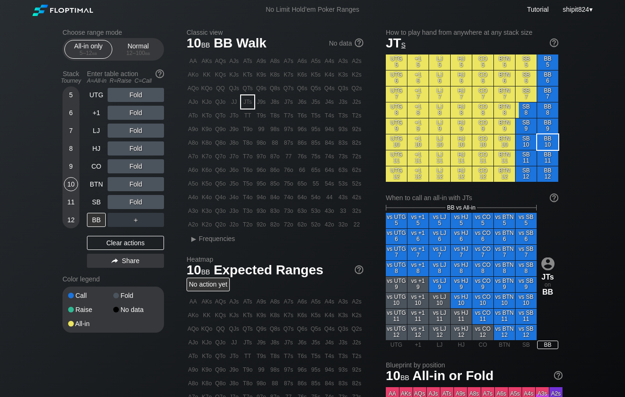
click at [63, 147] on div "5 6 7 8 9 10 11 12" at bounding box center [71, 158] width 17 height 142
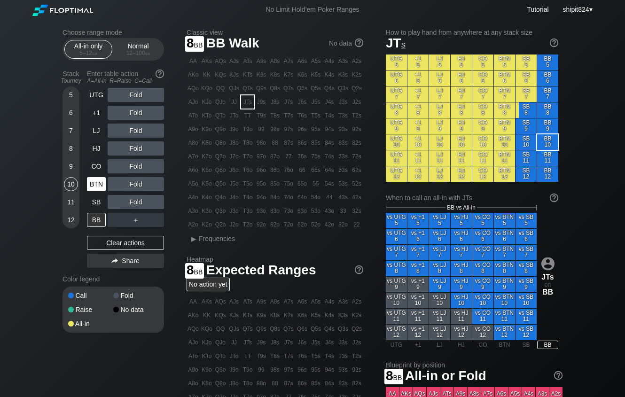
drag, startPoint x: 67, startPoint y: 149, endPoint x: 89, endPoint y: 180, distance: 37.3
click at [68, 150] on div "8" at bounding box center [71, 149] width 14 height 14
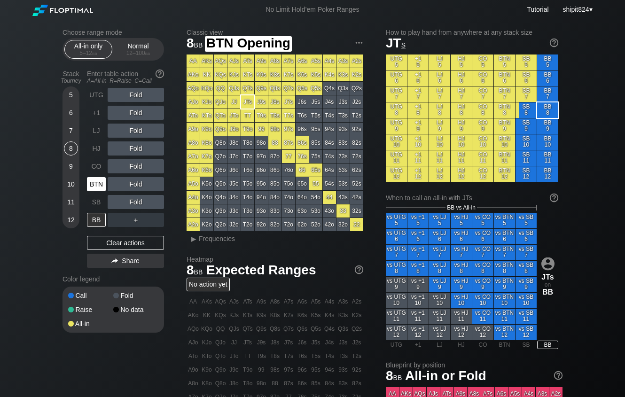
click at [89, 189] on div "BTN" at bounding box center [96, 184] width 19 height 14
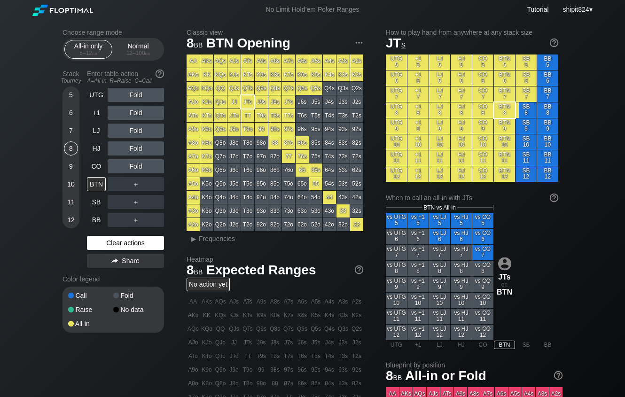
click at [138, 242] on div "Clear actions" at bounding box center [125, 243] width 77 height 14
click at [135, 239] on div "Clear actions" at bounding box center [125, 243] width 77 height 14
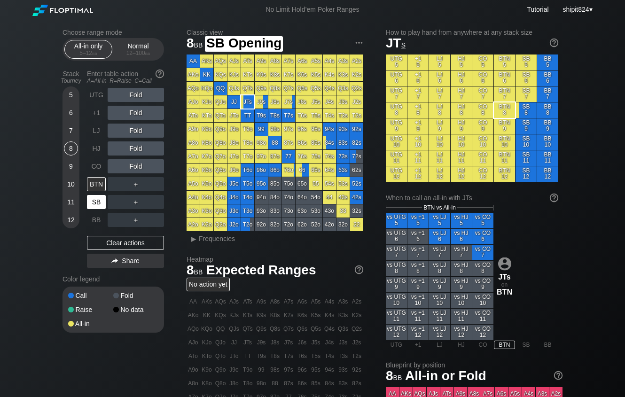
click at [93, 197] on div "SB" at bounding box center [96, 202] width 19 height 14
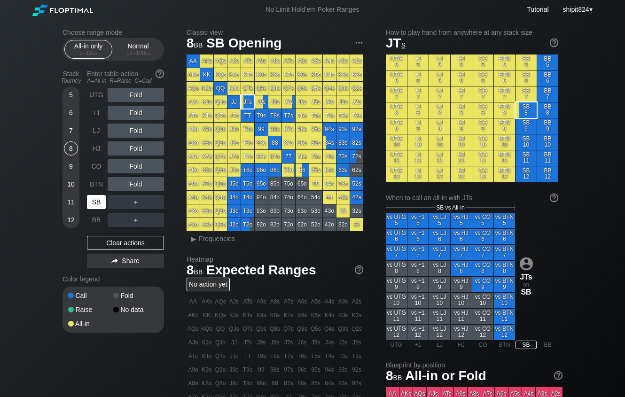
click at [93, 197] on div "SB" at bounding box center [96, 202] width 19 height 14
click at [92, 197] on div "SB" at bounding box center [96, 202] width 19 height 14
click at [91, 198] on div "SB" at bounding box center [96, 202] width 19 height 14
click at [134, 44] on div "Normal 12 – 100 bb" at bounding box center [138, 49] width 43 height 18
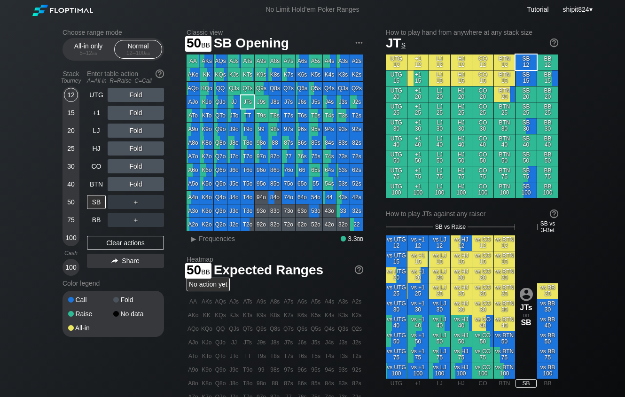
drag, startPoint x: 68, startPoint y: 208, endPoint x: 63, endPoint y: 204, distance: 6.7
click at [68, 207] on div "50" at bounding box center [71, 202] width 14 height 14
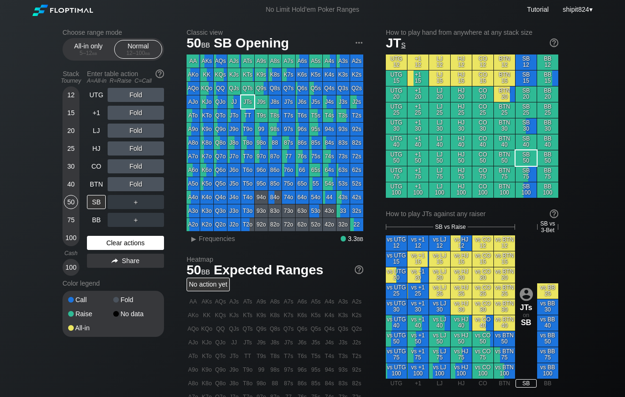
click at [148, 244] on div "Clear actions" at bounding box center [125, 243] width 77 height 14
click at [111, 239] on div "Clear actions" at bounding box center [125, 243] width 77 height 14
drag, startPoint x: 109, startPoint y: 241, endPoint x: 97, endPoint y: 229, distance: 16.3
click at [108, 240] on div "Clear actions" at bounding box center [125, 243] width 77 height 14
drag, startPoint x: 145, startPoint y: 248, endPoint x: 140, endPoint y: 239, distance: 10.3
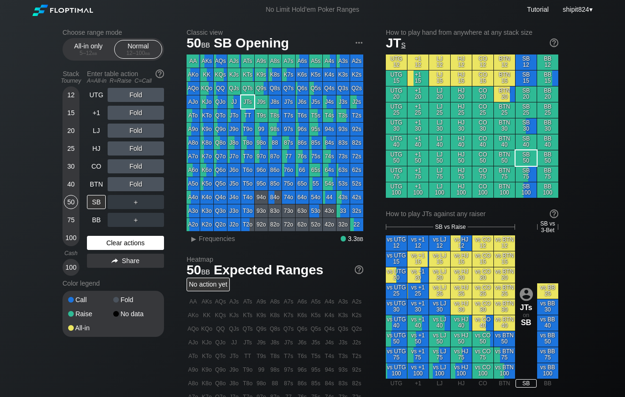
click at [145, 248] on div "Clear actions" at bounding box center [125, 243] width 77 height 14
click at [121, 255] on div "UTG Fold +1 Fold LJ Fold HJ Fold CO Fold BTN Fold SB ＋ BB ＋ Clear actions Share" at bounding box center [125, 182] width 77 height 188
drag, startPoint x: 111, startPoint y: 249, endPoint x: 90, endPoint y: 248, distance: 21.2
click at [111, 249] on div "Clear actions" at bounding box center [125, 243] width 77 height 14
click at [104, 241] on div "Clear actions" at bounding box center [125, 243] width 77 height 14
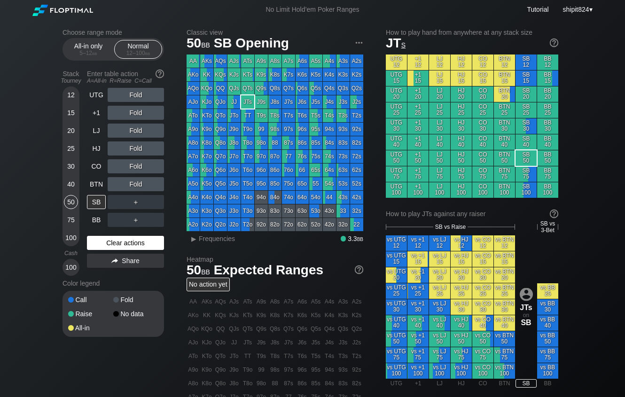
click at [104, 241] on div "Clear actions" at bounding box center [125, 243] width 77 height 14
click at [87, 56] on div "5 – 12 bb" at bounding box center [88, 53] width 39 height 7
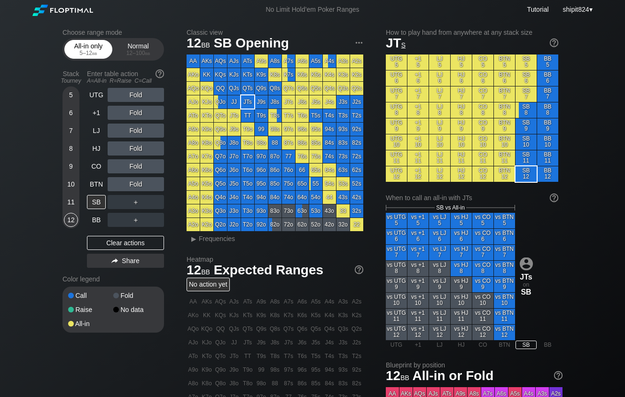
click at [84, 56] on div "5 – 12 bb" at bounding box center [88, 53] width 39 height 7
click at [83, 56] on div "5 – 12 bb" at bounding box center [88, 53] width 39 height 7
click at [82, 56] on div "5 – 12 bb" at bounding box center [88, 53] width 39 height 7
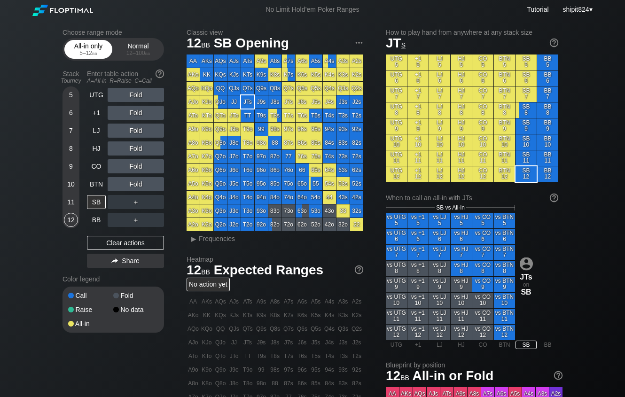
click at [82, 56] on div "5 – 12 bb" at bounding box center [88, 53] width 39 height 7
click at [145, 244] on div "Clear actions" at bounding box center [125, 243] width 77 height 14
click at [144, 243] on div "Clear actions" at bounding box center [125, 243] width 77 height 14
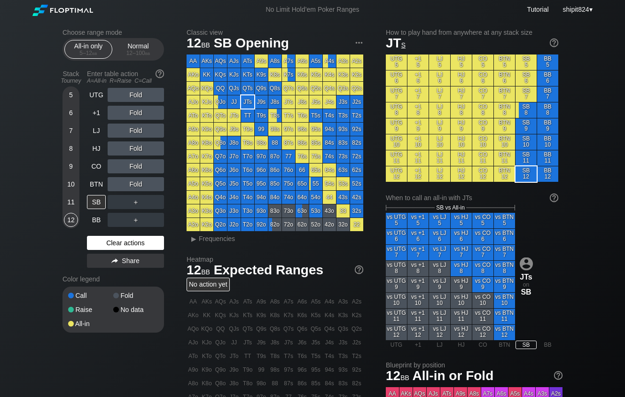
click at [142, 244] on div "Clear actions" at bounding box center [125, 243] width 77 height 14
click at [142, 243] on div "Clear actions" at bounding box center [125, 243] width 77 height 14
click at [131, 55] on div "12 – 100 bb" at bounding box center [137, 53] width 39 height 7
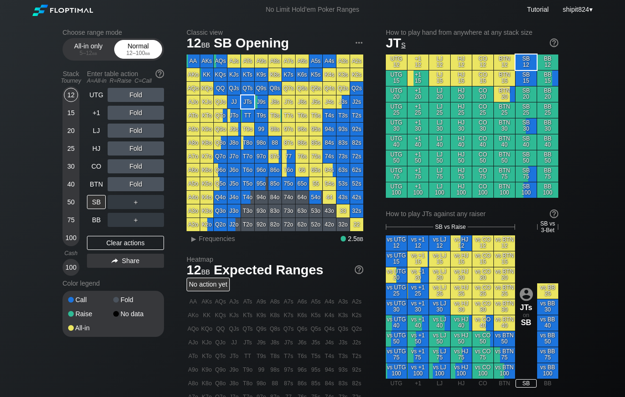
click at [129, 55] on div "12 – 100 bb" at bounding box center [137, 53] width 39 height 7
click at [128, 54] on div "12 – 100 bb" at bounding box center [137, 53] width 39 height 7
drag, startPoint x: 127, startPoint y: 55, endPoint x: 106, endPoint y: 64, distance: 23.8
click at [127, 55] on div "12 – 100 bb" at bounding box center [137, 53] width 39 height 7
click at [104, 245] on div "Clear actions" at bounding box center [125, 243] width 77 height 14
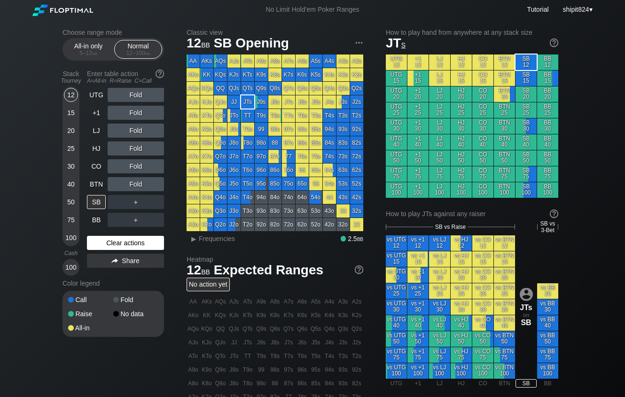
click at [105, 244] on div "Clear actions" at bounding box center [125, 243] width 77 height 14
click at [101, 239] on div "Clear actions" at bounding box center [125, 243] width 77 height 14
drag, startPoint x: 101, startPoint y: 239, endPoint x: 58, endPoint y: 243, distance: 42.9
click at [101, 240] on div "Clear actions" at bounding box center [125, 243] width 77 height 14
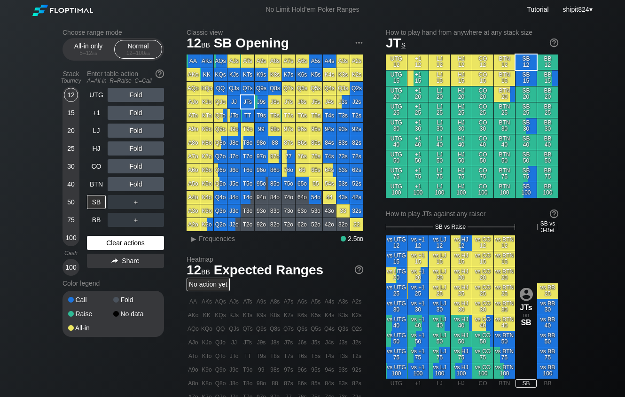
click at [137, 241] on div "Clear actions" at bounding box center [125, 243] width 77 height 14
click at [128, 237] on div "UTG Fold +1 Fold LJ Fold HJ Fold CO Fold BTN Fold SB ＋ BB ＋ Clear actions Share" at bounding box center [125, 182] width 77 height 188
click at [110, 247] on div "Clear actions" at bounding box center [125, 243] width 77 height 14
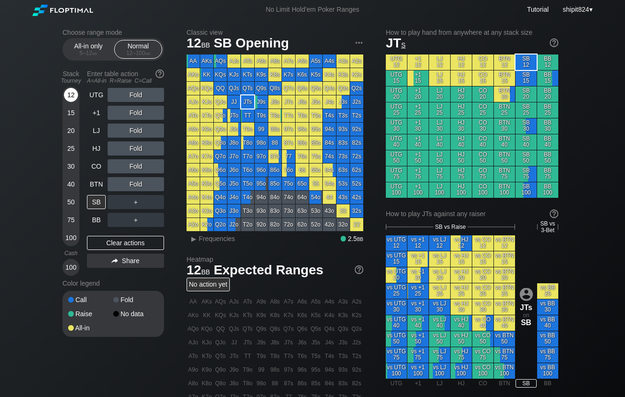
click at [71, 102] on div "12" at bounding box center [71, 95] width 14 height 14
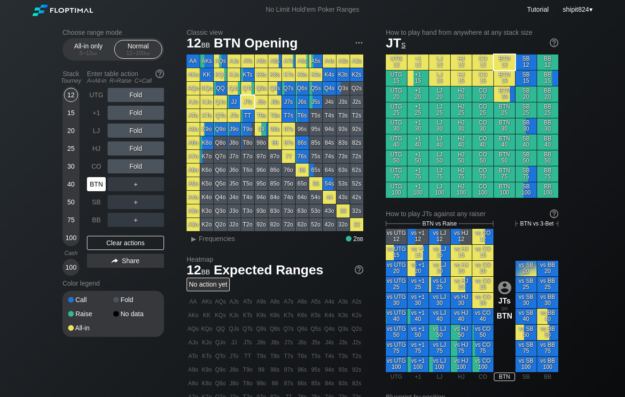
click at [96, 183] on div "BTN" at bounding box center [96, 184] width 19 height 14
click at [95, 182] on div "BTN" at bounding box center [96, 184] width 19 height 14
click at [120, 243] on div "Clear actions" at bounding box center [125, 243] width 77 height 14
click at [93, 185] on div "BTN" at bounding box center [96, 184] width 19 height 14
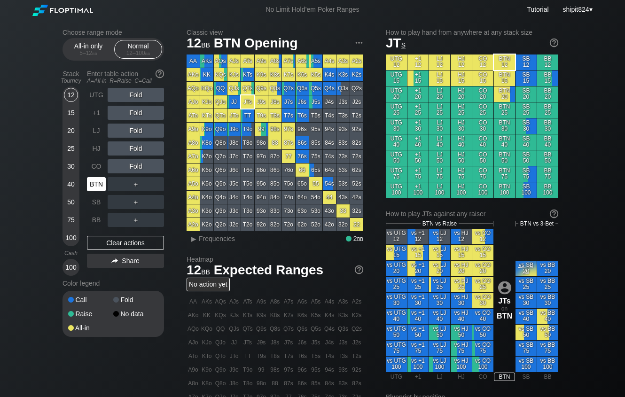
click at [93, 184] on div "BTN" at bounding box center [96, 184] width 19 height 14
click at [92, 185] on div "BTN" at bounding box center [96, 184] width 19 height 14
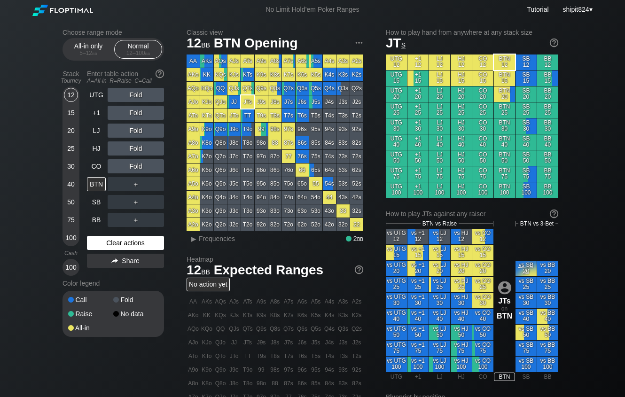
click at [118, 244] on div "Clear actions" at bounding box center [125, 243] width 77 height 14
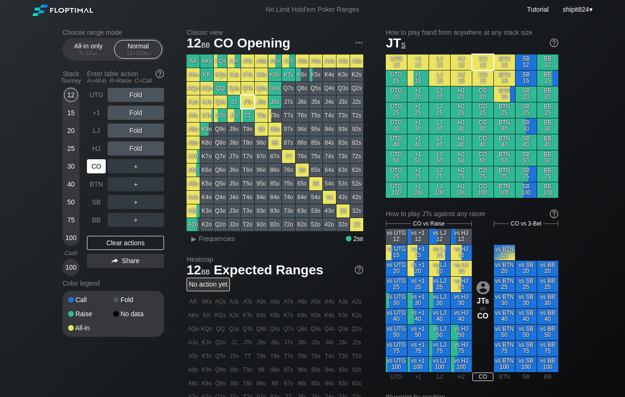
click at [94, 170] on div "CO" at bounding box center [96, 166] width 19 height 14
click at [93, 169] on div "CO" at bounding box center [96, 166] width 19 height 14
click at [91, 166] on div "CO" at bounding box center [96, 166] width 19 height 14
click at [118, 243] on div "Clear actions" at bounding box center [125, 243] width 77 height 14
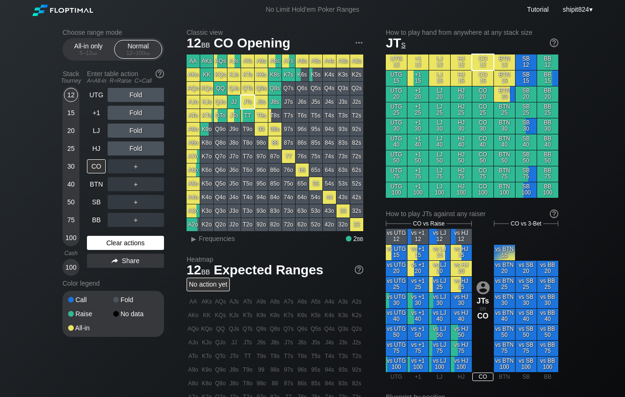
drag, startPoint x: 139, startPoint y: 248, endPoint x: 97, endPoint y: 240, distance: 42.6
click at [137, 245] on div "Clear actions" at bounding box center [125, 243] width 77 height 14
click at [129, 238] on div "Clear actions" at bounding box center [125, 243] width 77 height 14
click at [141, 244] on div "Clear actions" at bounding box center [125, 243] width 77 height 14
click at [96, 148] on div "HJ" at bounding box center [96, 149] width 19 height 14
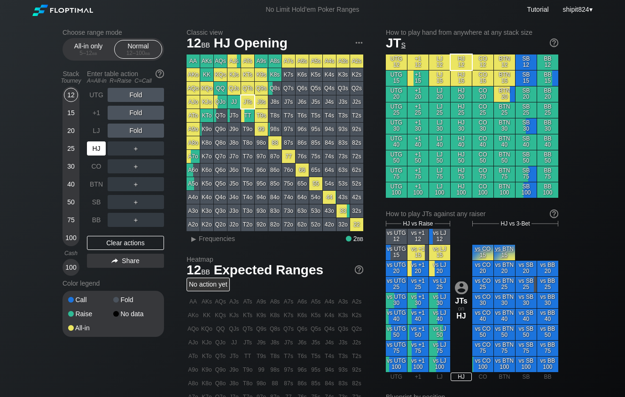
click at [95, 150] on div "HJ" at bounding box center [96, 149] width 19 height 14
click at [94, 149] on div "HJ" at bounding box center [96, 149] width 19 height 14
click at [93, 151] on div "HJ" at bounding box center [96, 149] width 19 height 14
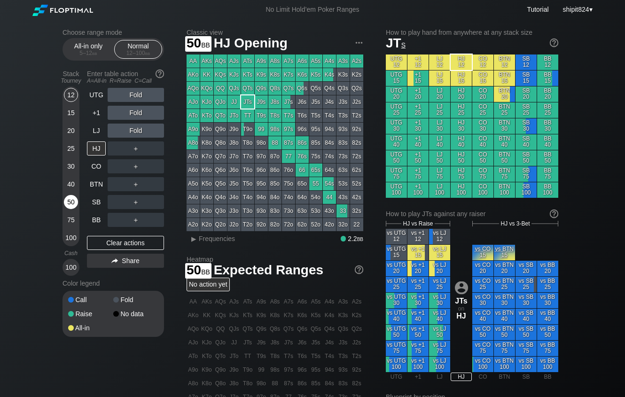
click at [68, 205] on div "50" at bounding box center [71, 202] width 14 height 14
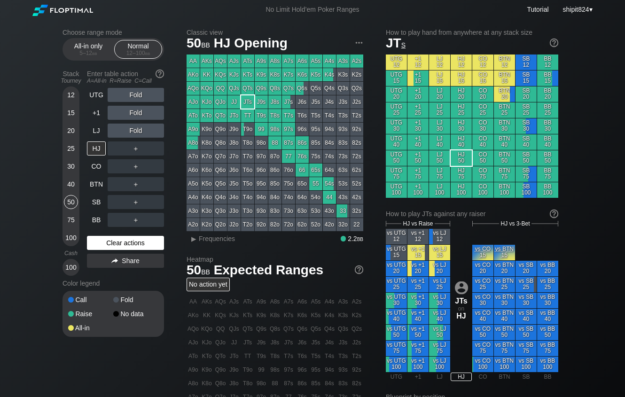
click at [132, 247] on div "Clear actions" at bounding box center [125, 243] width 77 height 14
click at [90, 52] on div "All-in only 5 – 12 bb" at bounding box center [88, 49] width 43 height 18
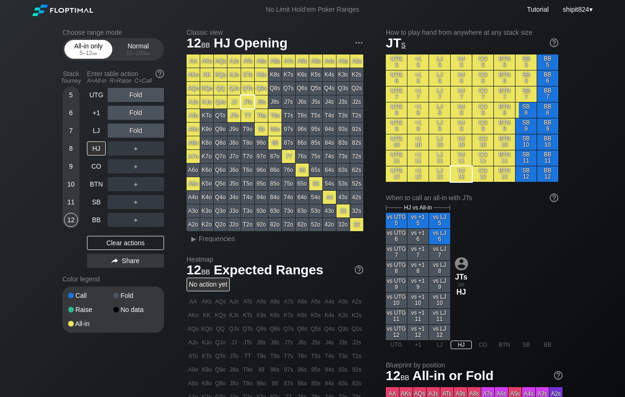
click at [87, 54] on div "5 – 12 bb" at bounding box center [88, 53] width 39 height 7
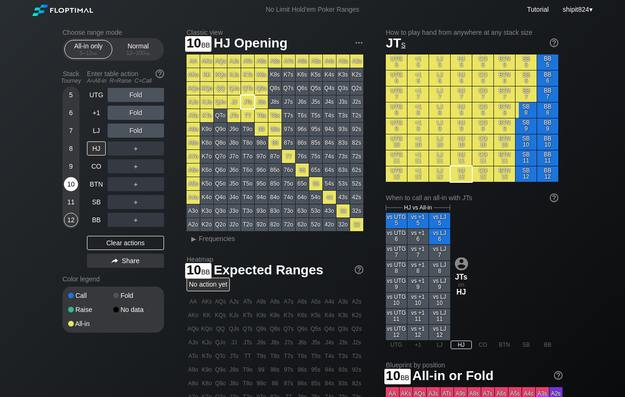
click at [68, 181] on div "10" at bounding box center [71, 184] width 14 height 14
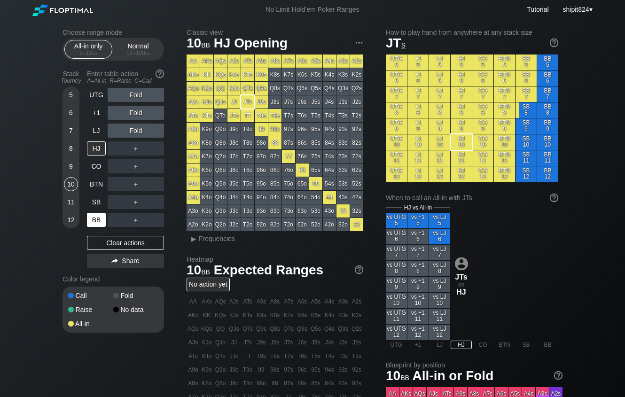
click at [107, 241] on div "Clear actions" at bounding box center [125, 243] width 77 height 14
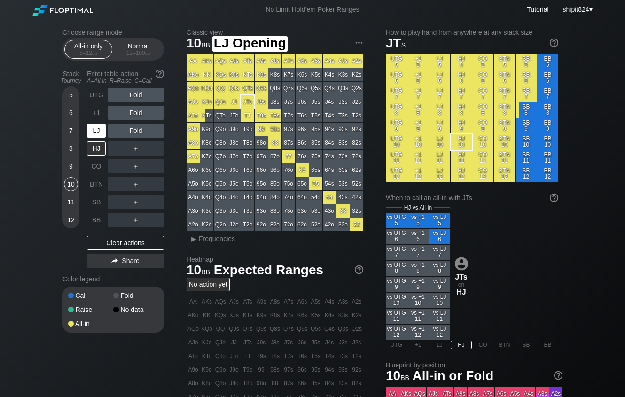
click at [96, 127] on div "LJ" at bounding box center [96, 131] width 19 height 14
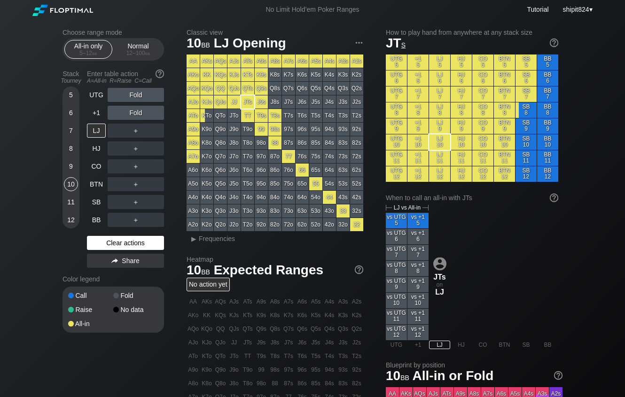
click at [140, 244] on div "Clear actions" at bounding box center [125, 243] width 77 height 14
click at [140, 241] on div "Clear actions" at bounding box center [125, 243] width 77 height 14
click at [140, 240] on div "Clear actions" at bounding box center [125, 243] width 77 height 14
click at [139, 240] on div "Clear actions" at bounding box center [125, 243] width 77 height 14
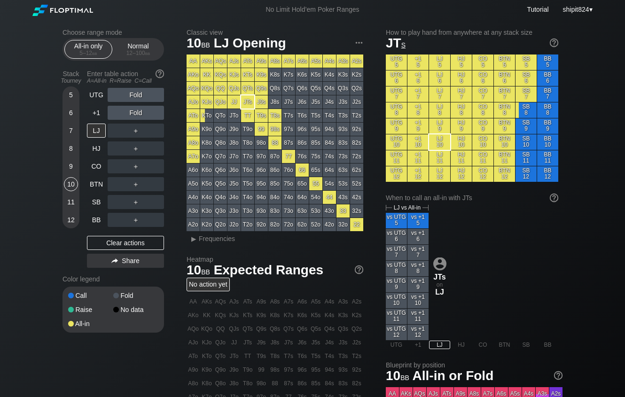
click at [147, 237] on div "UTG Fold +1 Fold LJ ＋ HJ ＋ CO ＋ BTN ＋ SB ＋ BB ＋ Clear actions Share" at bounding box center [125, 180] width 77 height 184
click at [143, 239] on div "Clear actions" at bounding box center [125, 243] width 77 height 14
click at [142, 239] on div "Clear actions" at bounding box center [125, 243] width 77 height 14
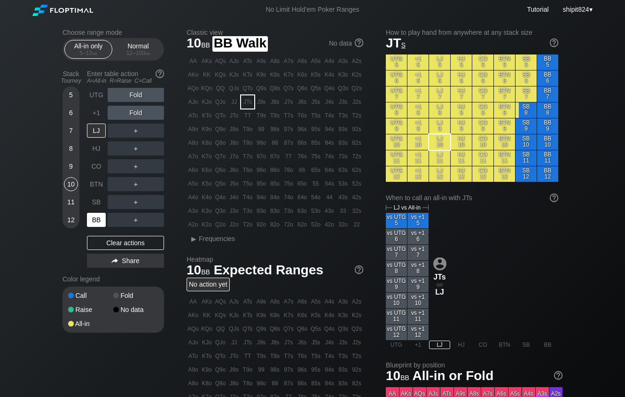
click at [97, 226] on div "BB" at bounding box center [96, 220] width 19 height 14
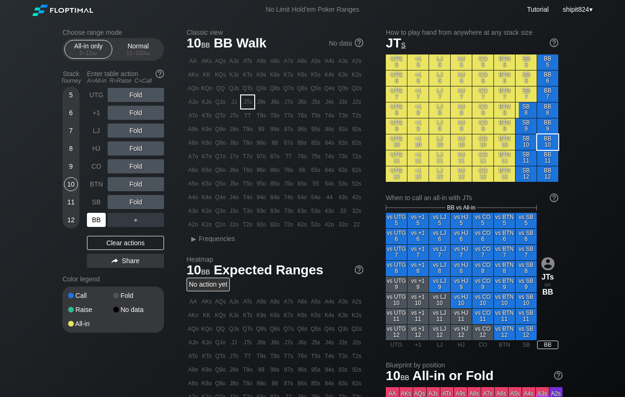
click at [97, 225] on div "BB" at bounding box center [96, 220] width 19 height 14
click at [96, 227] on div "BB" at bounding box center [96, 220] width 19 height 14
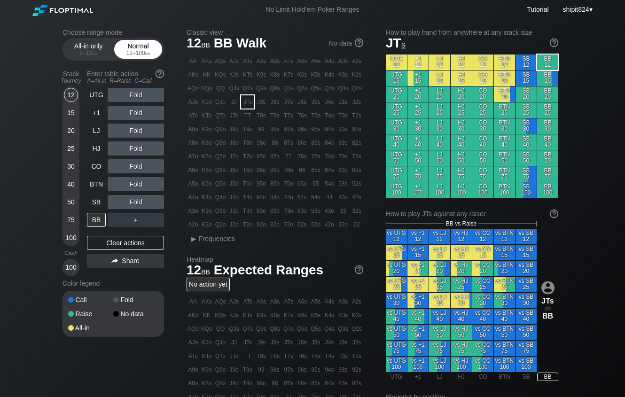
click at [132, 45] on div "Normal 12 – 100 bb" at bounding box center [138, 49] width 43 height 18
click at [132, 46] on div "Normal 12 – 100 bb" at bounding box center [138, 49] width 43 height 18
drag, startPoint x: 128, startPoint y: 48, endPoint x: 114, endPoint y: 67, distance: 23.6
click at [128, 48] on div "Normal 12 – 100 bb" at bounding box center [138, 49] width 43 height 18
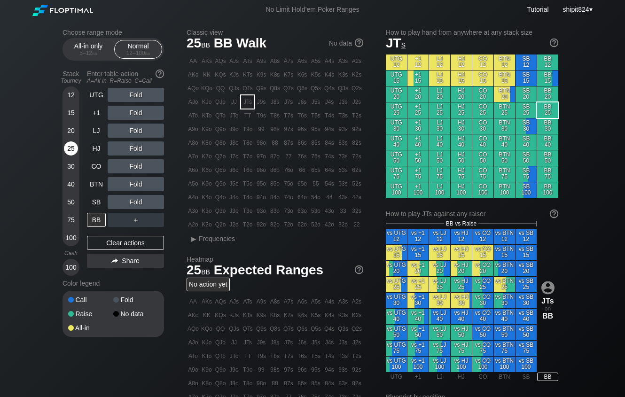
click at [75, 147] on div "25" at bounding box center [71, 149] width 14 height 14
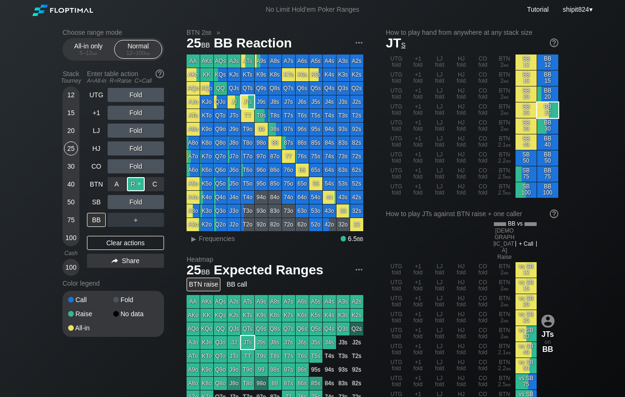
click at [136, 187] on div "R ✕" at bounding box center [136, 184] width 18 height 14
click at [101, 238] on div "Clear actions" at bounding box center [125, 243] width 77 height 14
click at [101, 237] on div "UTG Fold +1 Fold LJ Fold HJ Fold CO Fold BTN Raise SB Fold BB ＋ Clear actions S…" at bounding box center [125, 182] width 77 height 188
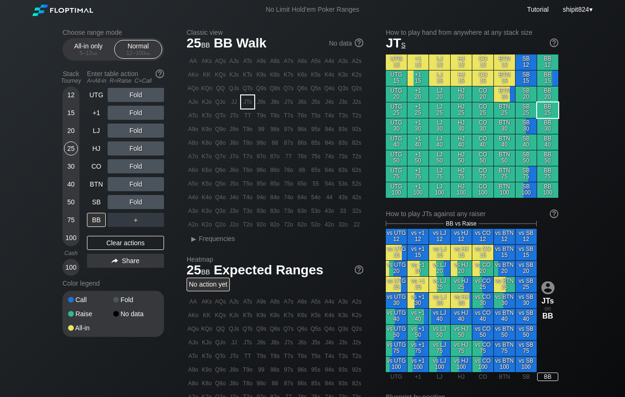
click at [101, 236] on div "UTG Fold +1 Fold LJ Fold HJ Fold CO Fold BTN Fold SB Fold BB ＋ Clear actions Sh…" at bounding box center [125, 182] width 77 height 188
click at [72, 203] on div "50" at bounding box center [71, 202] width 14 height 14
click at [136, 203] on div "R ✕" at bounding box center [136, 202] width 18 height 14
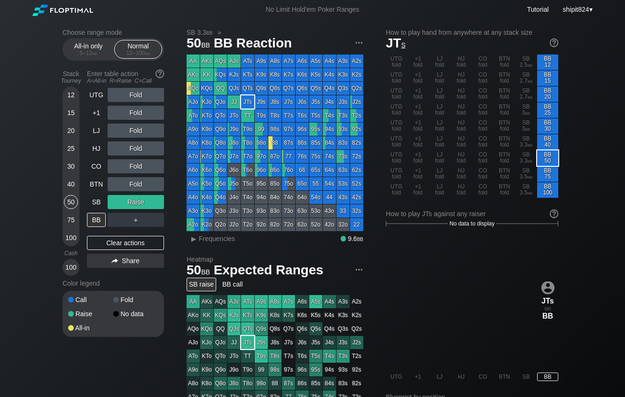
drag, startPoint x: 126, startPoint y: 247, endPoint x: 131, endPoint y: 236, distance: 11.4
click at [126, 246] on div "Clear actions" at bounding box center [125, 243] width 77 height 14
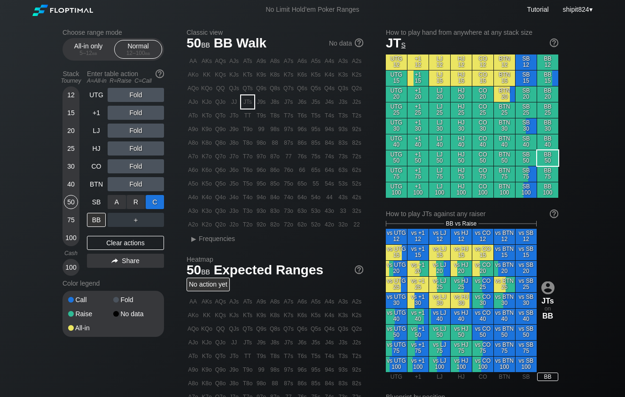
click at [152, 204] on div "C ✕" at bounding box center [155, 202] width 18 height 14
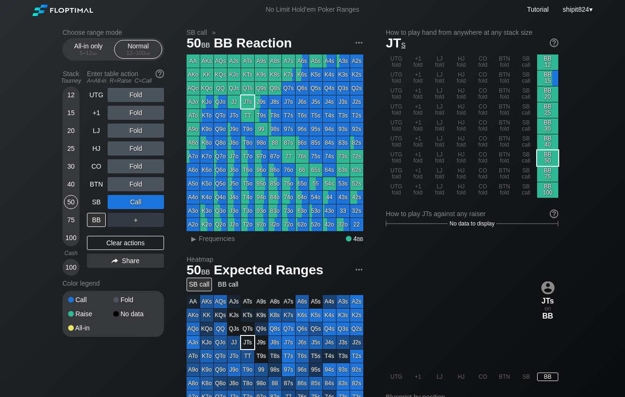
click at [90, 243] on div "Clear actions" at bounding box center [125, 243] width 77 height 14
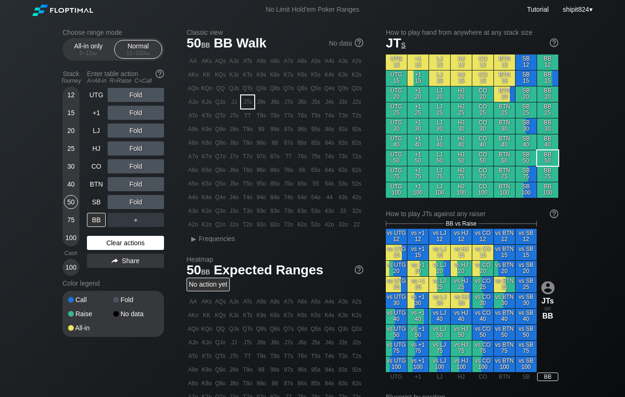
click at [121, 240] on div "Clear actions" at bounding box center [125, 243] width 77 height 14
click at [70, 103] on div "12" at bounding box center [71, 97] width 14 height 18
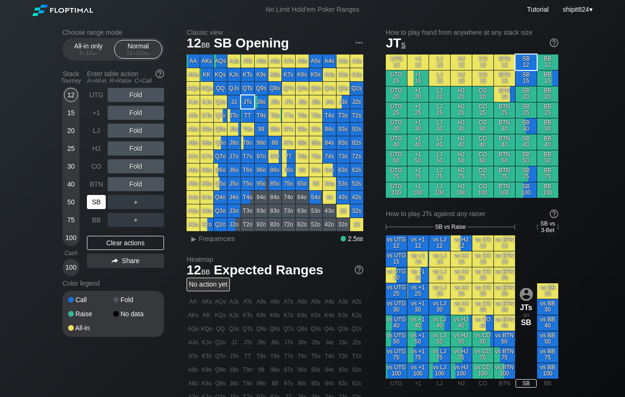
click at [101, 201] on div "SB" at bounding box center [96, 202] width 19 height 14
click at [125, 239] on div "Clear actions" at bounding box center [125, 243] width 77 height 14
click at [112, 245] on div "Clear actions" at bounding box center [125, 243] width 77 height 14
drag, startPoint x: 132, startPoint y: 247, endPoint x: 122, endPoint y: 246, distance: 9.4
click at [132, 248] on div "Clear actions" at bounding box center [125, 243] width 77 height 14
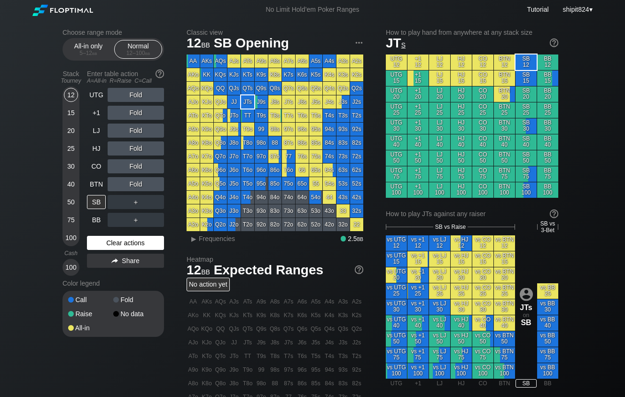
drag, startPoint x: 154, startPoint y: 246, endPoint x: 94, endPoint y: 233, distance: 60.8
click at [154, 246] on div "Clear actions" at bounding box center [125, 243] width 77 height 14
click at [110, 237] on div "UTG Fold +1 Fold LJ Fold HJ Fold CO Fold BTN Fold SB ＋ BB ＋ Clear actions Share" at bounding box center [125, 182] width 77 height 188
click at [102, 243] on div "Clear actions" at bounding box center [125, 243] width 77 height 14
drag, startPoint x: 143, startPoint y: 242, endPoint x: 127, endPoint y: 228, distance: 21.0
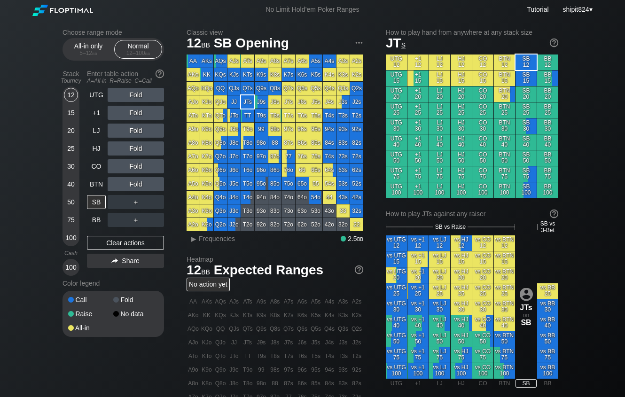
click at [143, 242] on div "Clear actions" at bounding box center [125, 243] width 77 height 14
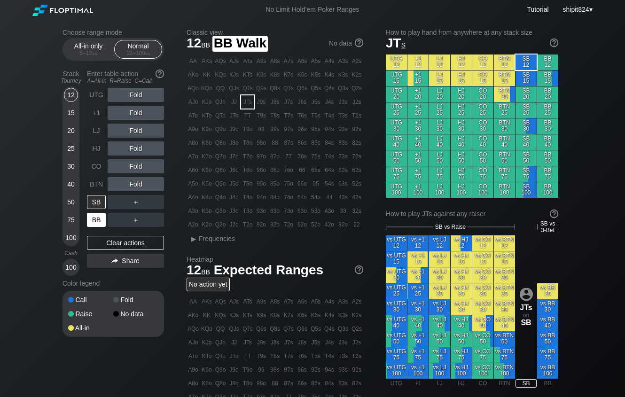
click at [102, 221] on div "BB" at bounding box center [96, 220] width 19 height 14
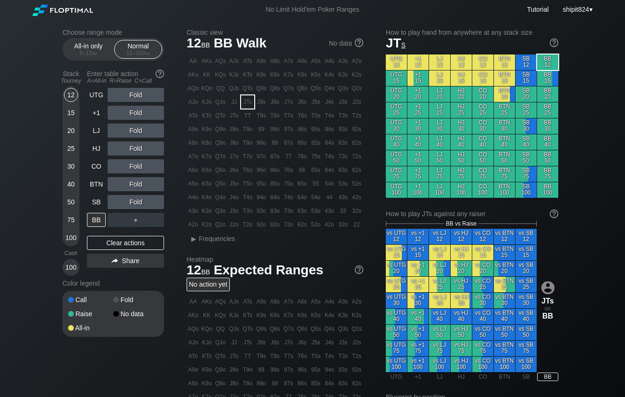
drag, startPoint x: 109, startPoint y: 247, endPoint x: 13, endPoint y: 240, distance: 95.7
click at [109, 246] on div "Clear actions" at bounding box center [125, 243] width 77 height 14
click at [131, 249] on div "Clear actions" at bounding box center [125, 243] width 77 height 14
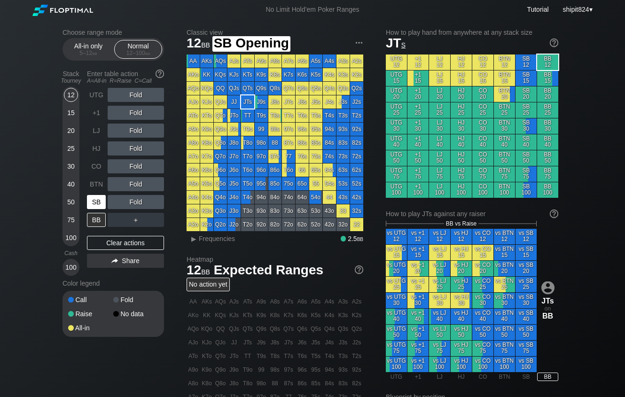
click at [102, 207] on div "SB" at bounding box center [96, 202] width 19 height 14
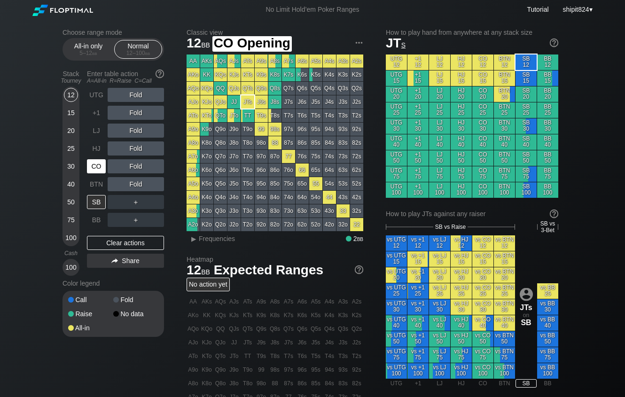
click at [100, 165] on div "CO" at bounding box center [96, 166] width 19 height 14
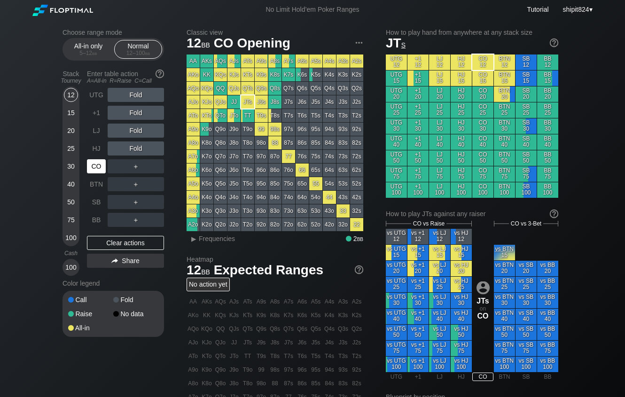
click at [100, 165] on div "CO" at bounding box center [96, 166] width 19 height 14
click at [100, 166] on div "CO" at bounding box center [96, 166] width 19 height 14
click at [100, 167] on div "CO" at bounding box center [96, 166] width 19 height 14
click at [99, 167] on div "CO" at bounding box center [96, 166] width 19 height 14
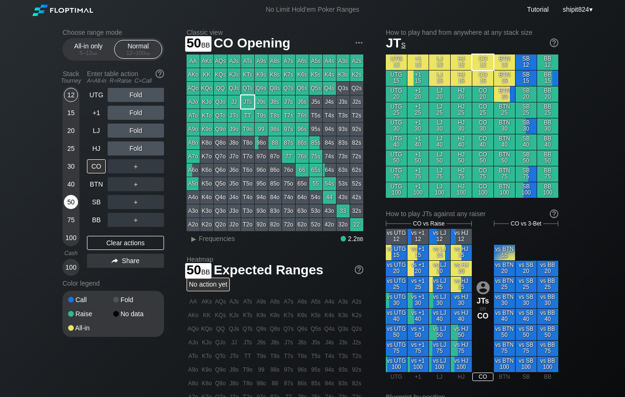
click at [69, 202] on div "50" at bounding box center [71, 202] width 14 height 14
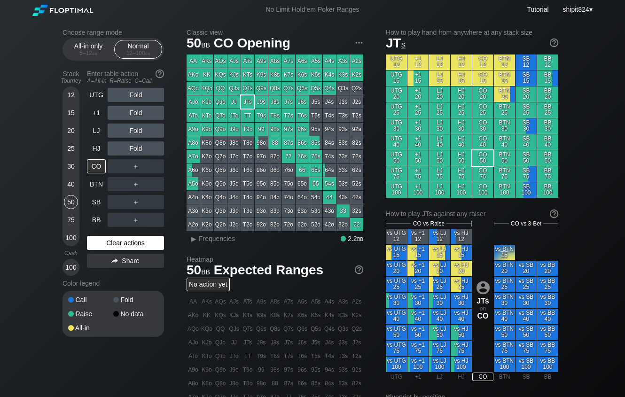
click at [130, 245] on div "Clear actions" at bounding box center [125, 243] width 77 height 14
click at [130, 244] on div "Clear actions" at bounding box center [125, 243] width 77 height 14
drag, startPoint x: 130, startPoint y: 244, endPoint x: 12, endPoint y: 235, distance: 118.4
click at [128, 244] on div "Clear actions" at bounding box center [125, 243] width 77 height 14
click at [109, 244] on div "Clear actions" at bounding box center [125, 243] width 77 height 14
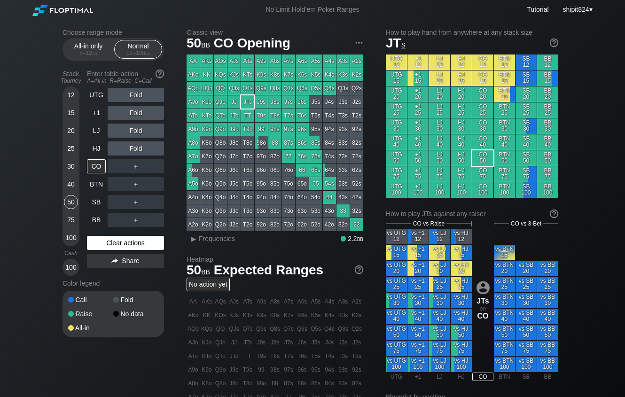
click at [109, 244] on div "Clear actions" at bounding box center [125, 243] width 77 height 14
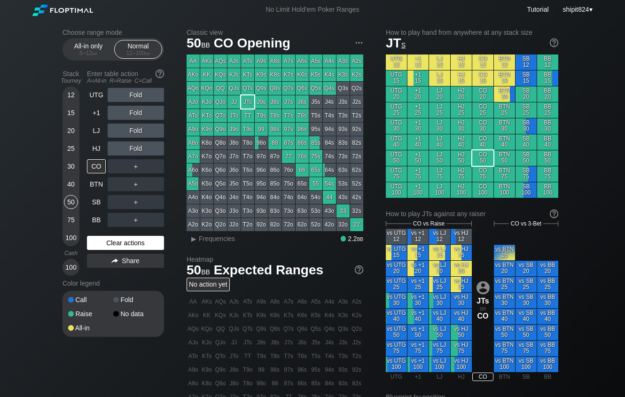
click at [109, 244] on div "Clear actions" at bounding box center [125, 243] width 77 height 14
click at [108, 243] on div "Clear actions" at bounding box center [125, 243] width 77 height 14
click at [113, 242] on div "Clear actions" at bounding box center [125, 243] width 77 height 14
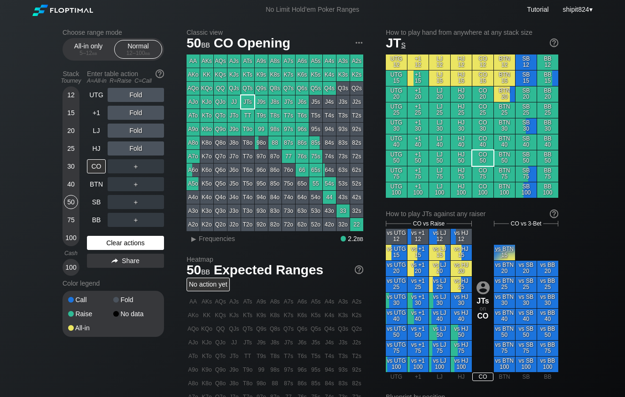
click at [113, 242] on div "Clear actions" at bounding box center [125, 243] width 77 height 14
click at [113, 240] on div "Clear actions" at bounding box center [125, 243] width 77 height 14
click at [119, 243] on div "Clear actions" at bounding box center [125, 243] width 77 height 14
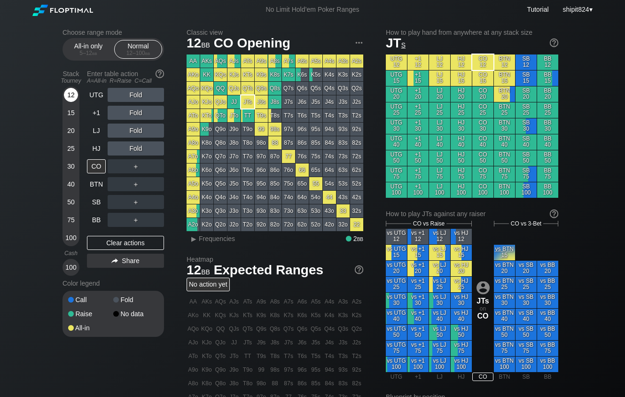
drag, startPoint x: 68, startPoint y: 91, endPoint x: 88, endPoint y: 149, distance: 62.1
click at [68, 91] on div "12" at bounding box center [71, 95] width 14 height 14
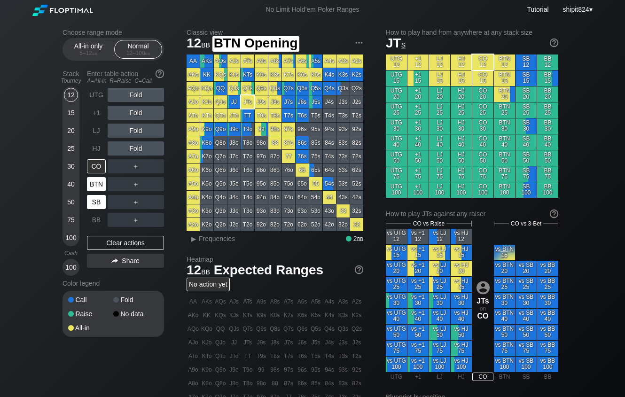
click at [96, 205] on div "SB" at bounding box center [96, 202] width 19 height 14
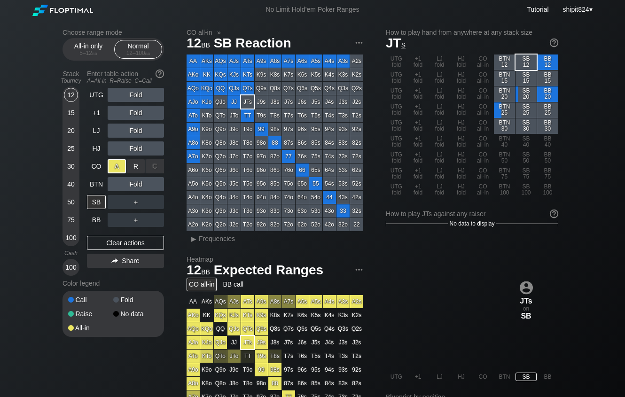
click at [115, 169] on div "A ✕" at bounding box center [117, 166] width 18 height 14
click at [129, 242] on div "Clear actions" at bounding box center [125, 243] width 77 height 14
click at [130, 242] on div "Clear actions" at bounding box center [125, 243] width 77 height 14
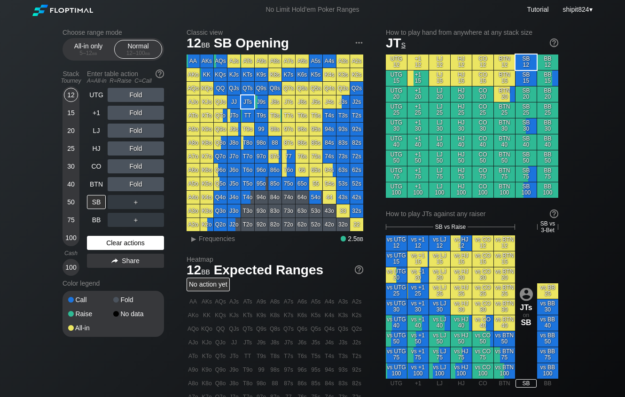
click at [130, 241] on div "Clear actions" at bounding box center [125, 243] width 77 height 14
click at [135, 248] on div "Clear actions" at bounding box center [125, 243] width 77 height 14
click at [99, 243] on div "Clear actions" at bounding box center [125, 243] width 77 height 14
drag, startPoint x: 144, startPoint y: 254, endPoint x: 142, endPoint y: 248, distance: 5.9
click at [145, 254] on div "UTG Fold +1 Fold LJ Fold HJ Fold CO Fold BTN Fold SB ＋ BB ＋ Clear actions Share" at bounding box center [125, 182] width 77 height 188
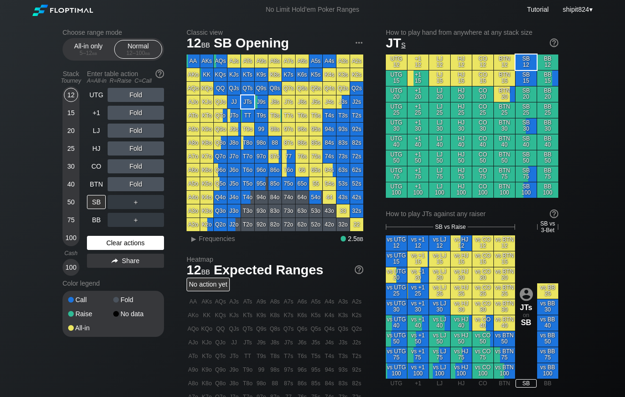
click at [142, 246] on div "Clear actions" at bounding box center [125, 243] width 77 height 14
click at [159, 239] on div "Clear actions" at bounding box center [125, 243] width 77 height 14
click at [125, 242] on div "Clear actions" at bounding box center [125, 243] width 77 height 14
click at [124, 242] on div "Clear actions" at bounding box center [125, 243] width 77 height 14
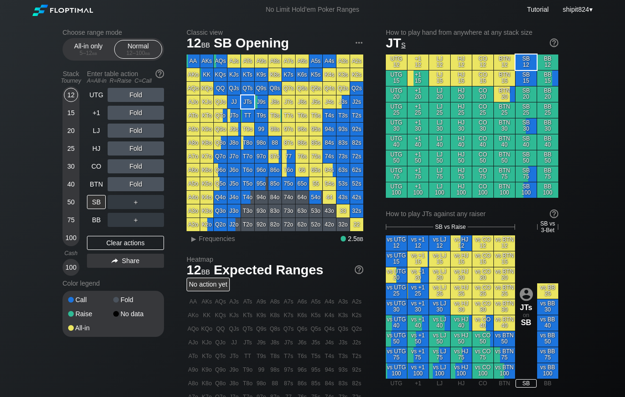
click at [86, 226] on div "Stack Tourney Enter table action A=All-in R=Raise C=Call 12 15 20 25 30 40 50 7…" at bounding box center [114, 171] width 102 height 210
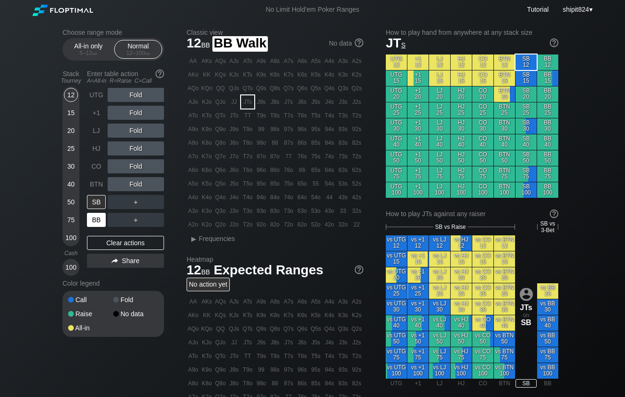
click at [89, 224] on div "BB" at bounding box center [96, 220] width 19 height 14
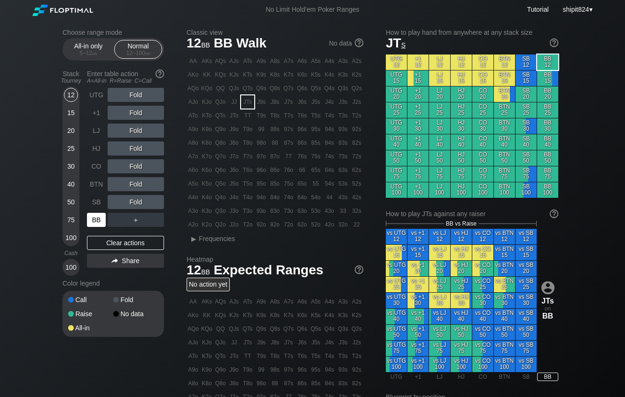
click at [93, 219] on div "BB" at bounding box center [96, 220] width 19 height 14
drag, startPoint x: 71, startPoint y: 200, endPoint x: 98, endPoint y: 197, distance: 27.4
click at [71, 199] on div "50" at bounding box center [71, 202] width 14 height 14
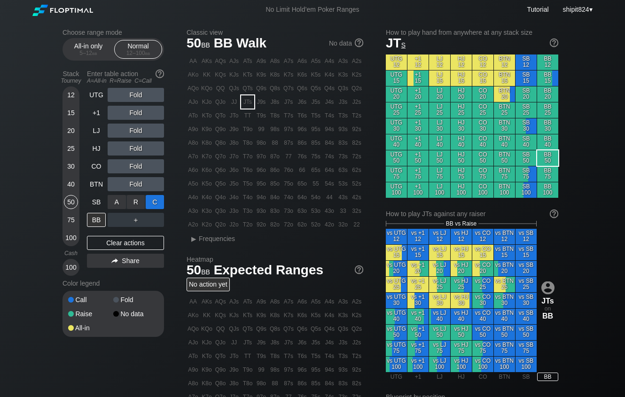
click at [152, 201] on div "C ✕" at bounding box center [155, 202] width 18 height 14
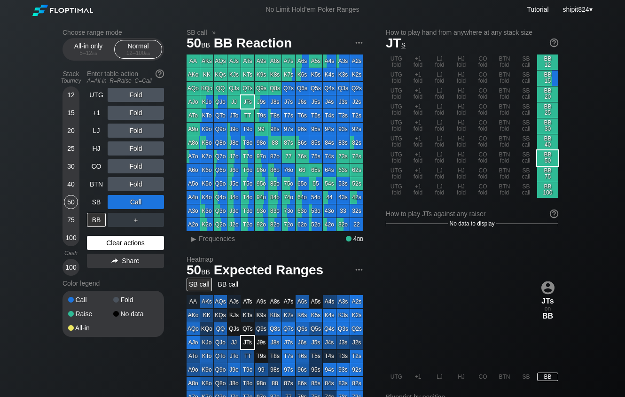
click at [117, 243] on div "Clear actions" at bounding box center [125, 243] width 77 height 14
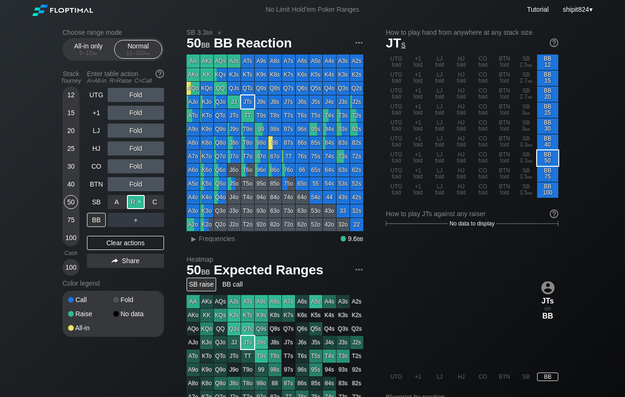
click at [136, 204] on div "R ✕" at bounding box center [136, 202] width 18 height 14
drag, startPoint x: 126, startPoint y: 244, endPoint x: 114, endPoint y: 236, distance: 14.4
click at [126, 243] on div "Clear actions" at bounding box center [125, 243] width 77 height 14
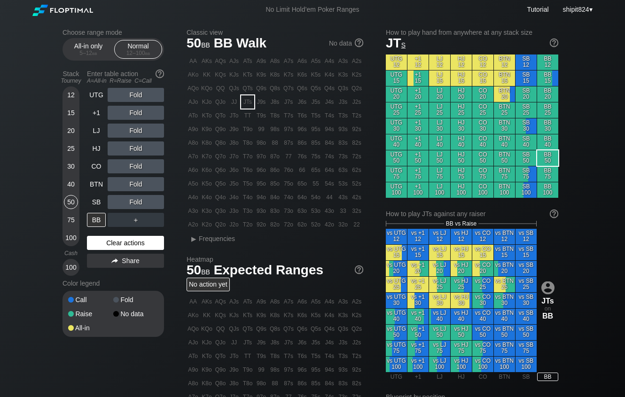
click at [129, 239] on div "Clear actions" at bounding box center [125, 243] width 77 height 14
click at [128, 238] on div "Clear actions" at bounding box center [125, 243] width 77 height 14
click at [126, 238] on div "Clear actions" at bounding box center [125, 243] width 77 height 14
click at [126, 236] on div "UTG Fold +1 Fold LJ Fold HJ Fold CO Fold BTN Fold SB Fold BB ＋ Clear actions Sh…" at bounding box center [125, 182] width 77 height 188
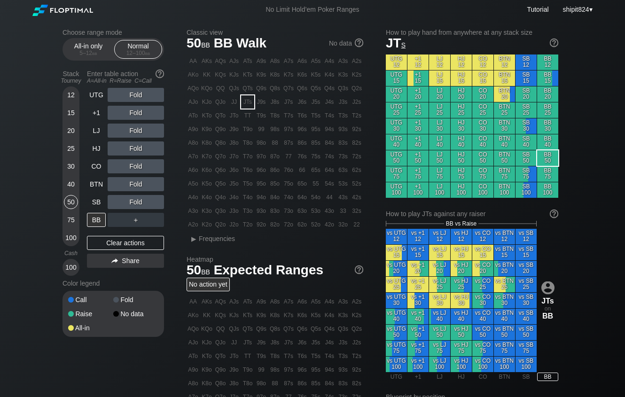
click at [126, 236] on div "UTG Fold +1 Fold LJ Fold HJ Fold CO Fold BTN Fold SB Fold BB ＋ Clear actions Sh…" at bounding box center [125, 182] width 77 height 188
click at [125, 236] on div "UTG Fold +1 Fold LJ Fold HJ Fold CO Fold BTN Fold SB Fold BB ＋ Clear actions Sh…" at bounding box center [125, 182] width 77 height 188
click at [112, 237] on div "UTG Fold +1 Fold LJ Fold HJ Fold CO Fold BTN Fold SB Fold BB ＋ Clear actions Sh…" at bounding box center [125, 182] width 77 height 188
click at [133, 205] on div "R ✕" at bounding box center [136, 202] width 18 height 14
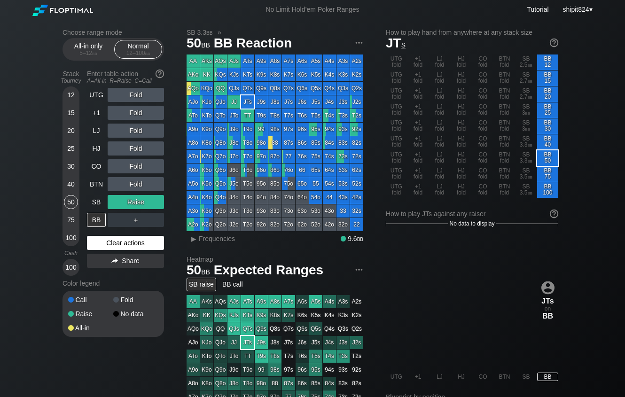
click at [111, 243] on div "Clear actions" at bounding box center [125, 243] width 77 height 14
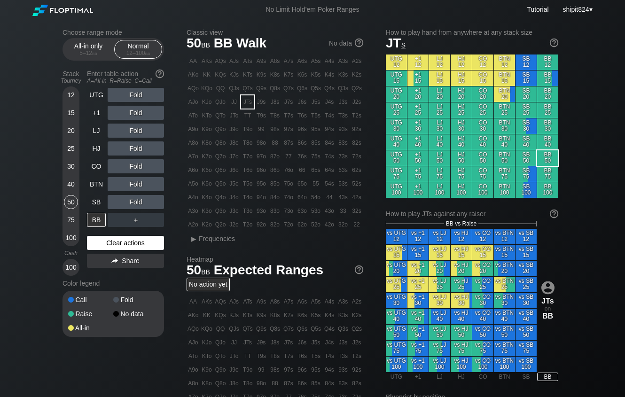
click at [112, 242] on div "Clear actions" at bounding box center [125, 243] width 77 height 14
click at [112, 240] on div "Clear actions" at bounding box center [125, 243] width 77 height 14
click at [134, 241] on div "Clear actions" at bounding box center [125, 243] width 77 height 14
click at [67, 184] on div "40" at bounding box center [71, 184] width 14 height 14
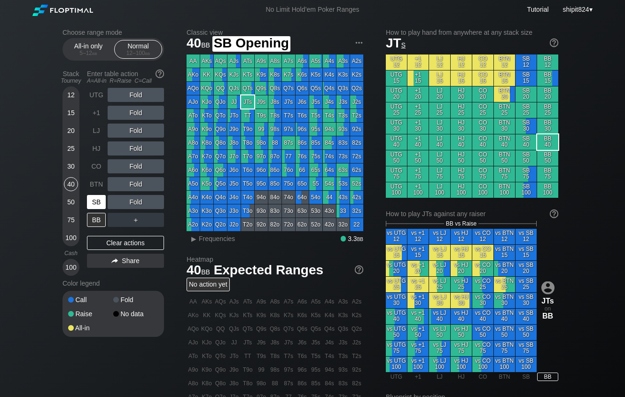
click at [93, 202] on div "SB" at bounding box center [96, 202] width 19 height 14
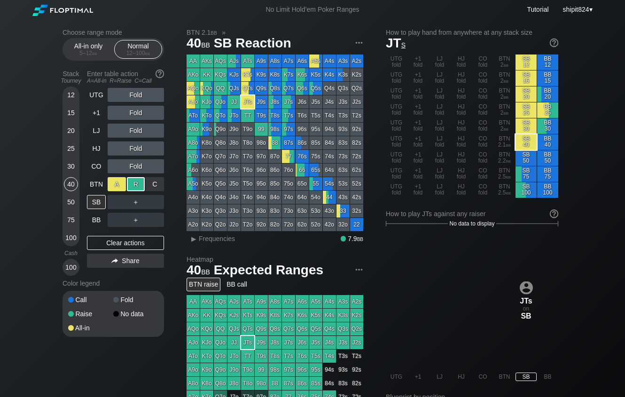
click at [126, 187] on div "A ✕ R ✕ C ✕" at bounding box center [136, 184] width 56 height 14
click at [107, 241] on div "Clear actions" at bounding box center [125, 243] width 77 height 14
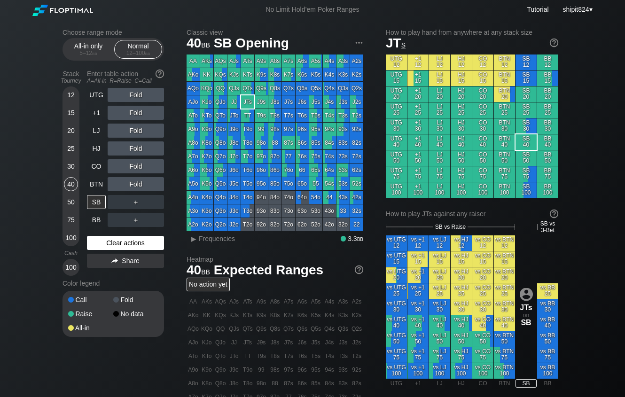
click at [114, 241] on div "Clear actions" at bounding box center [125, 243] width 77 height 14
click at [91, 237] on div "UTG Fold +1 Fold LJ Fold HJ Fold CO Fold BTN Fold SB ＋ BB ＋ Clear actions Share" at bounding box center [125, 182] width 77 height 188
click at [145, 238] on div "Clear actions" at bounding box center [125, 243] width 77 height 14
click at [106, 244] on div "Clear actions" at bounding box center [125, 243] width 77 height 14
click at [92, 43] on div "All-in only 5 – 12 bb" at bounding box center [88, 49] width 43 height 18
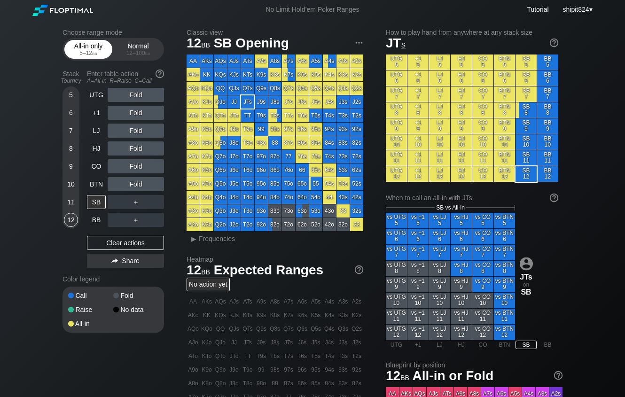
click at [92, 43] on div "All-in only 5 – 12 bb" at bounding box center [88, 49] width 43 height 18
click at [92, 42] on div "All-in only 5 – 12 bb" at bounding box center [88, 49] width 43 height 18
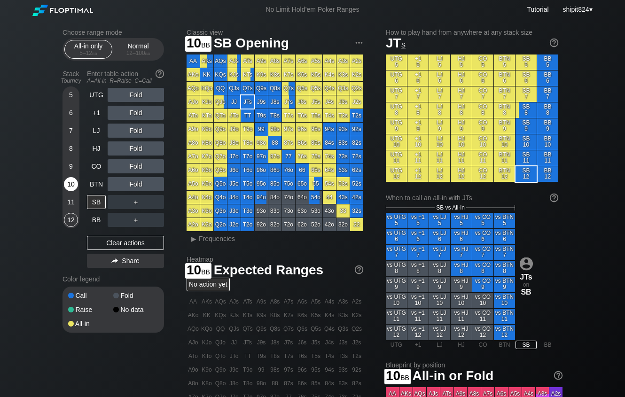
click at [72, 185] on div "10" at bounding box center [71, 184] width 14 height 14
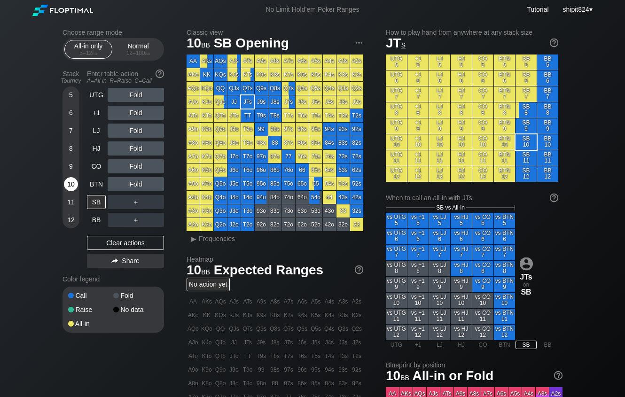
click at [72, 185] on div "10" at bounding box center [71, 184] width 14 height 14
click at [71, 184] on div "10" at bounding box center [71, 184] width 14 height 14
click at [71, 183] on div "10" at bounding box center [71, 184] width 14 height 14
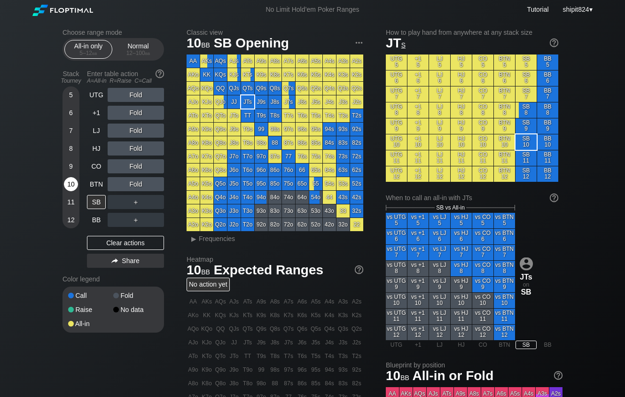
click at [70, 182] on div "10" at bounding box center [71, 184] width 14 height 14
click at [69, 181] on div "10" at bounding box center [71, 184] width 14 height 14
click at [68, 180] on div "10" at bounding box center [71, 184] width 14 height 14
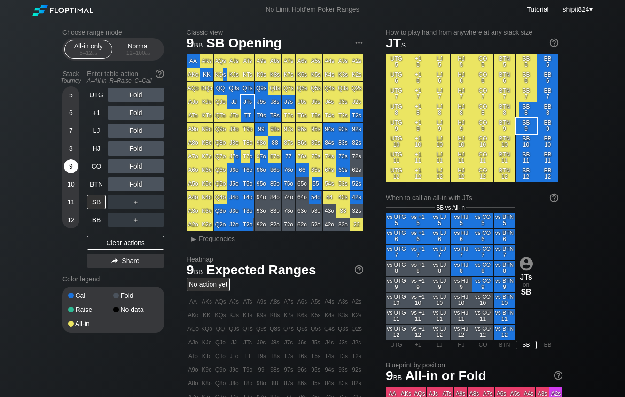
click at [65, 177] on div "9" at bounding box center [71, 168] width 14 height 18
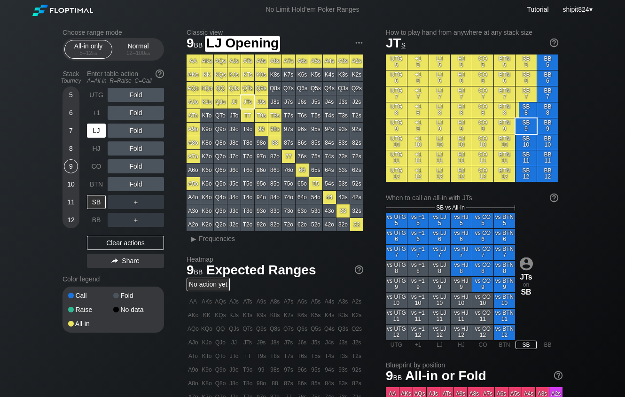
click at [93, 134] on div "LJ" at bounding box center [96, 131] width 19 height 14
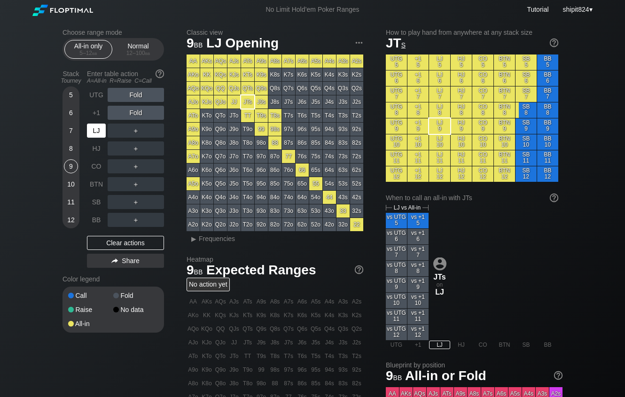
click at [93, 133] on div "LJ" at bounding box center [96, 131] width 19 height 14
click at [116, 245] on div "Clear actions" at bounding box center [125, 243] width 77 height 14
click at [116, 244] on div "Clear actions" at bounding box center [125, 243] width 77 height 14
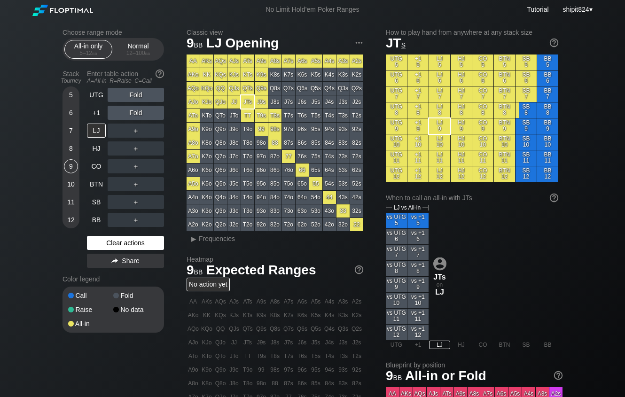
click at [125, 245] on div "Clear actions" at bounding box center [125, 243] width 77 height 14
click at [104, 248] on div "Clear actions" at bounding box center [125, 243] width 77 height 14
click at [120, 41] on div "Normal 12 – 100 bb" at bounding box center [138, 49] width 43 height 18
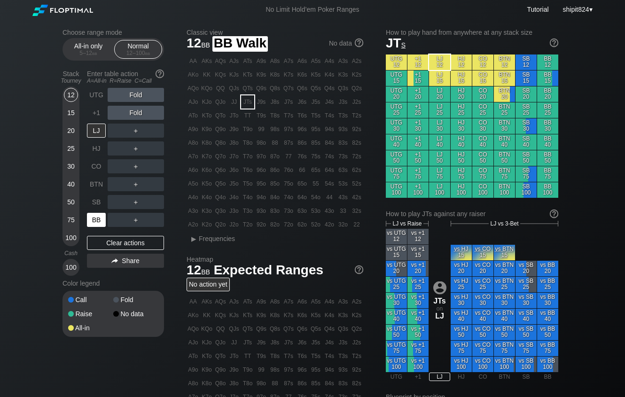
click at [93, 225] on div "BB" at bounding box center [96, 220] width 19 height 14
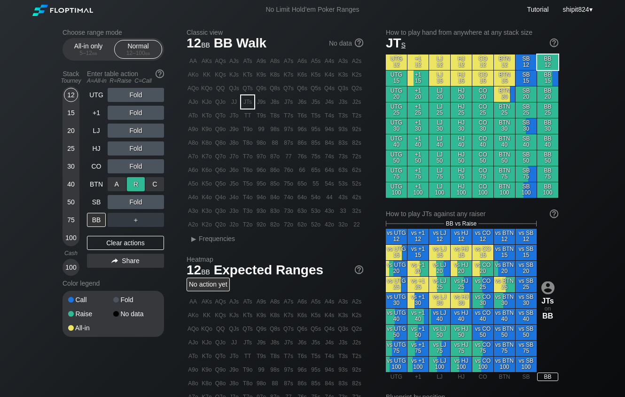
click at [130, 180] on div "R ✕" at bounding box center [136, 184] width 18 height 14
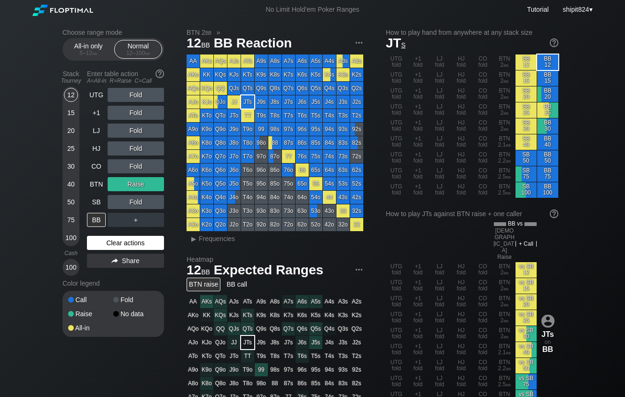
click at [113, 239] on div "Clear actions" at bounding box center [125, 243] width 77 height 14
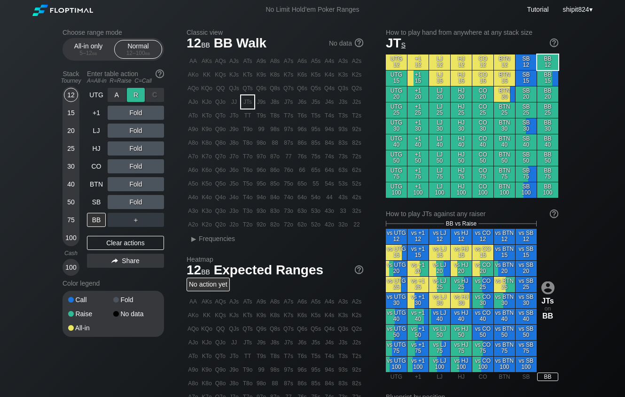
click at [133, 92] on div "R ✕" at bounding box center [136, 95] width 18 height 14
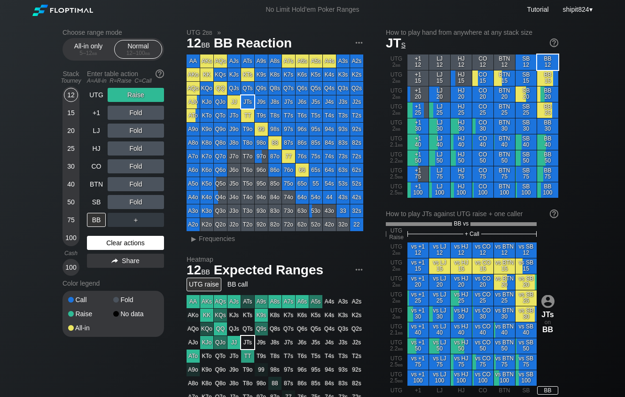
drag, startPoint x: 128, startPoint y: 247, endPoint x: 125, endPoint y: 244, distance: 5.0
click at [128, 246] on div "Clear actions" at bounding box center [125, 243] width 77 height 14
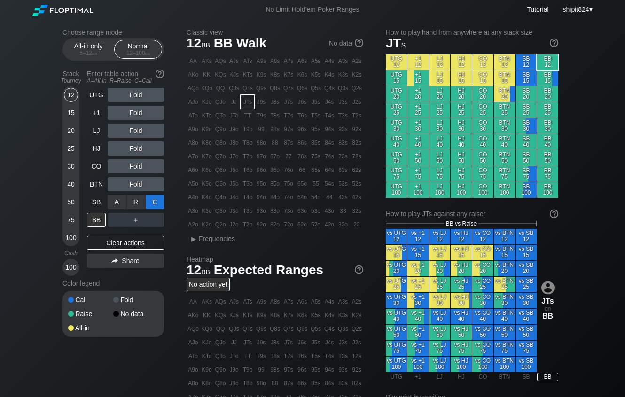
drag, startPoint x: 144, startPoint y: 210, endPoint x: 154, endPoint y: 206, distance: 10.6
click at [155, 207] on div "C ✕" at bounding box center [155, 202] width 18 height 14
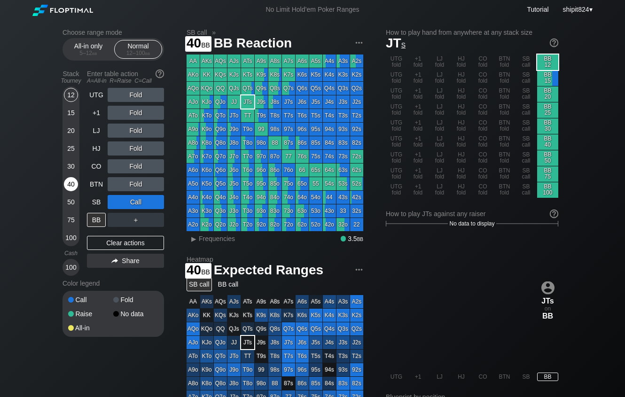
click at [76, 188] on div "40" at bounding box center [71, 184] width 14 height 14
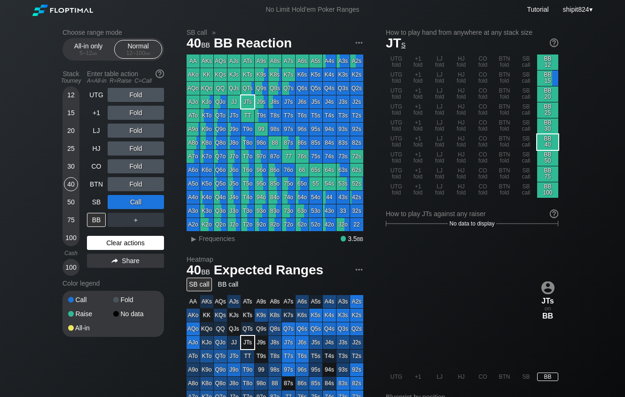
click at [94, 245] on div "Clear actions" at bounding box center [125, 243] width 77 height 14
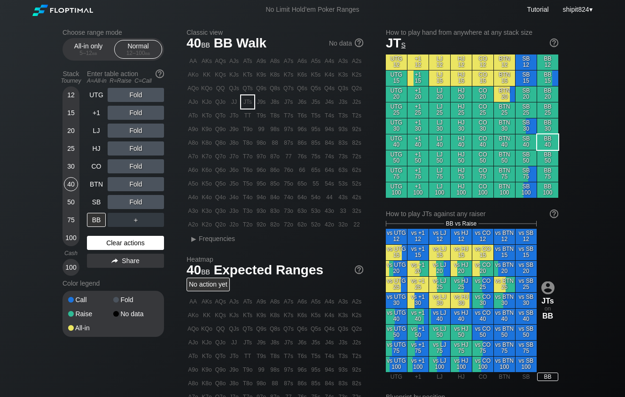
click at [101, 244] on div "Clear actions" at bounding box center [125, 243] width 77 height 14
click at [118, 244] on div "Clear actions" at bounding box center [125, 243] width 77 height 14
click at [144, 241] on div "Clear actions" at bounding box center [125, 243] width 77 height 14
click at [147, 242] on div "Clear actions" at bounding box center [125, 243] width 77 height 14
click at [143, 240] on div "Clear actions" at bounding box center [125, 243] width 77 height 14
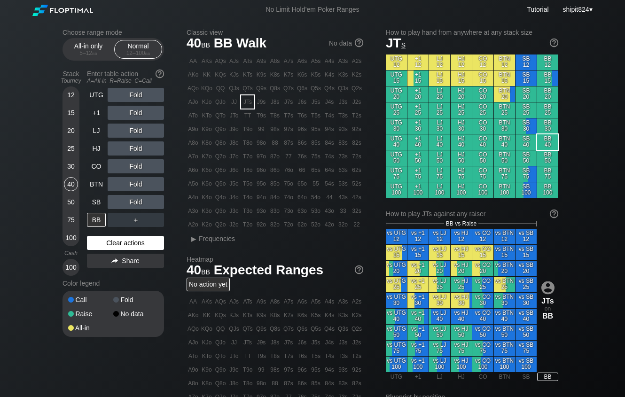
click at [115, 244] on div "Clear actions" at bounding box center [125, 243] width 77 height 14
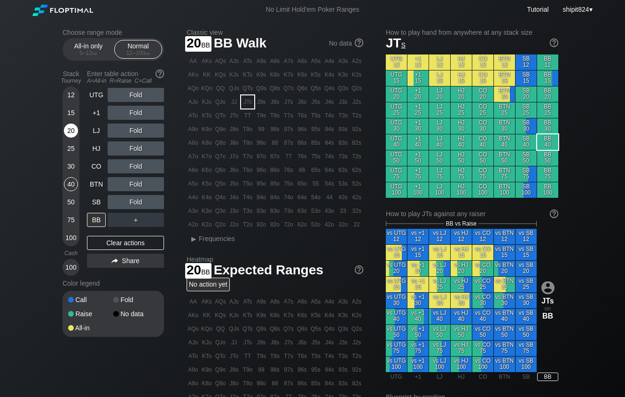
click at [71, 134] on div "20" at bounding box center [71, 131] width 14 height 14
click at [70, 134] on div "20" at bounding box center [71, 131] width 14 height 14
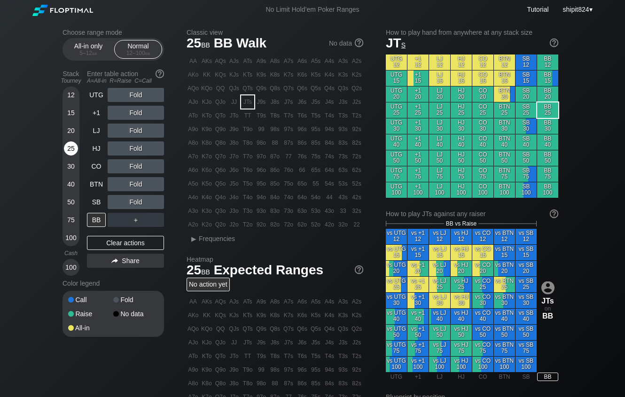
click at [71, 148] on div "25" at bounding box center [71, 149] width 14 height 14
click at [97, 218] on div "BB" at bounding box center [96, 220] width 19 height 14
click at [130, 168] on div "R ✕" at bounding box center [136, 166] width 18 height 14
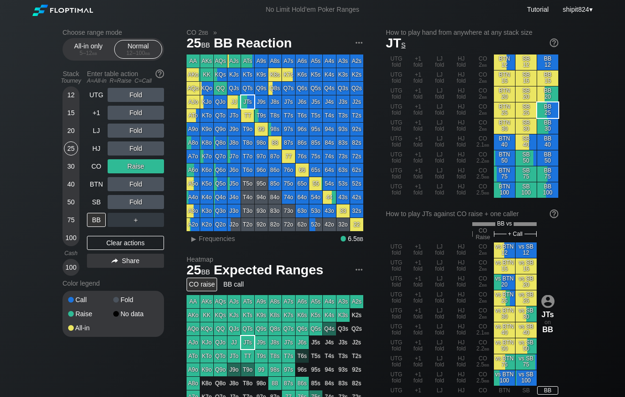
click at [133, 252] on div "UTG Fold +1 Fold LJ Fold HJ Fold CO Raise BTN Fold SB Fold BB ＋ Clear actions S…" at bounding box center [125, 182] width 77 height 188
click at [133, 246] on div "Clear actions" at bounding box center [125, 243] width 77 height 14
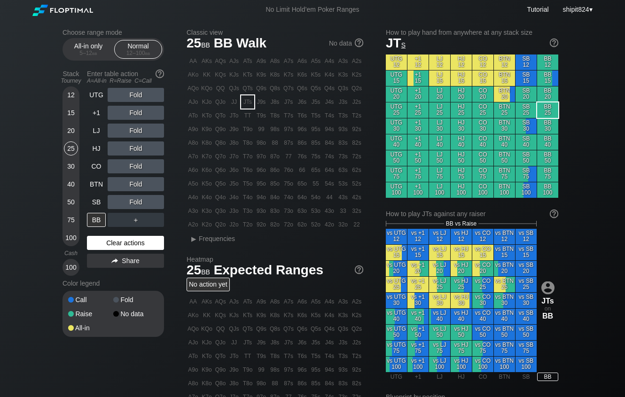
click at [118, 238] on div "Clear actions" at bounding box center [125, 243] width 77 height 14
drag, startPoint x: 149, startPoint y: 248, endPoint x: 136, endPoint y: 235, distance: 18.6
click at [149, 247] on div "Clear actions" at bounding box center [125, 243] width 77 height 14
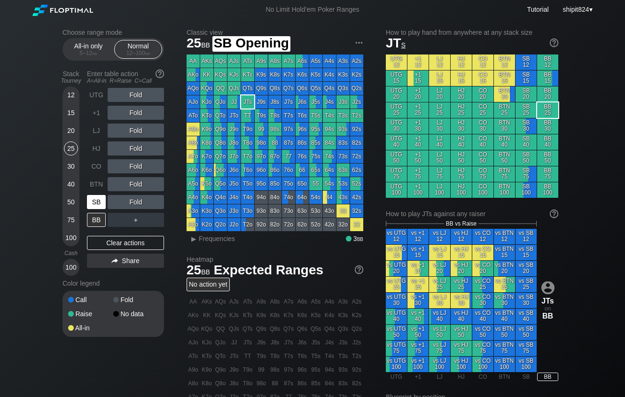
click at [106, 205] on div "SB" at bounding box center [97, 202] width 21 height 18
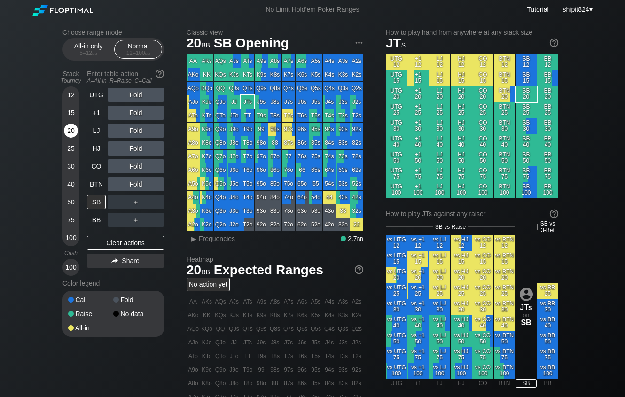
click at [73, 133] on div "20" at bounding box center [71, 131] width 14 height 14
click at [119, 246] on div "Clear actions" at bounding box center [125, 243] width 77 height 14
click at [134, 240] on div "UTG Fold +1 Fold LJ Fold HJ Fold CO Fold BTN Fold SB ＋ BB ＋ Clear actions Share" at bounding box center [125, 182] width 77 height 188
click at [132, 242] on div "Clear actions" at bounding box center [125, 243] width 77 height 14
click at [142, 245] on div "Clear actions" at bounding box center [125, 243] width 77 height 14
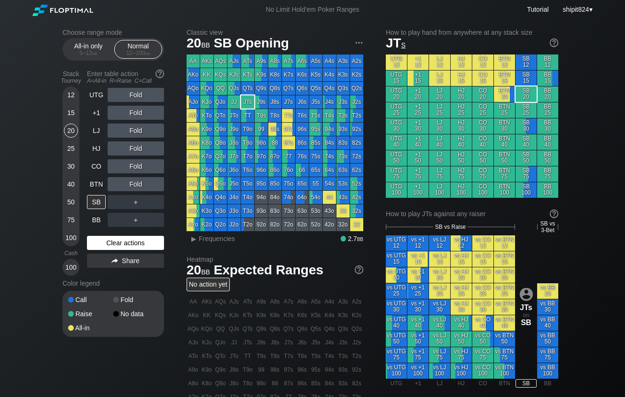
click at [157, 245] on div "Clear actions" at bounding box center [125, 243] width 77 height 14
drag, startPoint x: 109, startPoint y: 243, endPoint x: 109, endPoint y: 235, distance: 8.0
click at [109, 243] on div "Clear actions" at bounding box center [125, 243] width 77 height 14
click at [124, 245] on div "Clear actions" at bounding box center [125, 243] width 77 height 14
click at [101, 245] on div "Clear actions" at bounding box center [125, 243] width 77 height 14
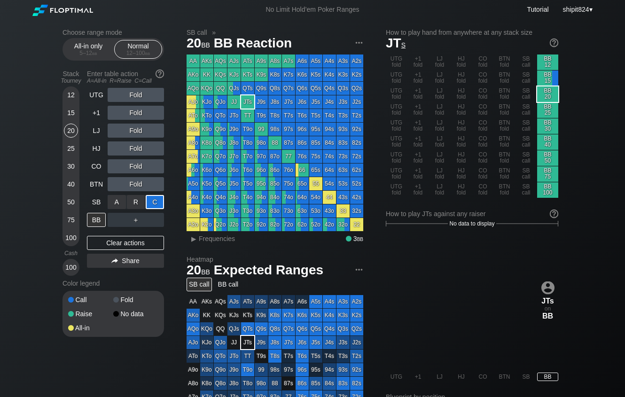
click at [149, 203] on div "C ✕" at bounding box center [155, 202] width 18 height 14
drag, startPoint x: 117, startPoint y: 244, endPoint x: 75, endPoint y: 247, distance: 41.9
click at [117, 244] on div "Clear actions" at bounding box center [125, 243] width 77 height 14
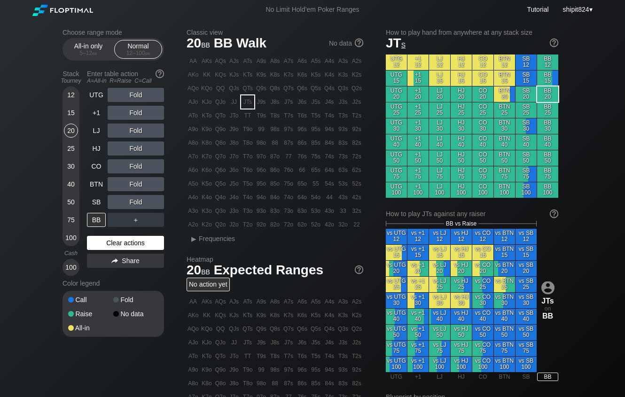
click at [120, 244] on div "Clear actions" at bounding box center [125, 243] width 77 height 14
click at [128, 241] on div "Clear actions" at bounding box center [125, 243] width 77 height 14
click at [136, 237] on div "UTG Fold +1 Fold LJ Fold HJ Fold CO Fold BTN Fold SB Fold BB ＋ Clear actions Sh…" at bounding box center [125, 182] width 77 height 188
click at [134, 245] on div "Clear actions" at bounding box center [125, 243] width 77 height 14
drag, startPoint x: 134, startPoint y: 155, endPoint x: 131, endPoint y: 148, distance: 7.4
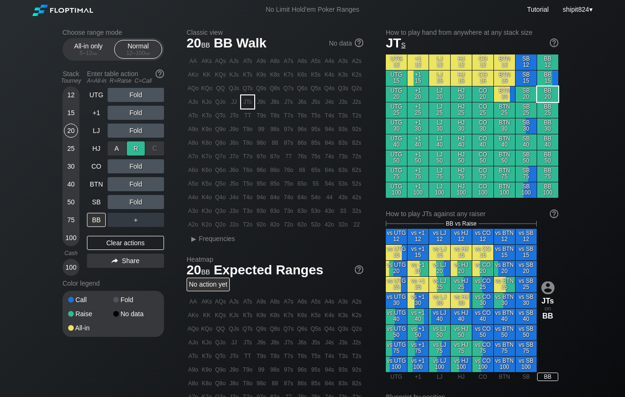
click at [131, 148] on div "R ✕" at bounding box center [136, 149] width 18 height 14
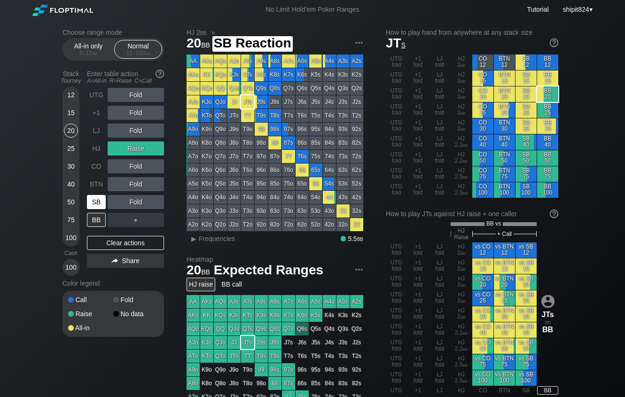
click at [94, 201] on div "SB" at bounding box center [96, 202] width 19 height 14
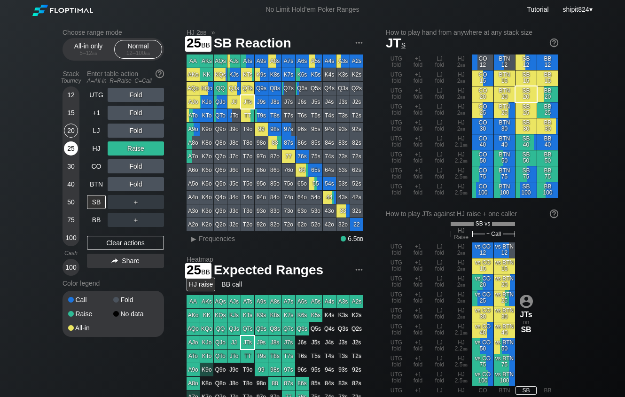
click at [69, 150] on div "25" at bounding box center [71, 149] width 14 height 14
click at [69, 147] on div "25" at bounding box center [71, 149] width 14 height 14
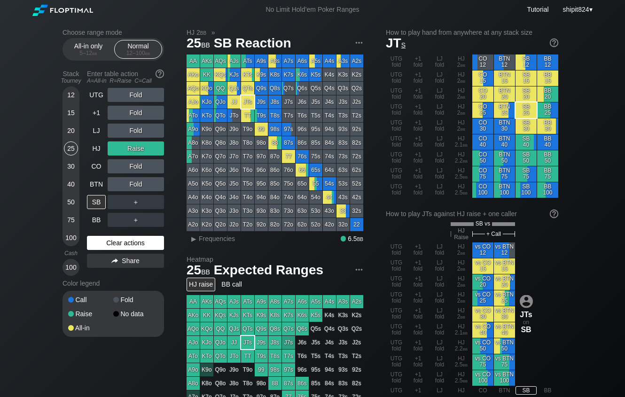
click at [148, 239] on div "Clear actions" at bounding box center [125, 243] width 77 height 14
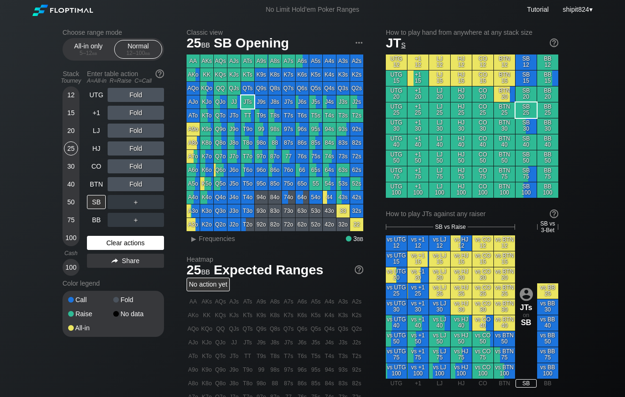
click at [135, 241] on div "Clear actions" at bounding box center [125, 243] width 77 height 14
click at [129, 241] on div "Clear actions" at bounding box center [125, 243] width 77 height 14
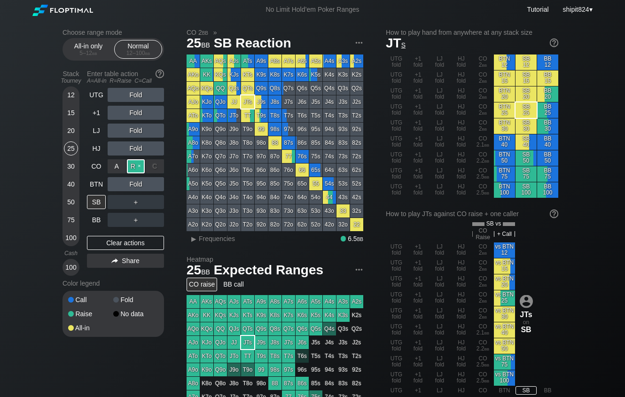
click at [140, 168] on div "R ✕" at bounding box center [136, 166] width 18 height 14
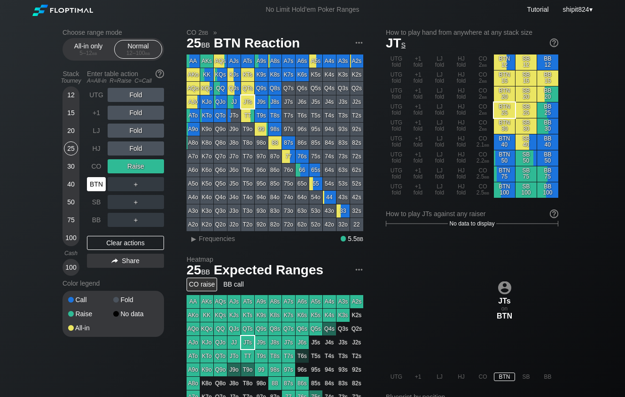
click at [92, 183] on div "BTN" at bounding box center [96, 184] width 19 height 14
click at [96, 238] on div "Clear actions" at bounding box center [125, 243] width 77 height 14
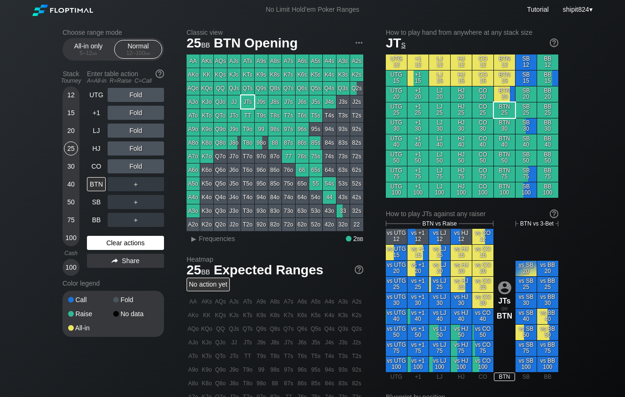
click at [121, 243] on div "Clear actions" at bounding box center [125, 243] width 77 height 14
click at [120, 243] on div "Clear actions" at bounding box center [125, 243] width 77 height 14
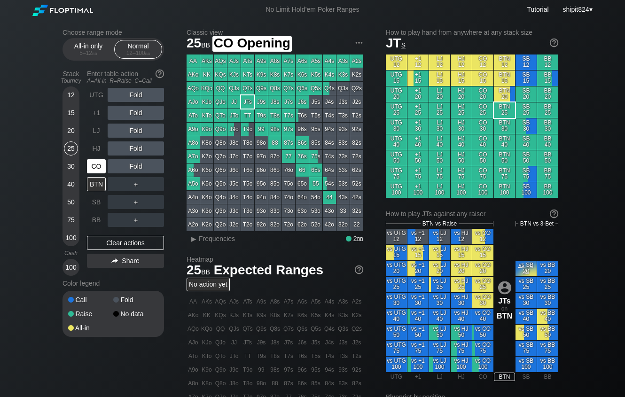
click at [96, 159] on div "CO" at bounding box center [97, 166] width 21 height 18
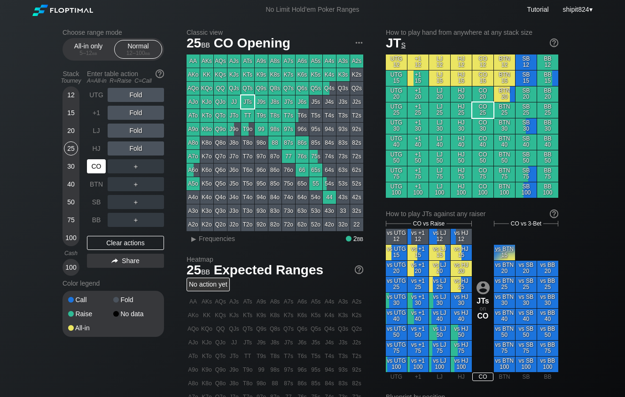
click at [97, 162] on div "CO" at bounding box center [96, 166] width 19 height 14
click at [100, 154] on div "HJ" at bounding box center [96, 149] width 19 height 14
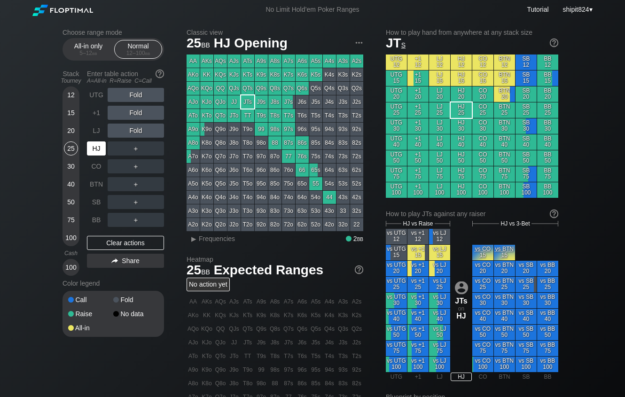
click at [100, 154] on div "HJ" at bounding box center [96, 149] width 19 height 14
click at [99, 154] on div "HJ" at bounding box center [96, 149] width 19 height 14
click at [98, 154] on div "HJ" at bounding box center [96, 149] width 19 height 14
click at [128, 244] on div "Clear actions" at bounding box center [125, 243] width 77 height 14
click at [116, 240] on div "Clear actions" at bounding box center [125, 243] width 77 height 14
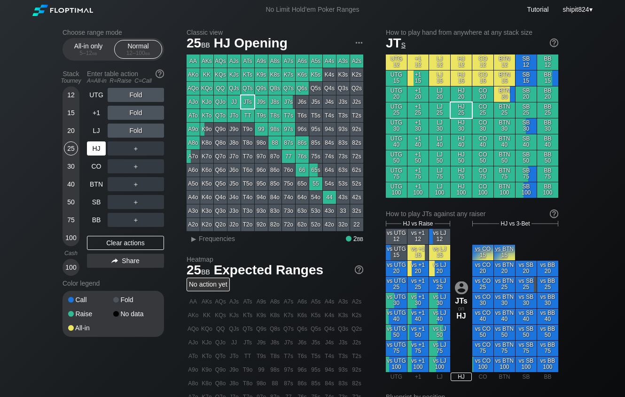
click at [94, 150] on div "HJ" at bounding box center [96, 149] width 19 height 14
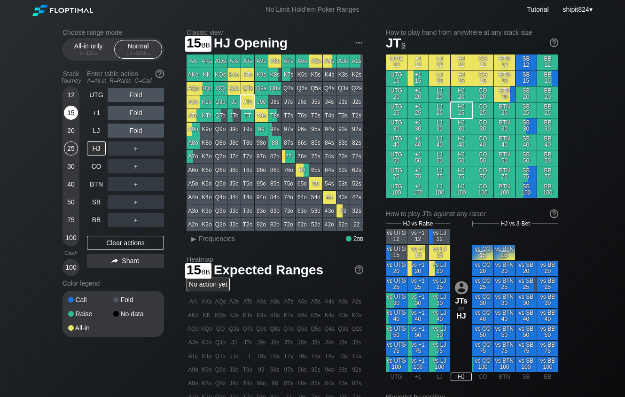
click at [76, 118] on div "15" at bounding box center [71, 113] width 14 height 14
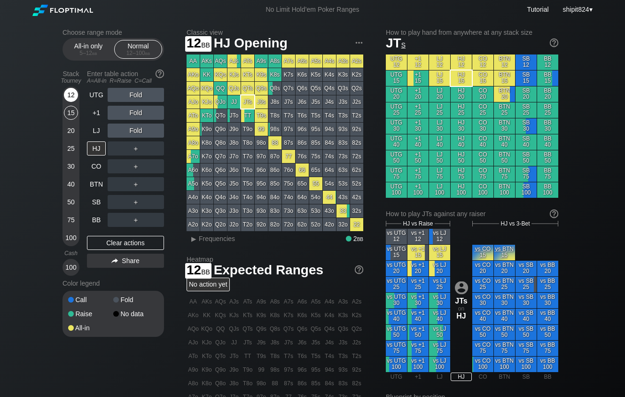
click at [69, 99] on div "12" at bounding box center [71, 95] width 14 height 14
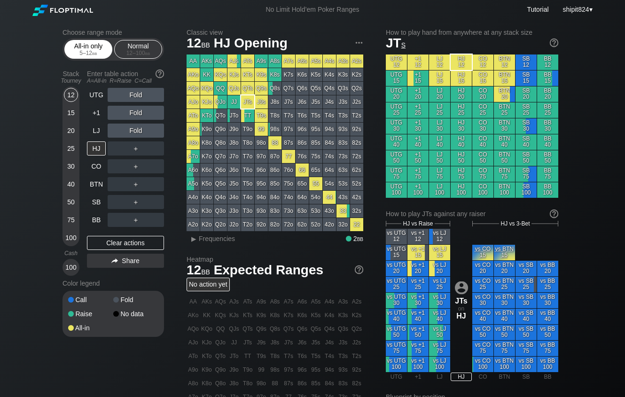
click at [91, 55] on div "All-in only 5 – 12 bb" at bounding box center [88, 49] width 43 height 18
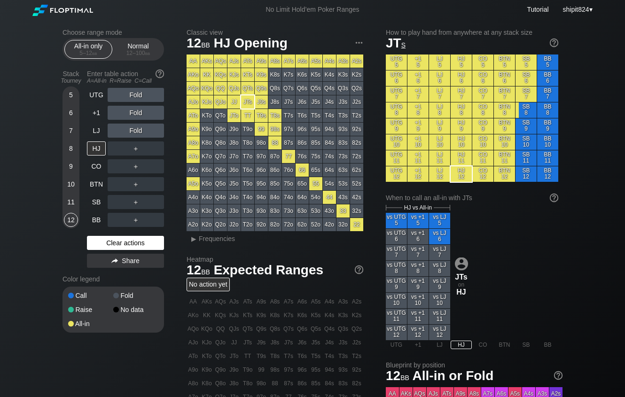
click at [111, 239] on div "Clear actions" at bounding box center [125, 243] width 77 height 14
drag, startPoint x: 167, startPoint y: 243, endPoint x: 142, endPoint y: 244, distance: 25.4
click at [162, 246] on div "Choose range mode All-in only 5 – 12 bb Normal 12 – 100 bb Stack Tourney Enter …" at bounding box center [121, 187] width 117 height 316
click at [142, 244] on div "Clear actions" at bounding box center [125, 243] width 77 height 14
click at [112, 250] on div "Clear actions" at bounding box center [125, 243] width 77 height 14
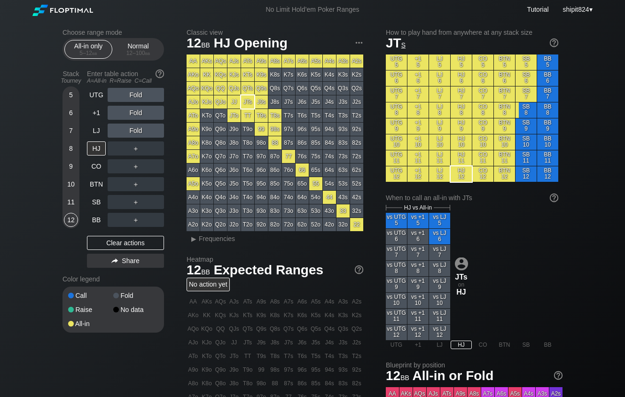
click at [101, 236] on div "UTG Fold +1 Fold LJ Fold HJ ＋ CO ＋ BTN ＋ SB ＋ BB ＋ Clear actions Share" at bounding box center [125, 180] width 77 height 184
click at [122, 246] on div "Clear actions" at bounding box center [125, 243] width 77 height 14
click at [139, 244] on div "Clear actions" at bounding box center [125, 243] width 77 height 14
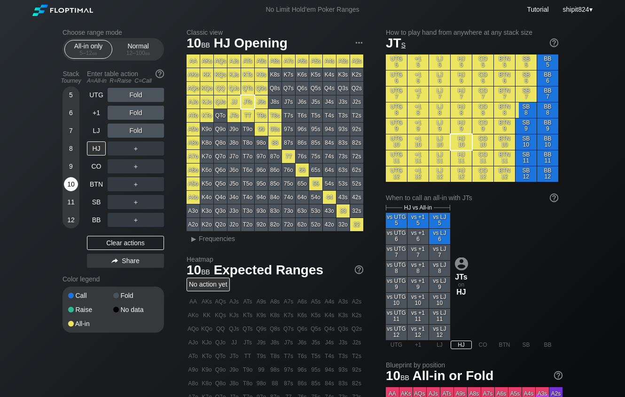
click at [67, 188] on div "10" at bounding box center [71, 184] width 14 height 14
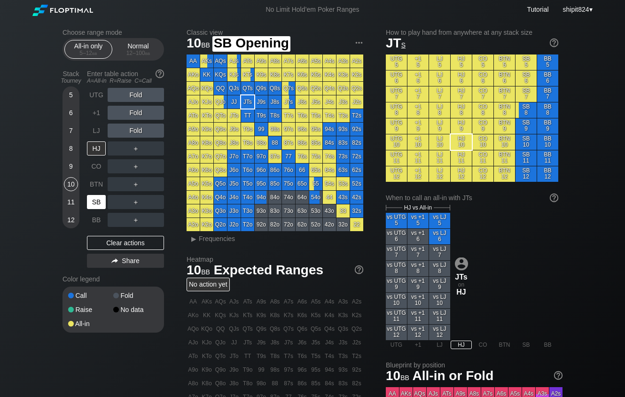
drag, startPoint x: 97, startPoint y: 198, endPoint x: 108, endPoint y: 192, distance: 12.4
click at [97, 198] on div "SB" at bounding box center [96, 202] width 19 height 14
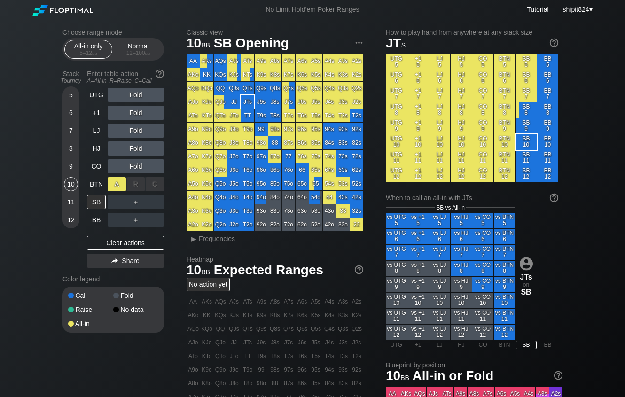
click at [110, 184] on div "A ✕" at bounding box center [117, 184] width 18 height 14
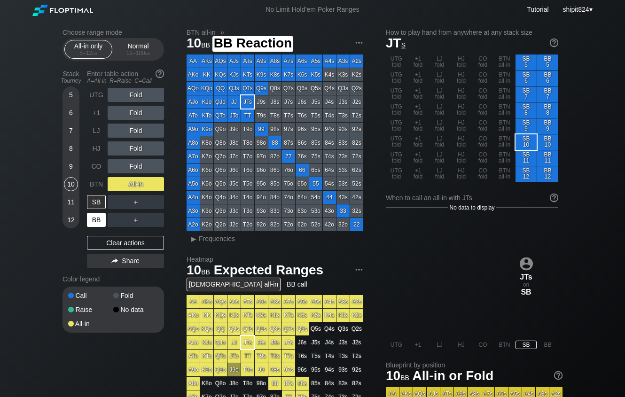
drag, startPoint x: 101, startPoint y: 219, endPoint x: 96, endPoint y: 220, distance: 4.7
click at [101, 219] on div "BB" at bounding box center [96, 220] width 19 height 14
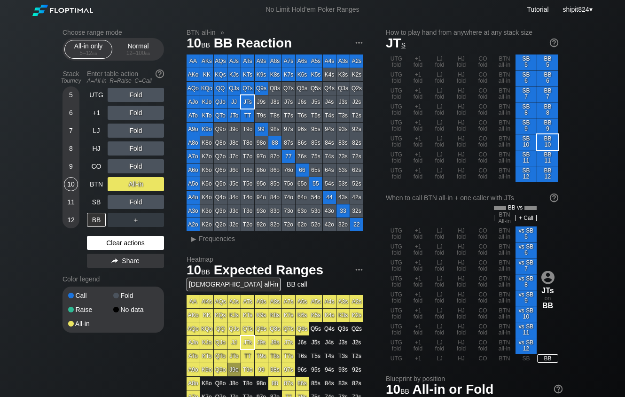
click at [108, 245] on div "Clear actions" at bounding box center [125, 243] width 77 height 14
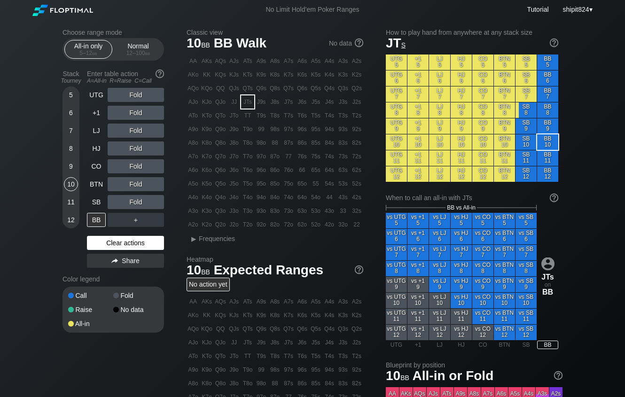
click at [140, 242] on div "Clear actions" at bounding box center [125, 243] width 77 height 14
click at [134, 130] on div "R ✕" at bounding box center [136, 131] width 18 height 14
click at [130, 56] on div "12 – 100 bb" at bounding box center [137, 53] width 39 height 7
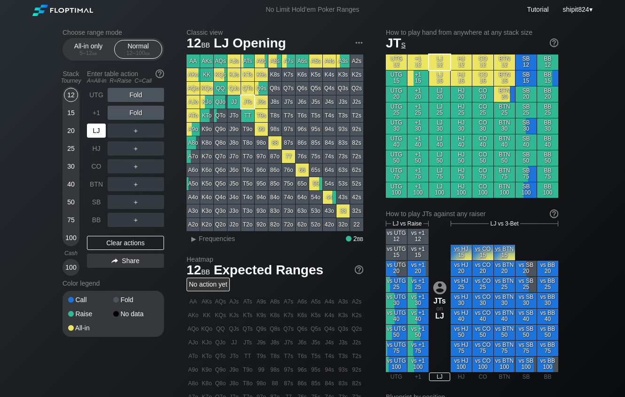
drag, startPoint x: 98, startPoint y: 137, endPoint x: 113, endPoint y: 134, distance: 15.4
click at [101, 136] on div "LJ" at bounding box center [96, 131] width 19 height 14
click at [135, 135] on div "R ✕" at bounding box center [136, 131] width 18 height 14
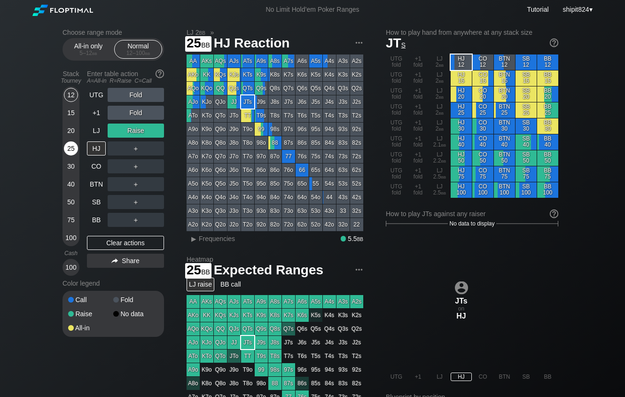
click at [67, 148] on div "25" at bounding box center [71, 149] width 14 height 14
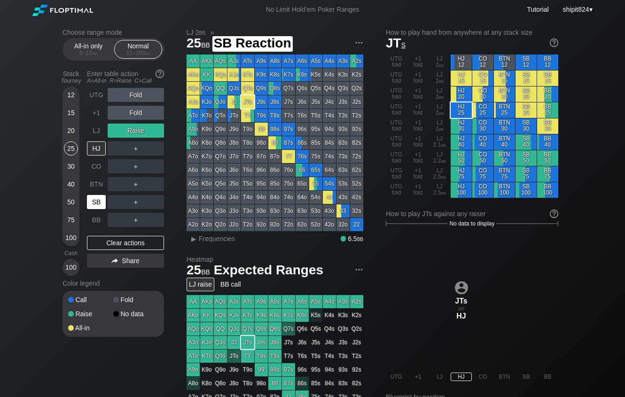
click at [93, 202] on div "SB" at bounding box center [96, 202] width 19 height 14
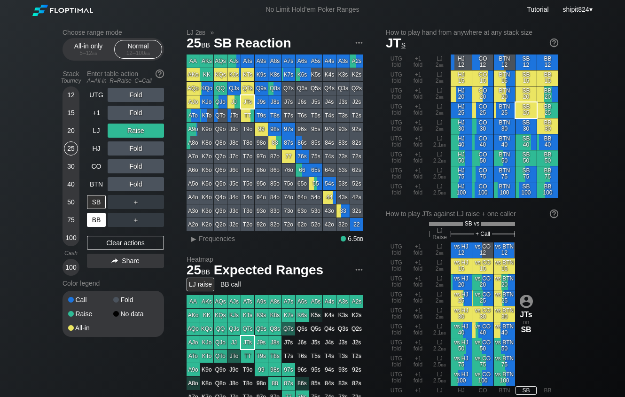
drag, startPoint x: 135, startPoint y: 239, endPoint x: 99, endPoint y: 228, distance: 37.3
click at [135, 239] on div "Clear actions" at bounding box center [125, 243] width 77 height 14
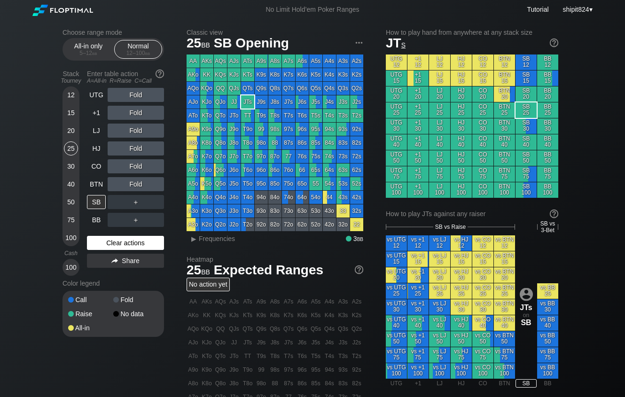
click at [97, 244] on div "Clear actions" at bounding box center [125, 243] width 77 height 14
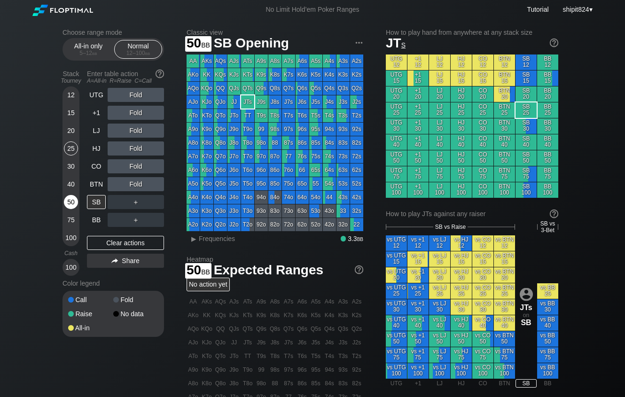
click at [73, 203] on div "50" at bounding box center [71, 202] width 14 height 14
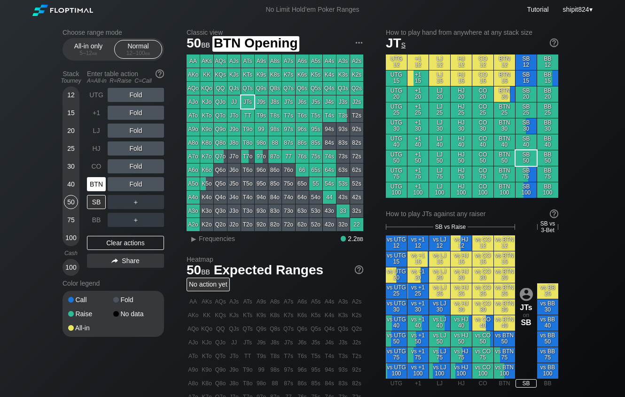
click at [101, 183] on div "BTN" at bounding box center [96, 184] width 19 height 14
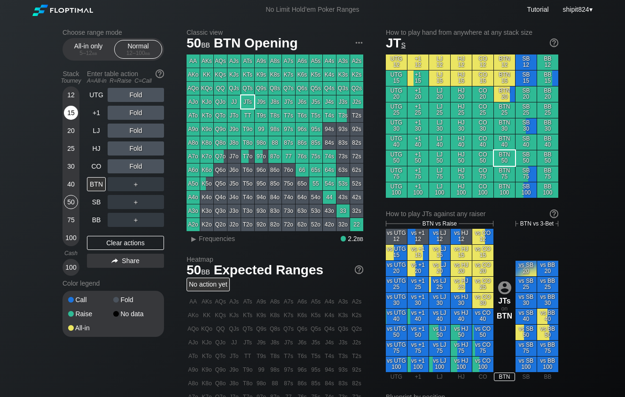
drag, startPoint x: 33, startPoint y: 78, endPoint x: 72, endPoint y: 114, distance: 52.9
click at [33, 80] on div "Choose range mode All-in only 5 – 12 bb Normal 12 – 100 bb Stack Tourney Enter …" at bounding box center [312, 319] width 625 height 600
click at [140, 241] on div "UTG Fold +1 Fold LJ Fold HJ Fold CO Fold BTN ＋ SB ＋ BB ＋ Clear actions Share" at bounding box center [125, 182] width 77 height 188
click at [141, 246] on div "Clear actions" at bounding box center [125, 243] width 77 height 14
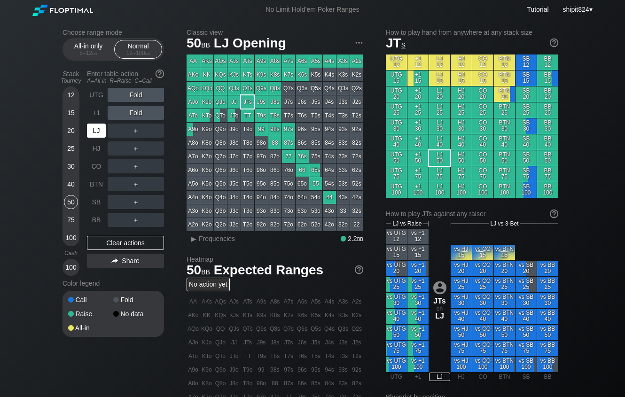
drag, startPoint x: 91, startPoint y: 136, endPoint x: 82, endPoint y: 123, distance: 15.8
click at [91, 135] on div "LJ" at bounding box center [96, 131] width 19 height 14
click at [106, 248] on div "Clear actions" at bounding box center [125, 243] width 77 height 14
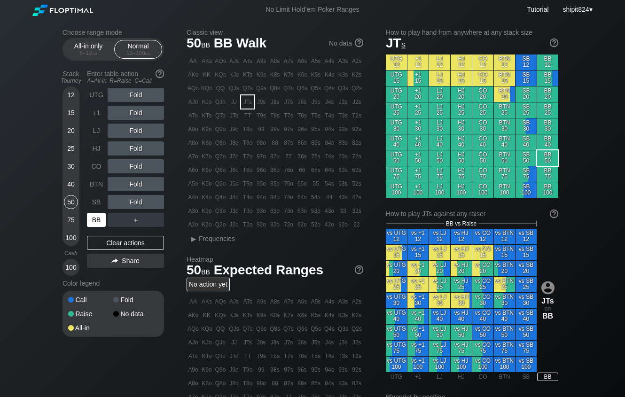
click at [101, 216] on div "BB" at bounding box center [96, 220] width 19 height 14
click at [124, 241] on div "Clear actions" at bounding box center [125, 243] width 77 height 14
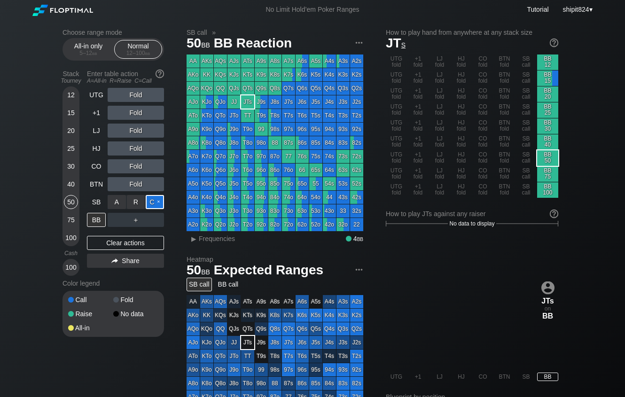
click at [153, 198] on div "C ✕" at bounding box center [155, 202] width 18 height 14
click at [114, 248] on div "Clear actions" at bounding box center [125, 243] width 77 height 14
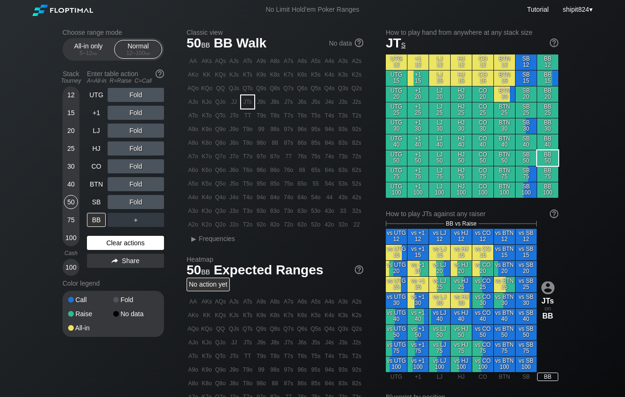
click at [122, 247] on div "Clear actions" at bounding box center [125, 243] width 77 height 14
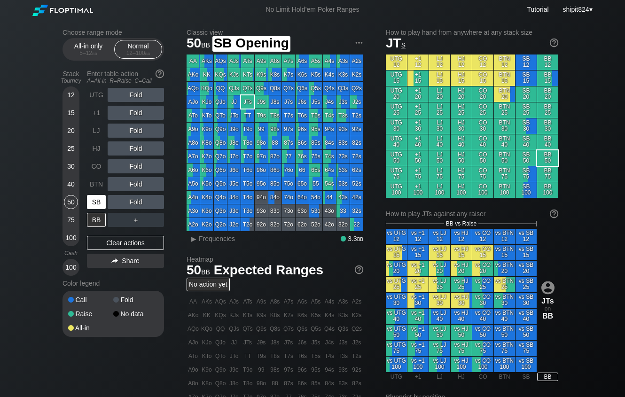
click at [84, 205] on div "Stack Tourney Enter table action A=All-in R=Raise C=Call [PHONE_NUMBER] [PHONE_…" at bounding box center [114, 171] width 102 height 210
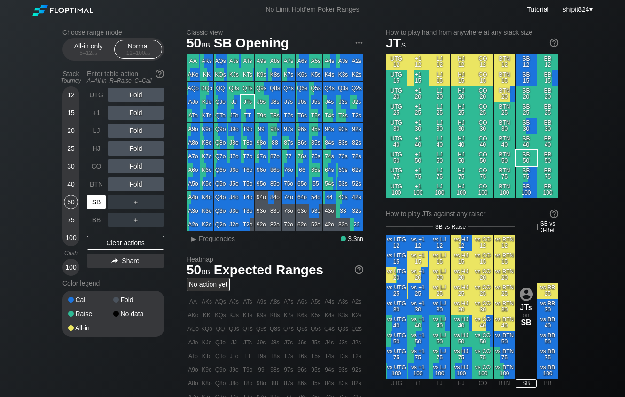
click at [87, 204] on div "SB" at bounding box center [96, 202] width 19 height 14
drag, startPoint x: 139, startPoint y: 248, endPoint x: 124, endPoint y: 236, distance: 19.4
click at [139, 249] on div "Clear actions" at bounding box center [125, 243] width 77 height 14
click at [97, 205] on div "SB" at bounding box center [96, 202] width 19 height 14
click at [97, 204] on div "SB" at bounding box center [96, 202] width 19 height 14
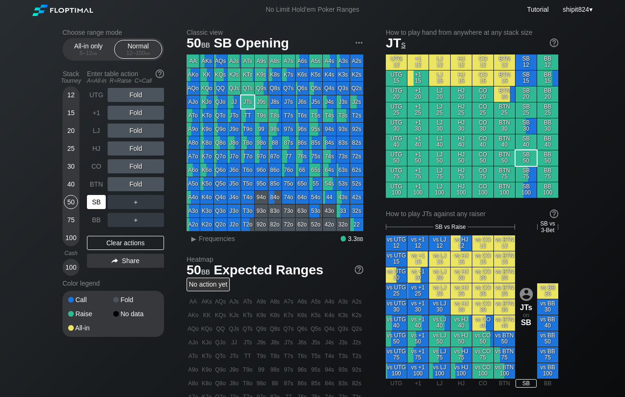
click at [97, 204] on div "SB" at bounding box center [96, 202] width 19 height 14
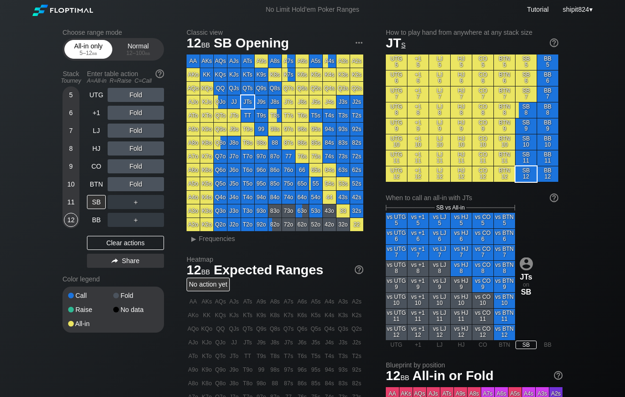
click at [74, 54] on div "5 – 12 bb" at bounding box center [88, 53] width 39 height 7
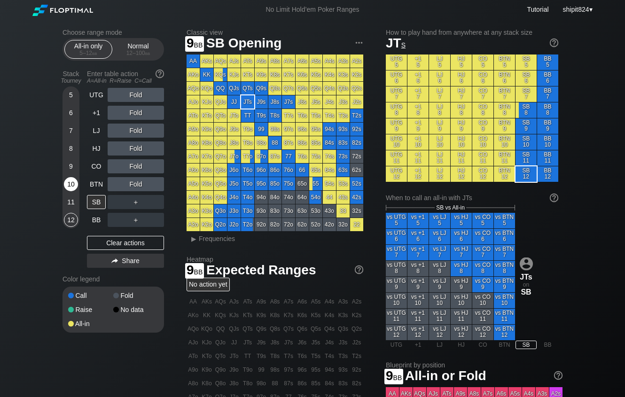
click at [75, 189] on div "10" at bounding box center [71, 184] width 14 height 14
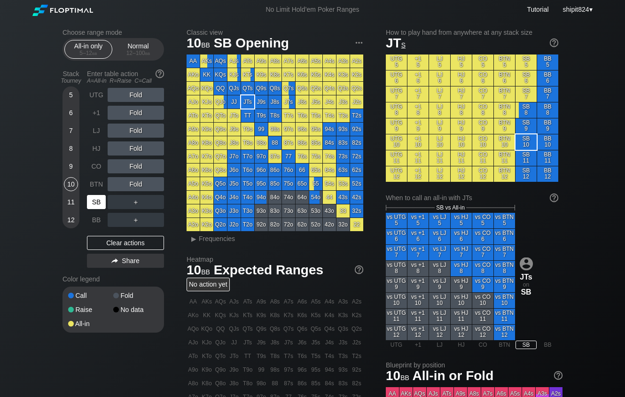
click at [94, 205] on div "SB" at bounding box center [96, 202] width 19 height 14
click at [107, 249] on div "Clear actions" at bounding box center [125, 243] width 77 height 14
click at [125, 247] on div "Clear actions" at bounding box center [125, 243] width 77 height 14
click at [134, 247] on div "Clear actions" at bounding box center [125, 243] width 77 height 14
click at [117, 244] on div "Clear actions" at bounding box center [125, 243] width 77 height 14
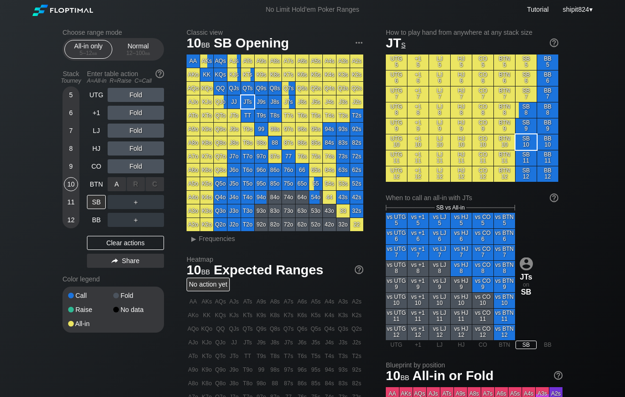
click at [132, 189] on div "R ✕" at bounding box center [136, 184] width 18 height 14
click at [134, 50] on div "Normal 12 – 100 bb" at bounding box center [138, 49] width 43 height 18
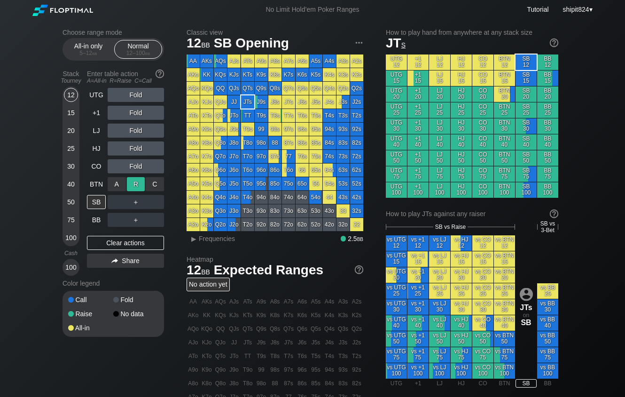
click at [134, 186] on div "R ✕" at bounding box center [136, 184] width 18 height 14
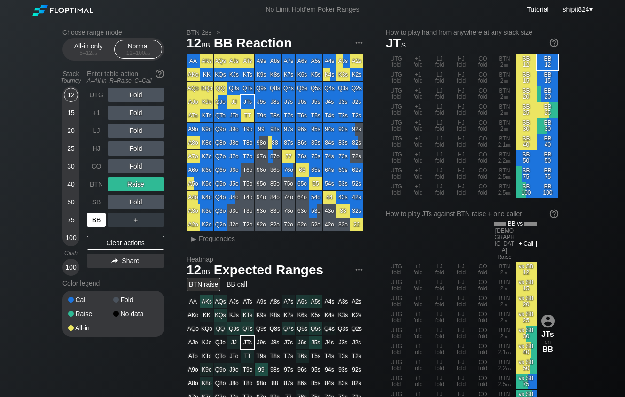
click at [95, 220] on div "BB" at bounding box center [96, 220] width 19 height 14
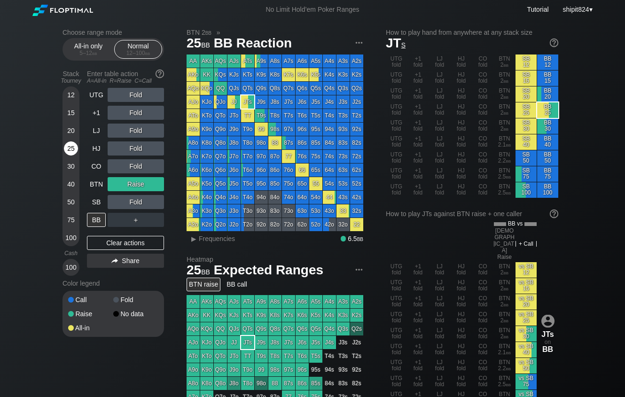
click at [72, 153] on div "25" at bounding box center [71, 149] width 14 height 14
click at [108, 242] on div "Clear actions" at bounding box center [125, 243] width 77 height 14
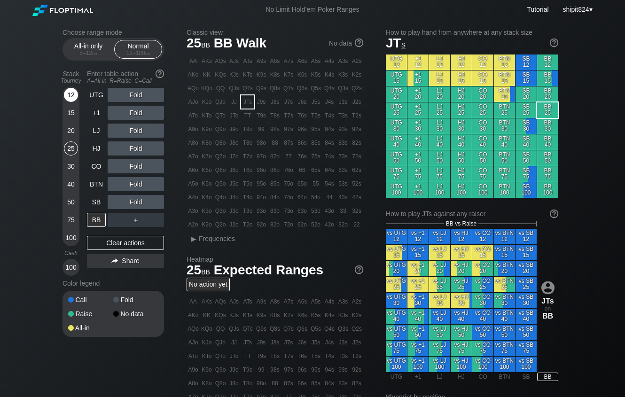
drag, startPoint x: 77, startPoint y: 86, endPoint x: 73, endPoint y: 96, distance: 11.0
click at [77, 87] on div "Stack Tourney" at bounding box center [71, 77] width 24 height 22
click at [72, 98] on div "12" at bounding box center [71, 95] width 14 height 14
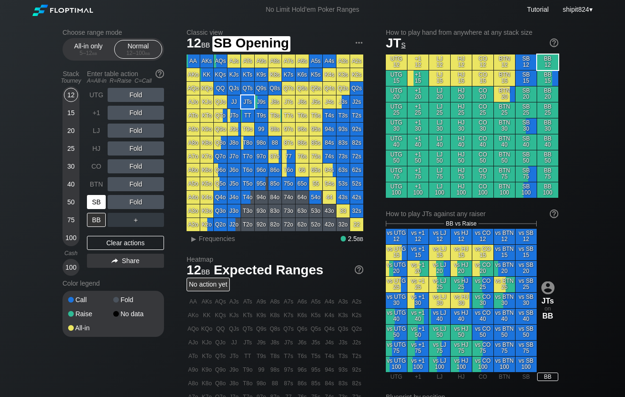
click at [106, 204] on div "SB" at bounding box center [97, 202] width 21 height 18
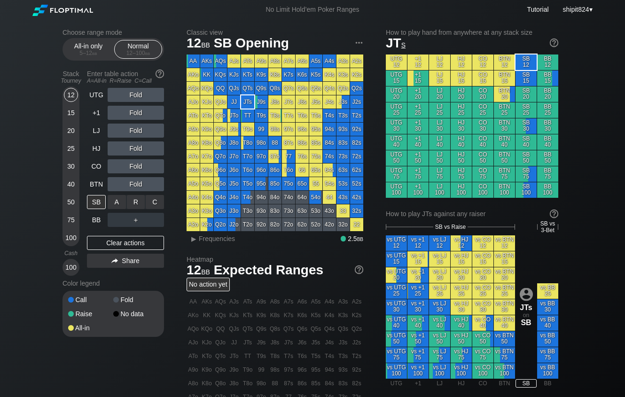
click at [115, 203] on div "A ✕" at bounding box center [117, 202] width 18 height 14
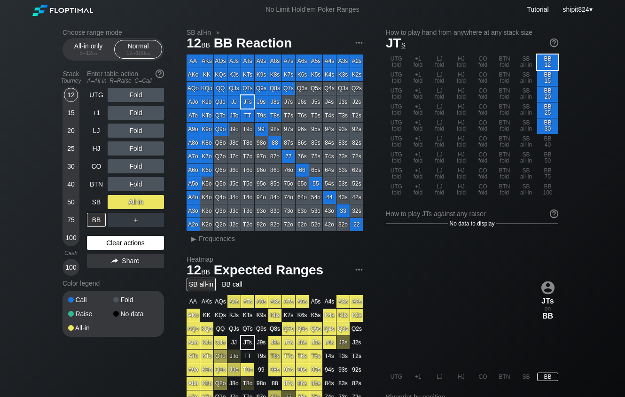
click at [123, 243] on div "Clear actions" at bounding box center [125, 243] width 77 height 14
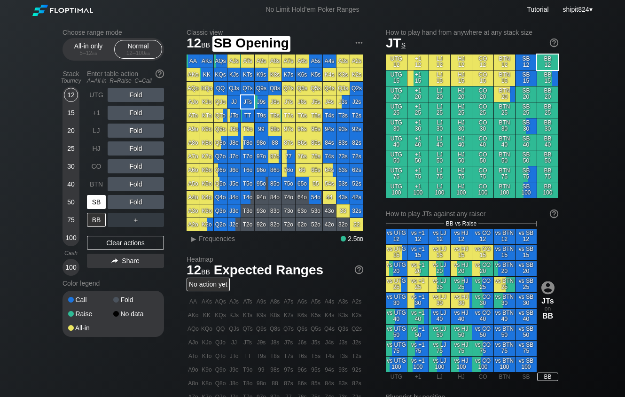
click at [98, 204] on div "SB" at bounding box center [96, 202] width 19 height 14
click at [98, 203] on div "SB" at bounding box center [96, 202] width 19 height 14
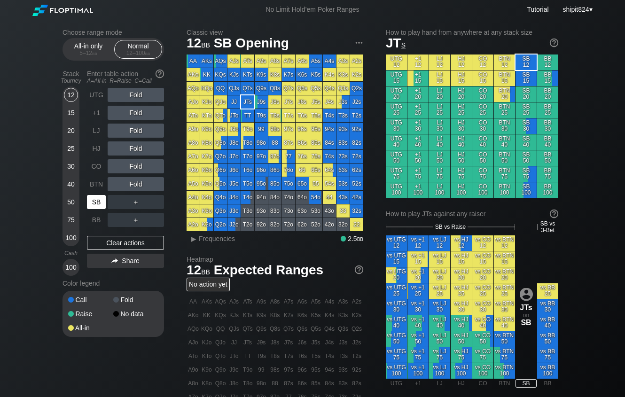
click at [98, 203] on div "SB" at bounding box center [96, 202] width 19 height 14
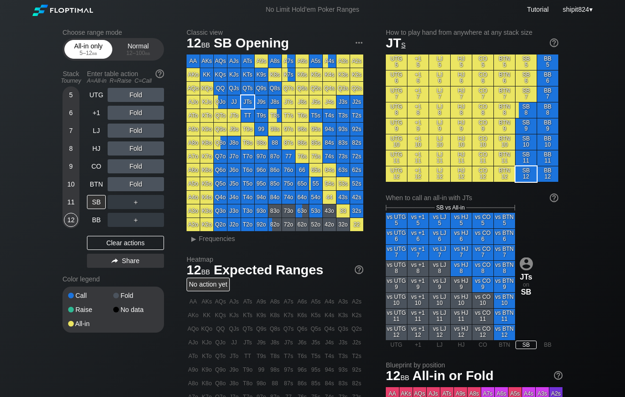
click at [88, 49] on div "All-in only 5 – 12 bb" at bounding box center [88, 49] width 43 height 18
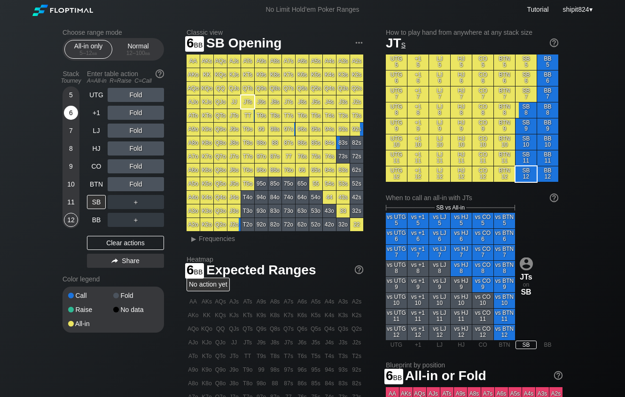
click at [72, 113] on div "6" at bounding box center [71, 113] width 14 height 14
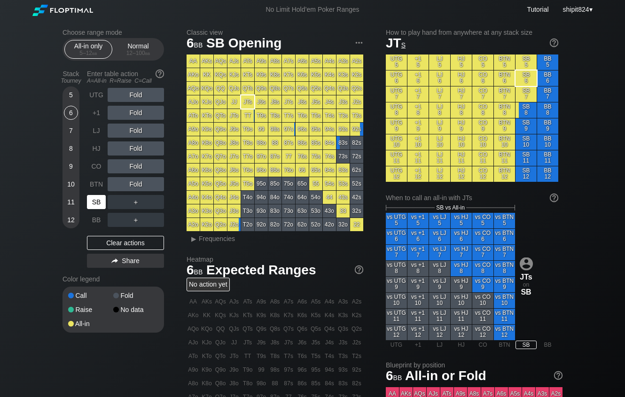
click at [93, 201] on div "SB" at bounding box center [96, 202] width 19 height 14
click at [126, 241] on div "Clear actions" at bounding box center [125, 243] width 77 height 14
click at [119, 247] on div "Clear actions" at bounding box center [125, 243] width 77 height 14
click at [136, 48] on div "Normal 12 – 100 bb" at bounding box center [138, 49] width 43 height 18
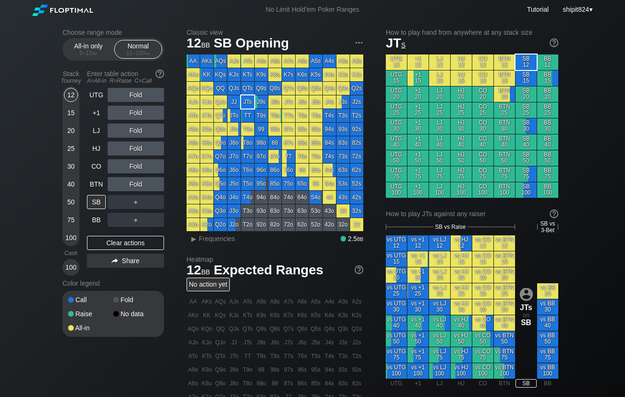
click at [95, 60] on div "All-in only 5 – 12 bb Normal 12 – 100 bb" at bounding box center [114, 49] width 102 height 23
click at [89, 56] on div "5 – 12 bb" at bounding box center [88, 53] width 39 height 7
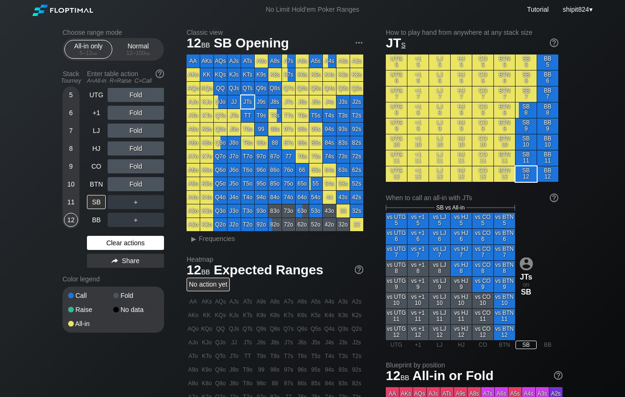
drag, startPoint x: 145, startPoint y: 245, endPoint x: 131, endPoint y: 246, distance: 13.7
click at [144, 245] on div "Clear actions" at bounding box center [125, 243] width 77 height 14
click at [114, 243] on div "Clear actions" at bounding box center [125, 243] width 77 height 14
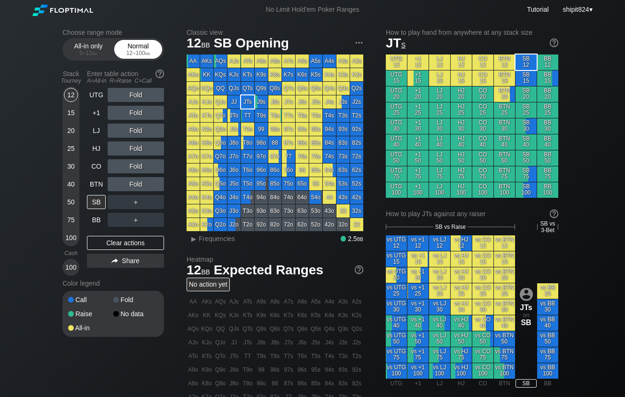
click at [138, 44] on div "Normal 12 – 100 bb" at bounding box center [138, 49] width 43 height 18
click at [136, 45] on div "Normal 12 – 100 bb" at bounding box center [138, 49] width 43 height 18
click at [74, 148] on div "25" at bounding box center [71, 149] width 14 height 14
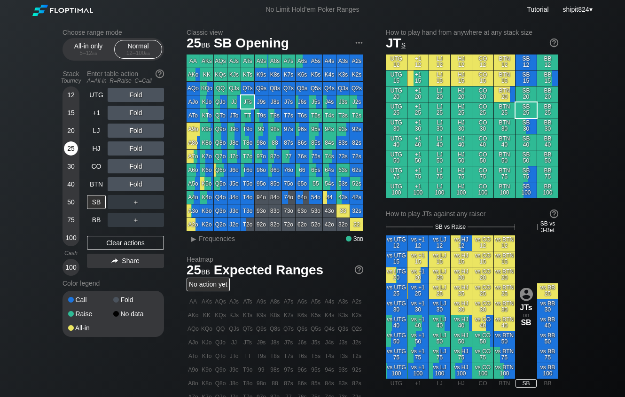
click at [68, 148] on div "25" at bounding box center [71, 149] width 14 height 14
click at [67, 148] on div "25" at bounding box center [71, 149] width 14 height 14
click at [89, 187] on div "BTN" at bounding box center [96, 184] width 19 height 14
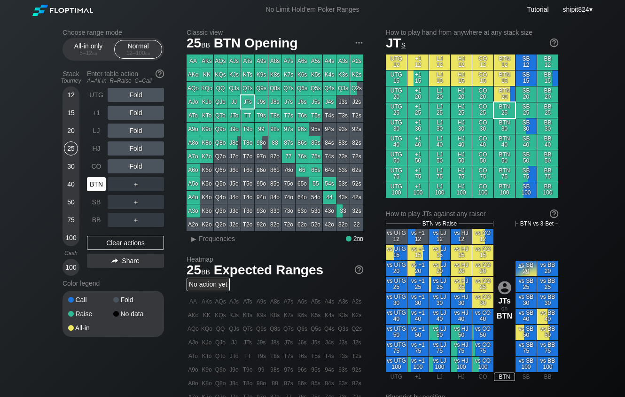
click at [88, 184] on div "BTN" at bounding box center [96, 184] width 19 height 14
click at [87, 184] on div "BTN" at bounding box center [96, 184] width 19 height 14
click at [87, 183] on div "BTN" at bounding box center [96, 184] width 19 height 14
drag, startPoint x: 134, startPoint y: 150, endPoint x: 114, endPoint y: 151, distance: 20.3
click at [134, 149] on div "R ✕" at bounding box center [136, 149] width 18 height 14
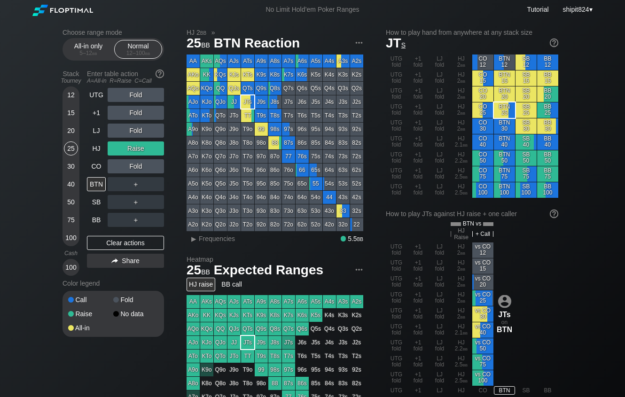
drag, startPoint x: 101, startPoint y: 251, endPoint x: 103, endPoint y: 231, distance: 19.4
click at [102, 253] on div "UTG Fold +1 Fold LJ Fold HJ Raise CO Fold BTN ＋ SB ＋ BB ＋ Clear actions Share" at bounding box center [125, 182] width 77 height 188
click at [87, 165] on div "Stack Tourney Enter table action A=All-in R=Raise C=Call [PHONE_NUMBER] [PHONE_…" at bounding box center [114, 171] width 102 height 210
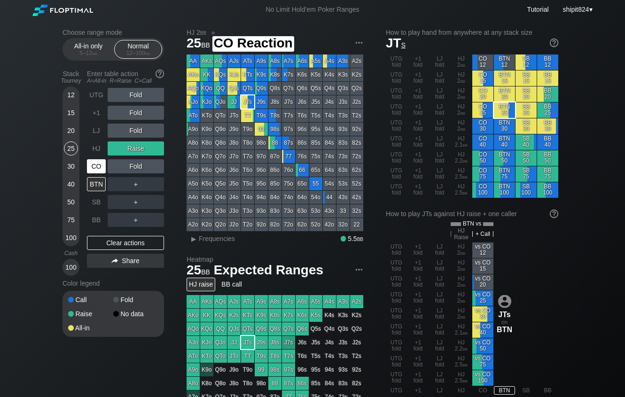
click at [94, 165] on div "CO" at bounding box center [96, 166] width 19 height 14
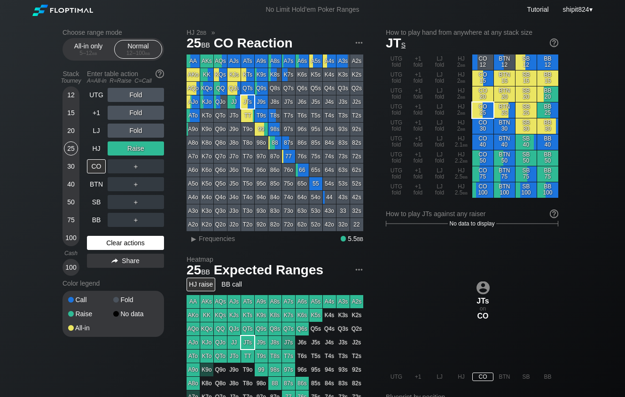
click at [106, 241] on div "Clear actions" at bounding box center [125, 243] width 77 height 14
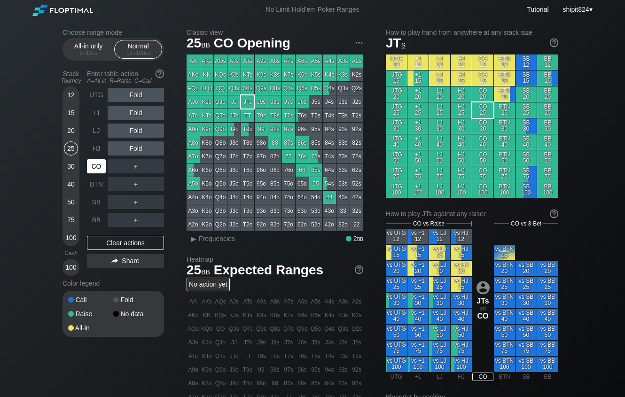
click at [93, 166] on div "CO" at bounding box center [96, 166] width 19 height 14
click at [111, 246] on div "Clear actions" at bounding box center [125, 243] width 77 height 14
click at [143, 250] on div "Clear actions" at bounding box center [125, 243] width 77 height 14
click at [117, 242] on div "Clear actions" at bounding box center [125, 243] width 77 height 14
click at [131, 242] on div "Clear actions" at bounding box center [125, 243] width 77 height 14
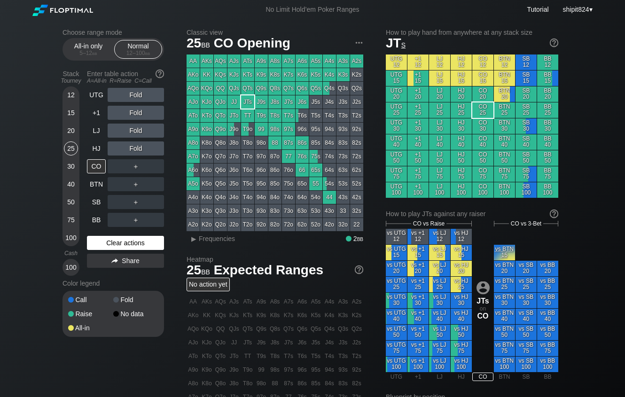
click at [149, 241] on div "Clear actions" at bounding box center [125, 243] width 77 height 14
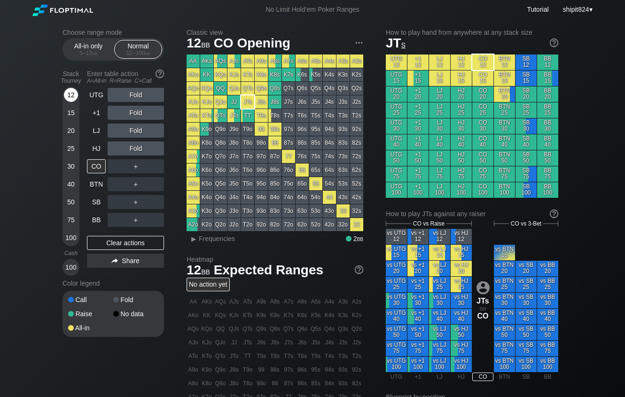
click at [71, 96] on div "12" at bounding box center [71, 95] width 14 height 14
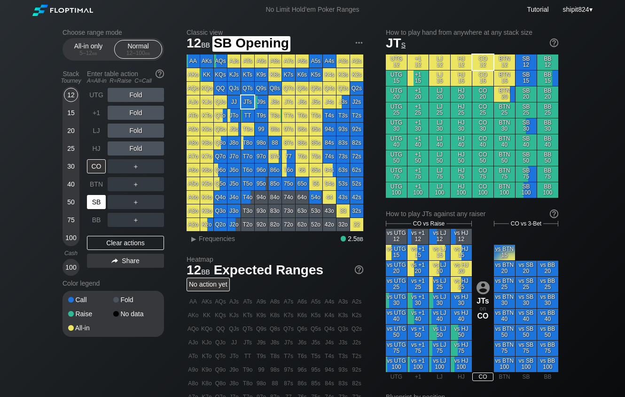
click at [102, 203] on div "SB" at bounding box center [96, 202] width 19 height 14
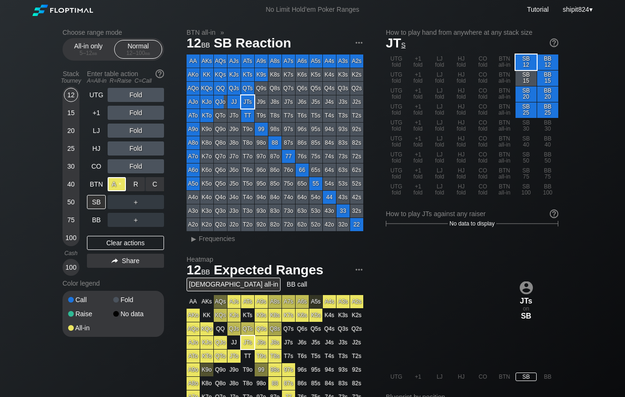
click at [109, 189] on div "A ✕" at bounding box center [117, 184] width 18 height 14
drag, startPoint x: 100, startPoint y: 251, endPoint x: 101, endPoint y: 244, distance: 6.7
click at [100, 250] on div "Clear actions" at bounding box center [125, 243] width 77 height 14
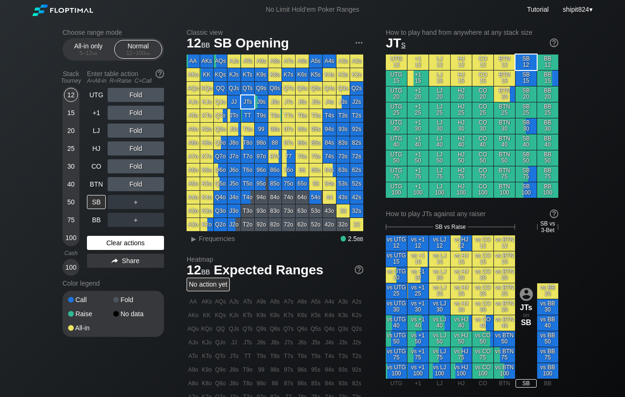
click at [101, 243] on div "Clear actions" at bounding box center [125, 243] width 77 height 14
click at [113, 205] on div "A ✕" at bounding box center [117, 202] width 18 height 14
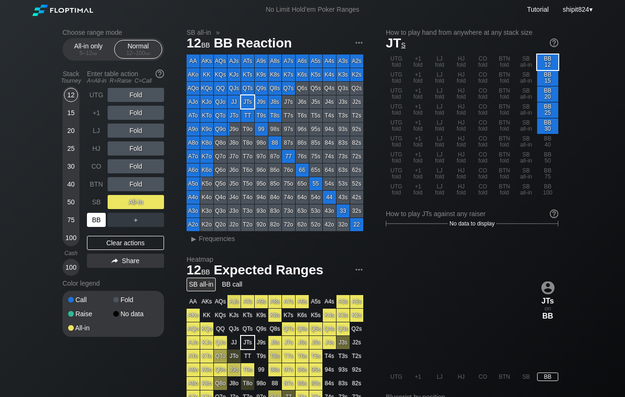
click at [100, 222] on div "BB" at bounding box center [96, 220] width 19 height 14
click at [127, 247] on div "Clear actions" at bounding box center [125, 243] width 77 height 14
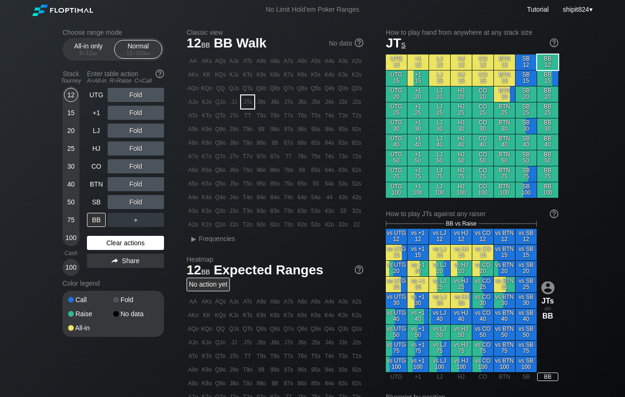
click at [119, 245] on div "Clear actions" at bounding box center [125, 243] width 77 height 14
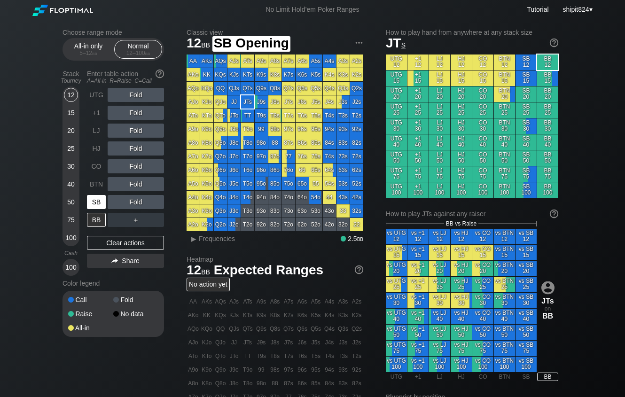
click at [97, 207] on div "SB" at bounding box center [96, 202] width 19 height 14
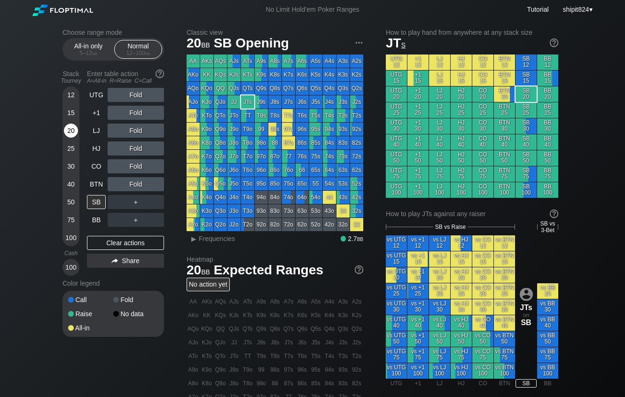
click at [71, 134] on div "20" at bounding box center [71, 131] width 14 height 14
click at [121, 244] on div "Clear actions" at bounding box center [125, 243] width 77 height 14
click at [123, 241] on div "Clear actions" at bounding box center [125, 243] width 77 height 14
click at [39, 62] on div "Choose range mode All-in only 5 – 12 bb Normal 12 – 100 bb Stack Tourney Enter …" at bounding box center [312, 322] width 625 height 607
click at [124, 249] on div "Clear actions" at bounding box center [125, 243] width 77 height 14
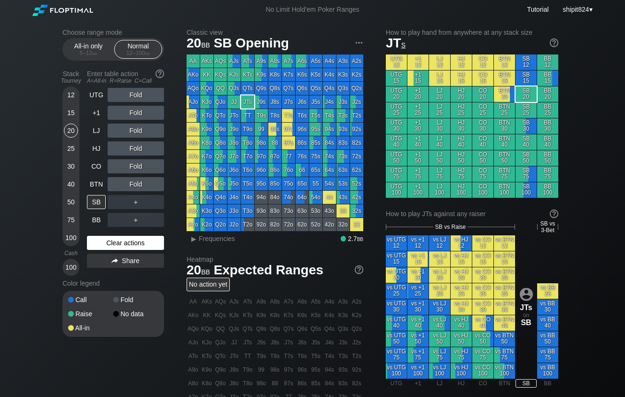
drag, startPoint x: 49, startPoint y: 244, endPoint x: 124, endPoint y: 247, distance: 74.8
click at [51, 243] on div "Choose range mode All-in only 5 – 12 bb Normal 12 – 100 bb Stack Tourney Enter …" at bounding box center [312, 322] width 625 height 607
click at [124, 247] on div "Clear actions" at bounding box center [125, 243] width 77 height 14
click at [91, 249] on div "Clear actions" at bounding box center [125, 243] width 77 height 14
drag, startPoint x: 13, startPoint y: 240, endPoint x: 48, endPoint y: 219, distance: 40.9
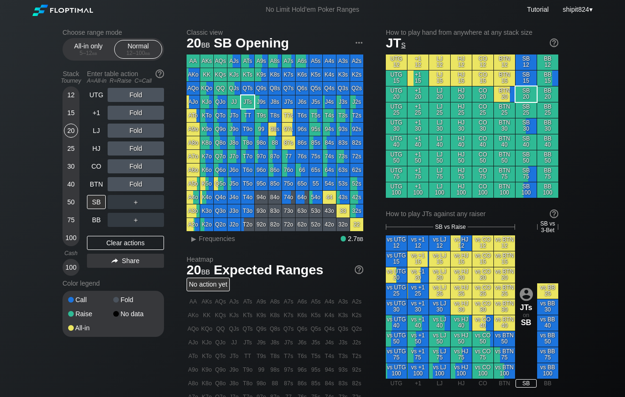
click at [13, 239] on div "Choose range mode All-in only 5 – 12 bb Normal 12 – 100 bb Stack Tourney Enter …" at bounding box center [312, 322] width 625 height 607
click at [117, 244] on div "Clear actions" at bounding box center [125, 243] width 77 height 14
click at [6, 220] on div "Choose range mode All-in only 5 – 12 bb Normal 12 – 100 bb Stack Tourney Enter …" at bounding box center [312, 322] width 625 height 607
click at [100, 241] on div "Clear actions" at bounding box center [125, 243] width 77 height 14
click at [23, 207] on div "Choose range mode All-in only 5 – 12 bb Normal 12 – 100 bb Stack Tourney Enter …" at bounding box center [312, 322] width 625 height 607
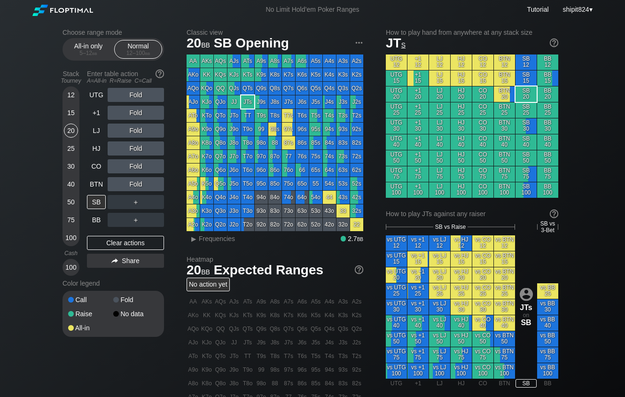
click at [19, 151] on div "Choose range mode All-in only 5 – 12 bb Normal 12 – 100 bb Stack Tourney Enter …" at bounding box center [312, 322] width 625 height 607
drag, startPoint x: 132, startPoint y: 242, endPoint x: 134, endPoint y: 236, distance: 6.3
click at [132, 241] on div "Clear actions" at bounding box center [125, 243] width 77 height 14
click at [106, 244] on div "Clear actions" at bounding box center [125, 243] width 77 height 14
drag, startPoint x: 147, startPoint y: 243, endPoint x: 144, endPoint y: 235, distance: 8.0
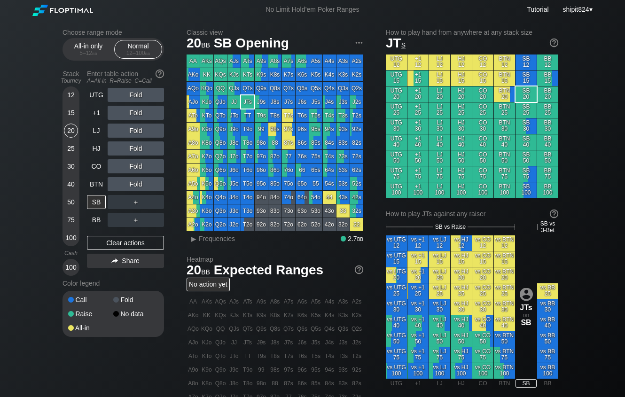
click at [147, 243] on div "Clear actions" at bounding box center [125, 243] width 77 height 14
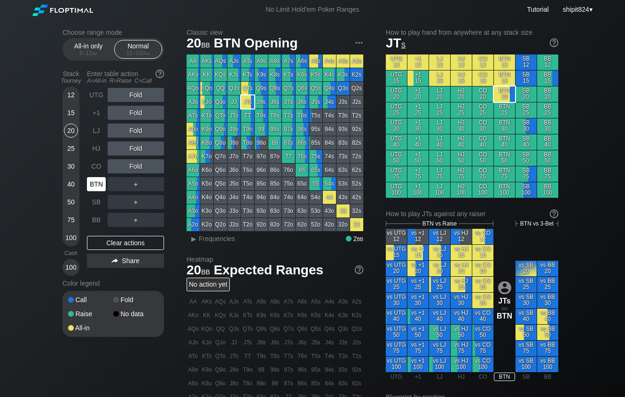
click at [103, 185] on div "BTN" at bounding box center [96, 184] width 19 height 14
click at [102, 185] on div "BTN" at bounding box center [96, 184] width 19 height 14
click at [100, 184] on div "BTN" at bounding box center [96, 184] width 19 height 14
drag, startPoint x: 36, startPoint y: 259, endPoint x: 112, endPoint y: 247, distance: 77.1
click at [37, 258] on div "Choose range mode All-in only 5 – 12 bb Normal 12 – 100 bb Stack Tourney Enter …" at bounding box center [312, 319] width 625 height 600
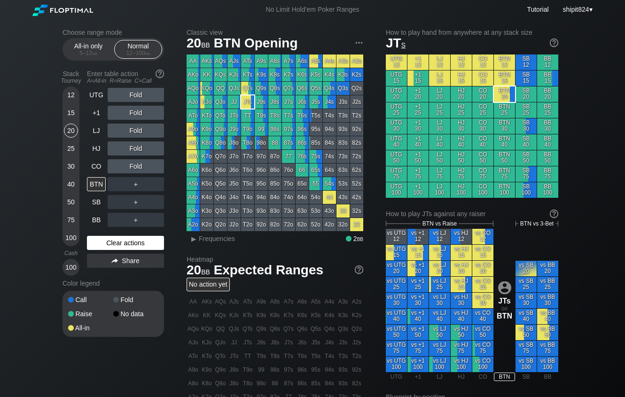
click at [126, 246] on div "Clear actions" at bounding box center [125, 243] width 77 height 14
click at [98, 162] on div "CO" at bounding box center [96, 166] width 19 height 14
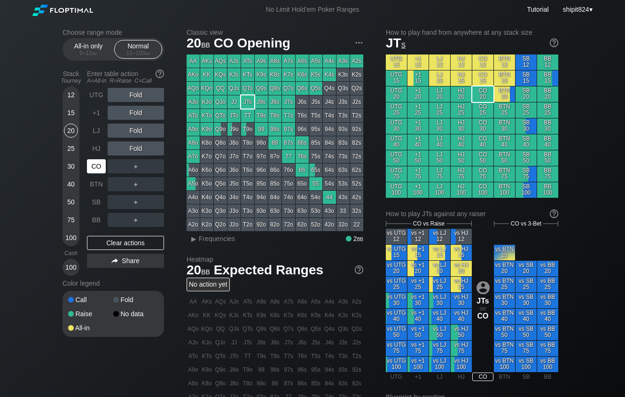
click at [97, 161] on div "CO" at bounding box center [96, 166] width 19 height 14
click at [95, 161] on div "CO" at bounding box center [96, 166] width 19 height 14
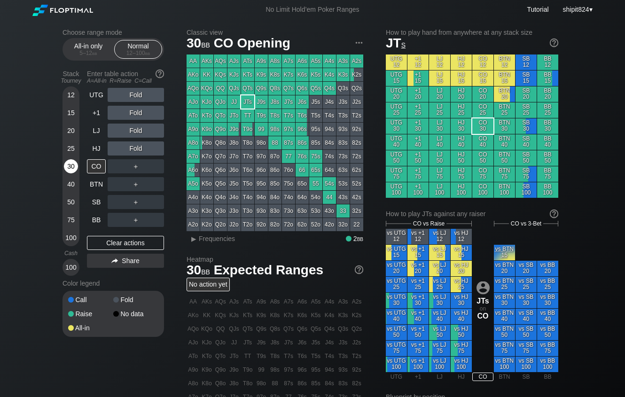
click at [77, 171] on div "30" at bounding box center [71, 168] width 14 height 18
click at [74, 168] on div "30" at bounding box center [71, 166] width 14 height 14
click at [90, 244] on div "Clear actions" at bounding box center [125, 243] width 77 height 14
click at [120, 244] on div "Clear actions" at bounding box center [125, 243] width 77 height 14
click at [144, 245] on div "Clear actions" at bounding box center [125, 243] width 77 height 14
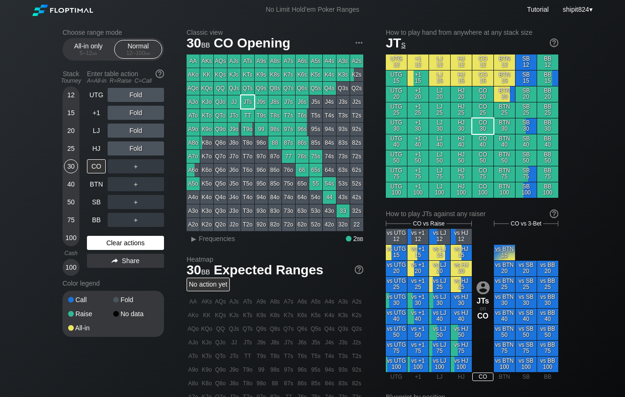
click at [93, 242] on div "Clear actions" at bounding box center [125, 243] width 77 height 14
click at [93, 241] on div "Clear actions" at bounding box center [125, 243] width 77 height 14
click at [110, 237] on div "UTG Fold +1 Fold LJ Fold HJ Fold CO ＋ BTN ＋ SB ＋ BB ＋ Clear actions Share" at bounding box center [125, 182] width 77 height 188
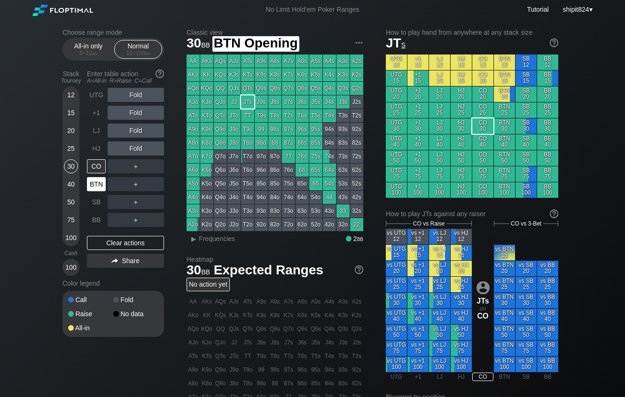
click at [99, 179] on div "BTN" at bounding box center [96, 184] width 19 height 14
click at [98, 180] on div "BTN" at bounding box center [96, 184] width 19 height 14
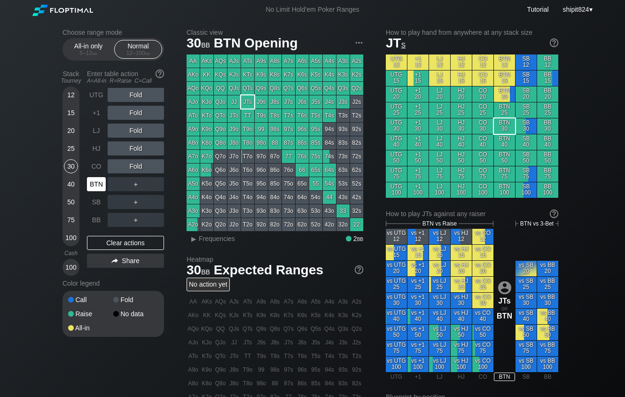
click at [96, 181] on div "BTN" at bounding box center [96, 184] width 19 height 14
click at [94, 182] on div "BTN" at bounding box center [96, 184] width 19 height 14
click at [26, 208] on div "Choose range mode All-in only 5 – 12 bb Normal 12 – 100 bb Stack Tourney Enter …" at bounding box center [312, 319] width 625 height 600
click at [106, 245] on div "Clear actions" at bounding box center [125, 243] width 77 height 14
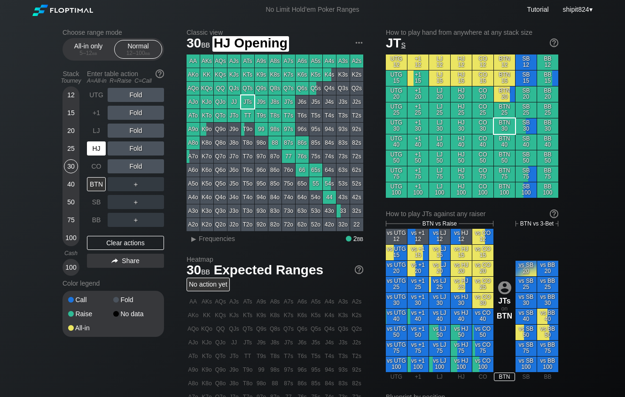
click at [87, 150] on div "HJ" at bounding box center [96, 149] width 19 height 14
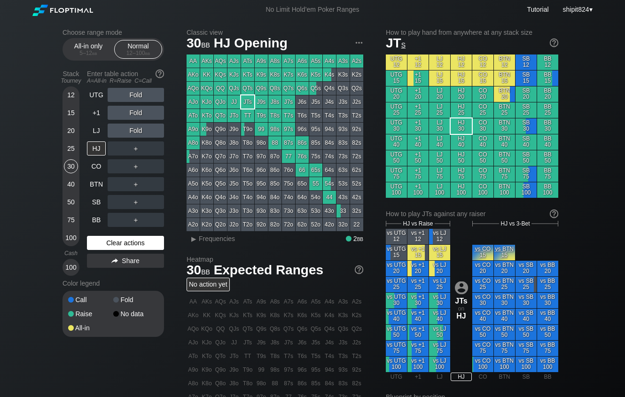
drag, startPoint x: 143, startPoint y: 248, endPoint x: 138, endPoint y: 246, distance: 5.8
click at [142, 247] on div "Clear actions" at bounding box center [125, 243] width 77 height 14
click at [109, 240] on div "Clear actions" at bounding box center [125, 243] width 77 height 14
click at [123, 244] on div "Clear actions" at bounding box center [125, 243] width 77 height 14
click at [118, 243] on div "Clear actions" at bounding box center [125, 243] width 77 height 14
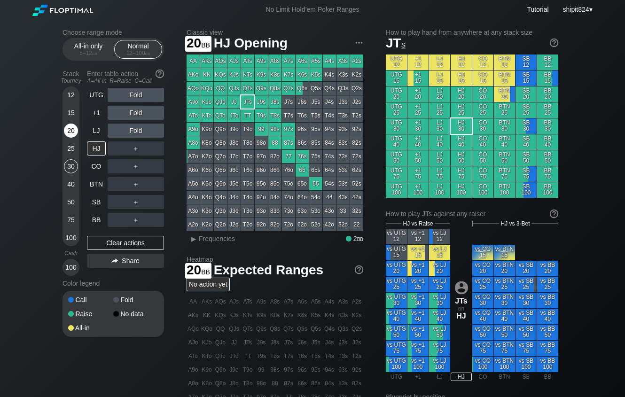
click at [73, 130] on div "20" at bounding box center [71, 131] width 14 height 14
click at [71, 130] on div "20" at bounding box center [71, 131] width 14 height 14
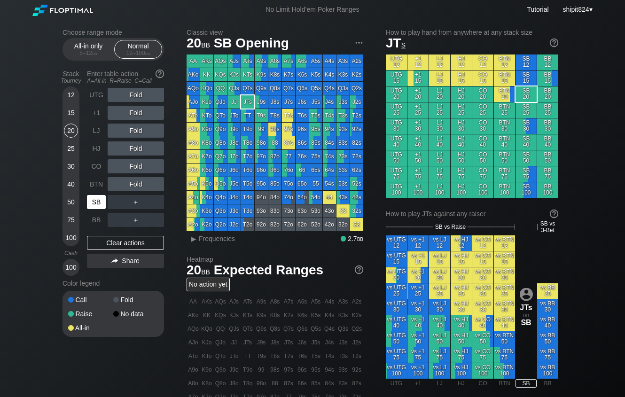
click at [98, 205] on div "SB" at bounding box center [96, 202] width 19 height 14
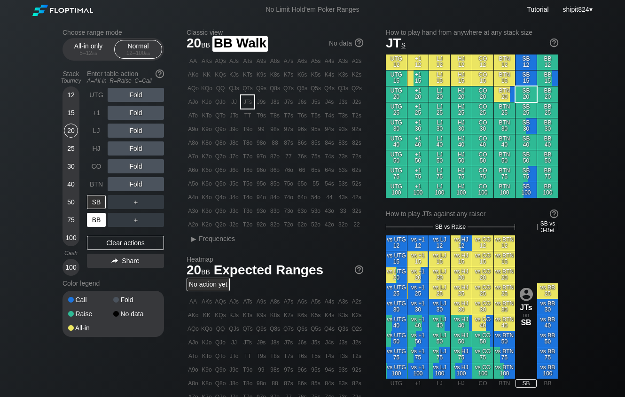
click at [97, 215] on div "BB" at bounding box center [96, 220] width 19 height 14
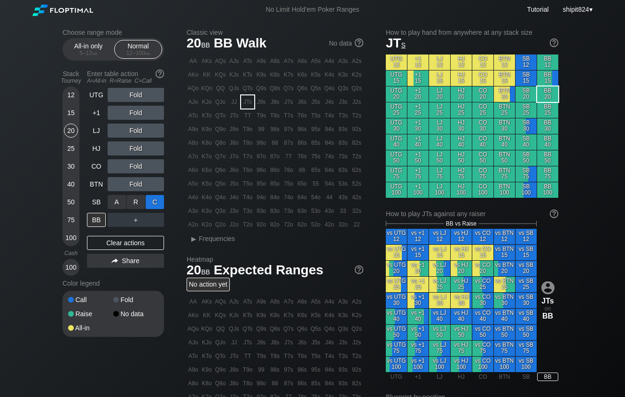
click at [152, 198] on div "C ✕" at bounding box center [155, 202] width 18 height 14
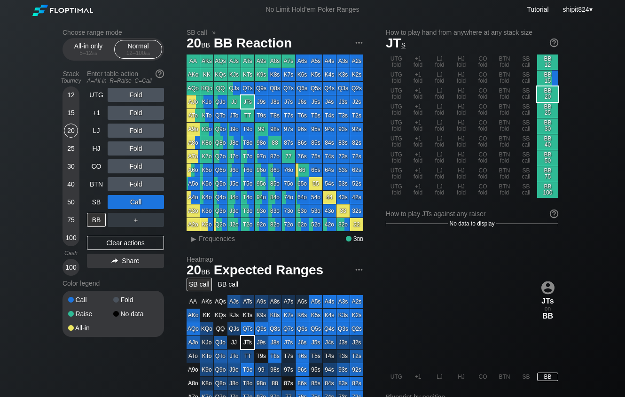
drag, startPoint x: 128, startPoint y: 245, endPoint x: 84, endPoint y: 247, distance: 44.2
click at [127, 245] on div "Clear actions" at bounding box center [125, 243] width 77 height 14
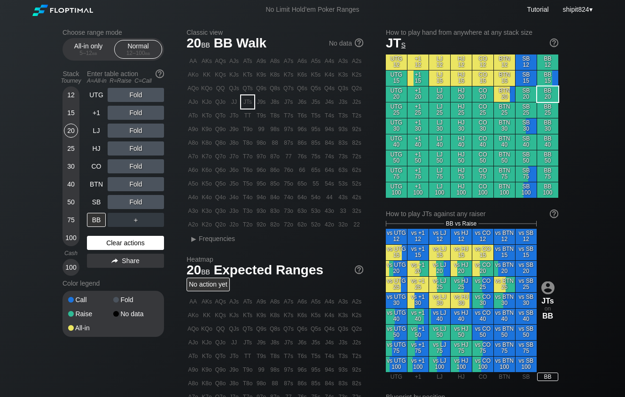
click at [94, 244] on div "Clear actions" at bounding box center [125, 243] width 77 height 14
click at [123, 240] on div "Clear actions" at bounding box center [125, 243] width 77 height 14
click at [114, 245] on div "Clear actions" at bounding box center [125, 243] width 77 height 14
click at [96, 236] on div "UTG Fold +1 Fold LJ Fold HJ Fold CO Fold BTN Fold SB Fold BB ＋ Clear actions Sh…" at bounding box center [125, 182] width 77 height 188
click at [102, 237] on div "UTG Fold +1 Fold LJ Fold HJ Fold CO Fold BTN Fold SB Fold BB ＋ Clear actions Sh…" at bounding box center [125, 182] width 77 height 188
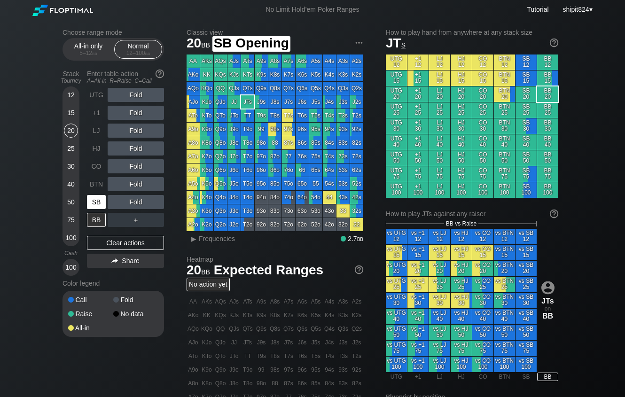
drag, startPoint x: 101, startPoint y: 202, endPoint x: 93, endPoint y: 203, distance: 7.7
click at [100, 202] on div "SB" at bounding box center [96, 202] width 19 height 14
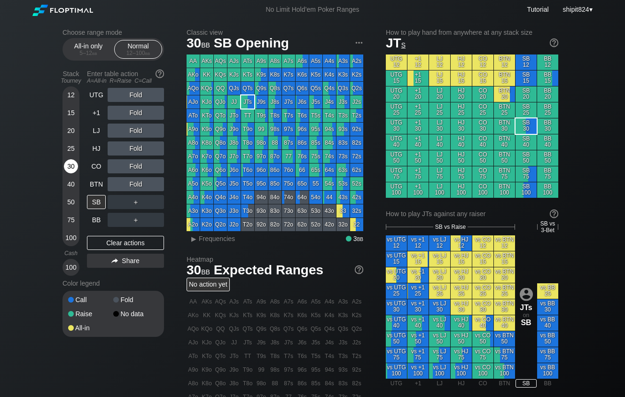
click at [74, 167] on div "30" at bounding box center [71, 166] width 14 height 14
click at [72, 169] on div "30" at bounding box center [71, 166] width 14 height 14
click at [72, 167] on div "30" at bounding box center [71, 166] width 14 height 14
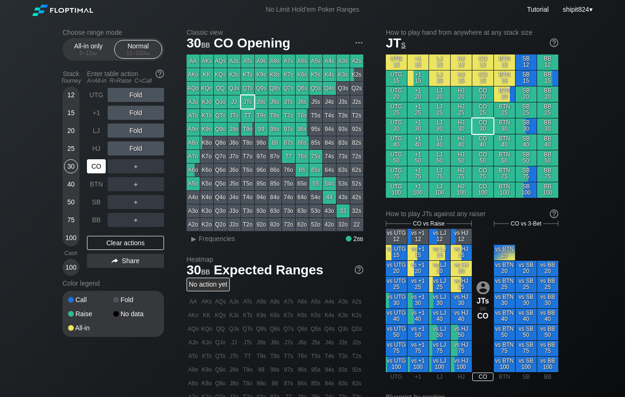
click at [97, 171] on div "CO" at bounding box center [96, 166] width 19 height 14
click at [138, 168] on div "R ✕" at bounding box center [136, 166] width 18 height 14
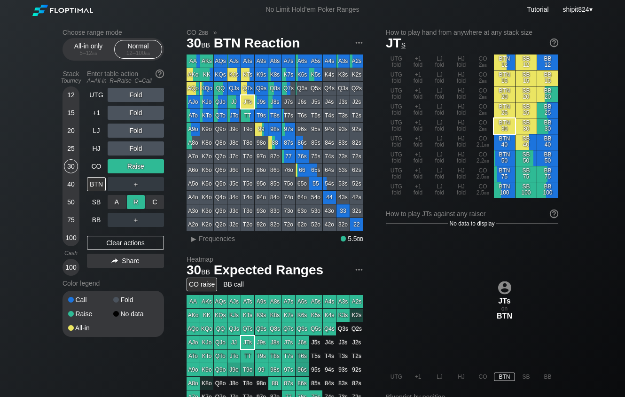
click at [135, 204] on div "R ✕" at bounding box center [136, 202] width 18 height 14
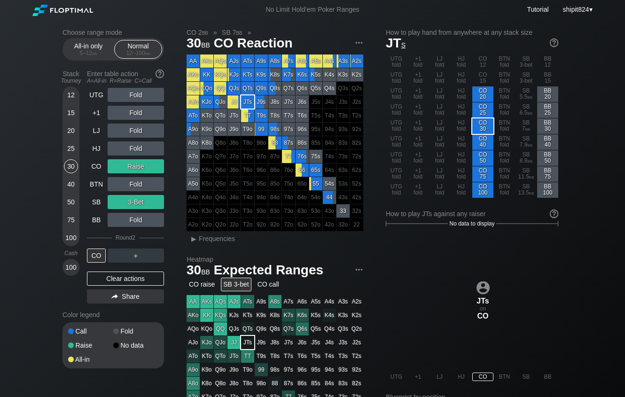
click at [110, 280] on div "Clear actions" at bounding box center [125, 279] width 77 height 14
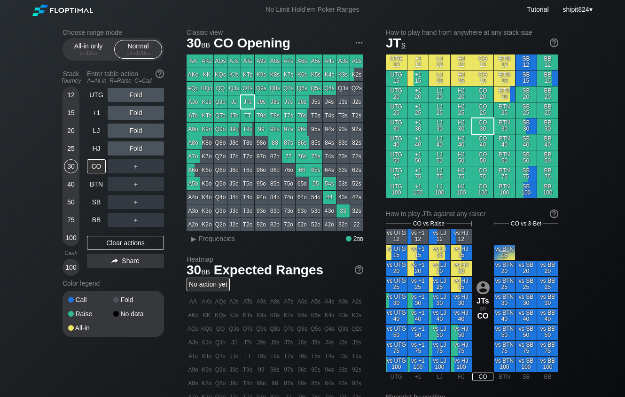
click at [110, 280] on div "Color legend" at bounding box center [114, 283] width 102 height 15
drag, startPoint x: 49, startPoint y: 237, endPoint x: 60, endPoint y: 233, distance: 11.6
click at [52, 235] on div "Choose range mode All-in only 5 – 12 bb Normal 12 – 100 bb Stack Tourney Enter …" at bounding box center [312, 319] width 625 height 600
click at [125, 243] on div "Clear actions" at bounding box center [125, 243] width 77 height 14
click at [124, 243] on div "Clear actions" at bounding box center [125, 243] width 77 height 14
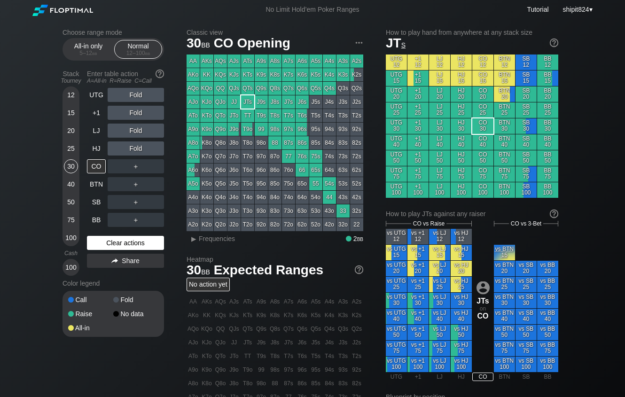
click at [121, 243] on div "Clear actions" at bounding box center [125, 243] width 77 height 14
click at [107, 241] on div "Clear actions" at bounding box center [125, 243] width 77 height 14
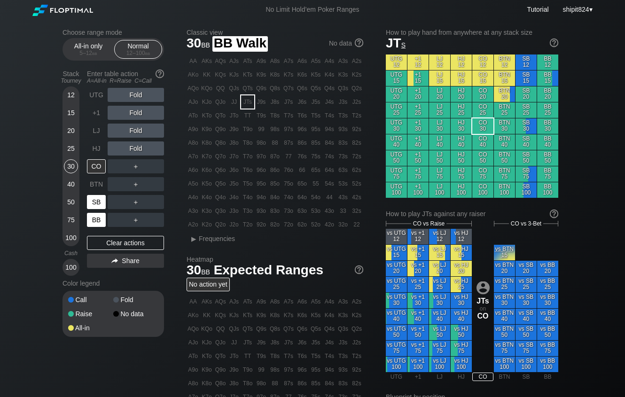
click at [94, 208] on div "SB" at bounding box center [96, 202] width 19 height 14
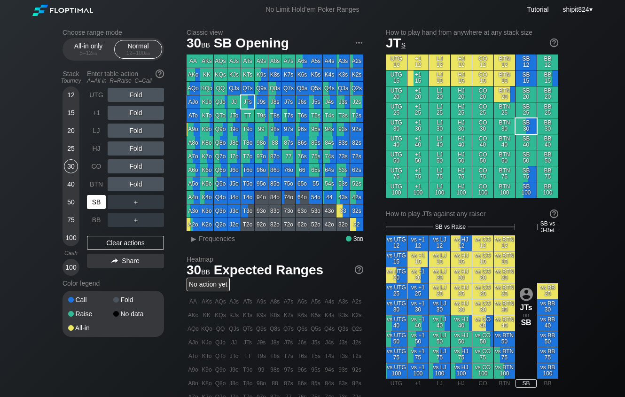
click at [96, 208] on div "SB" at bounding box center [96, 202] width 19 height 14
click at [95, 207] on div "SB" at bounding box center [96, 202] width 19 height 14
click at [96, 247] on div "Clear actions" at bounding box center [125, 243] width 77 height 14
click at [37, 232] on div "Choose range mode All-in only 5 – 12 bb Normal 12 – 100 bb Stack Tourney Enter …" at bounding box center [312, 322] width 625 height 607
click at [32, 154] on div "Choose range mode All-in only 5 – 12 bb Normal 12 – 100 bb Stack Tourney Enter …" at bounding box center [312, 322] width 625 height 607
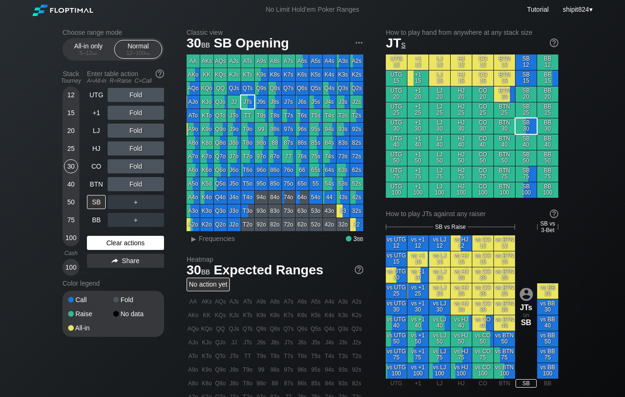
click at [117, 242] on div "Clear actions" at bounding box center [125, 243] width 77 height 14
click at [122, 244] on div "Clear actions" at bounding box center [125, 243] width 77 height 14
drag, startPoint x: 40, startPoint y: 239, endPoint x: 47, endPoint y: 235, distance: 8.2
click at [40, 238] on div "Choose range mode All-in only 5 – 12 bb Normal 12 – 100 bb Stack Tourney Enter …" at bounding box center [312, 322] width 625 height 607
drag, startPoint x: 117, startPoint y: 241, endPoint x: 101, endPoint y: 239, distance: 16.0
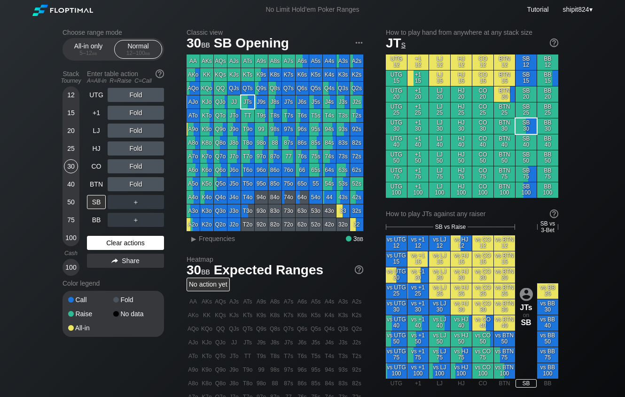
click at [117, 240] on div "Clear actions" at bounding box center [125, 243] width 77 height 14
click at [92, 247] on div "Clear actions" at bounding box center [125, 243] width 77 height 14
click at [90, 51] on div "5 – 12 bb" at bounding box center [88, 53] width 39 height 7
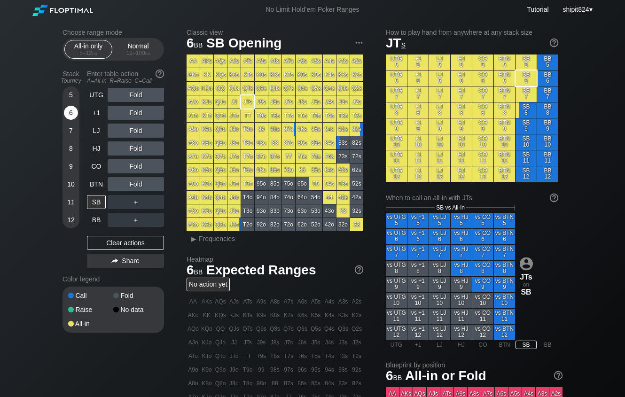
click at [71, 119] on div "6" at bounding box center [71, 113] width 14 height 14
click at [103, 244] on div "Clear actions" at bounding box center [125, 243] width 77 height 14
click at [97, 236] on div "UTG Fold +1 Fold LJ Fold HJ Fold CO Fold BTN Fold SB ＋ BB ＋ Clear actions Share" at bounding box center [125, 180] width 77 height 184
click at [98, 238] on div "UTG Fold +1 Fold LJ Fold HJ Fold CO Fold BTN Fold SB ＋ BB ＋ Clear actions Share" at bounding box center [125, 180] width 77 height 184
click at [98, 238] on div "Clear actions" at bounding box center [125, 243] width 77 height 14
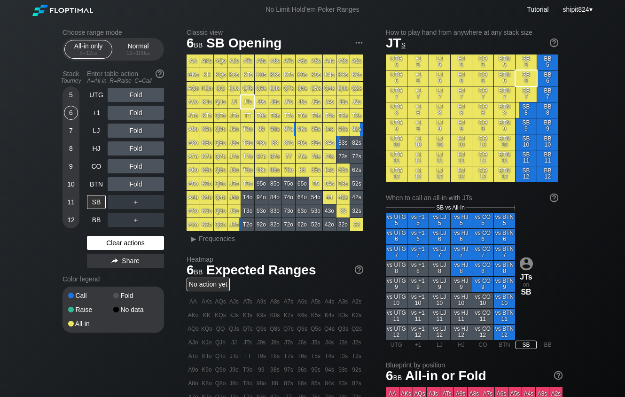
click at [98, 238] on div "Clear actions" at bounding box center [125, 243] width 77 height 14
click at [120, 234] on div "UTG Fold +1 Fold LJ Fold HJ Fold CO Fold BTN Fold SB ＋ BB ＋ Clear actions Share" at bounding box center [125, 180] width 77 height 184
drag, startPoint x: 125, startPoint y: 41, endPoint x: 127, endPoint y: 46, distance: 5.3
click at [126, 42] on div "All-in only 5 – 12 bb Normal 12 – 100 bb" at bounding box center [114, 49] width 102 height 23
click at [127, 46] on div "Normal 12 – 100 bb" at bounding box center [138, 49] width 43 height 18
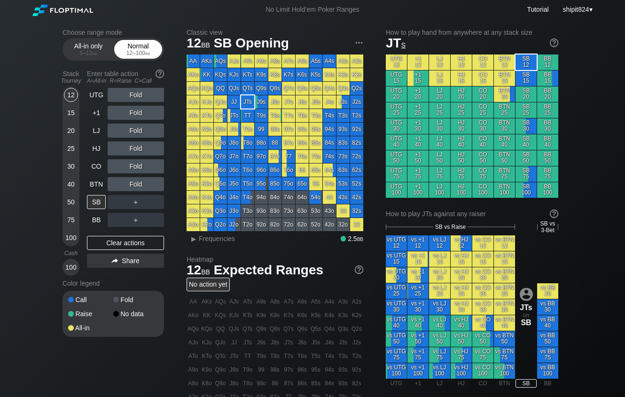
click at [127, 45] on div "Normal 12 – 100 bb" at bounding box center [138, 49] width 43 height 18
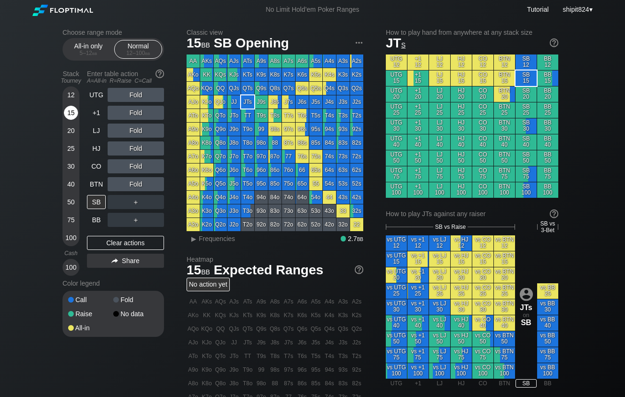
click at [70, 114] on div "15" at bounding box center [71, 113] width 14 height 14
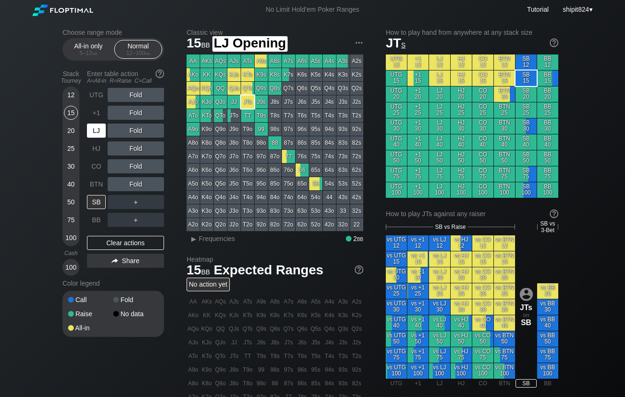
drag, startPoint x: 98, startPoint y: 130, endPoint x: 105, endPoint y: 127, distance: 7.4
click at [101, 129] on div "LJ" at bounding box center [96, 131] width 19 height 14
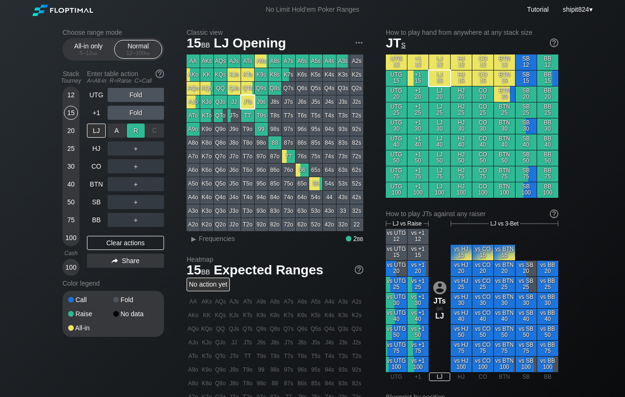
click at [133, 128] on div "R ✕" at bounding box center [136, 131] width 18 height 14
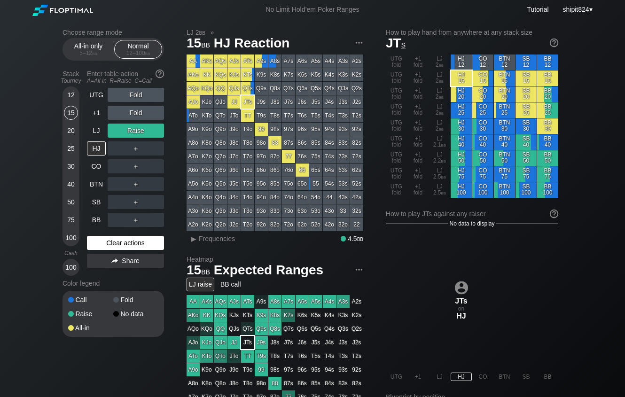
drag, startPoint x: 132, startPoint y: 251, endPoint x: 128, endPoint y: 241, distance: 10.0
click at [132, 250] on div "Clear actions" at bounding box center [125, 243] width 77 height 14
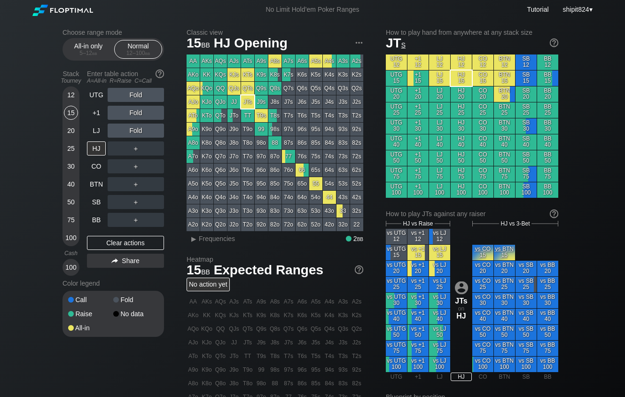
click at [46, 91] on div "Choose range mode All-in only 5 – 12 bb Normal 12 – 100 bb Stack Tourney Enter …" at bounding box center [312, 319] width 625 height 600
click at [120, 243] on div "Clear actions" at bounding box center [125, 243] width 77 height 14
click at [118, 246] on div "Clear actions" at bounding box center [125, 243] width 77 height 14
click at [145, 240] on div "Clear actions" at bounding box center [125, 243] width 77 height 14
drag, startPoint x: 89, startPoint y: 42, endPoint x: 82, endPoint y: 66, distance: 25.6
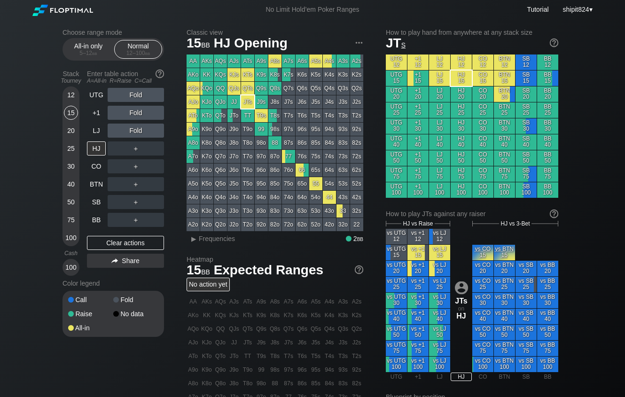
click at [89, 41] on div "All-in only 5 – 12 bb" at bounding box center [88, 49] width 43 height 18
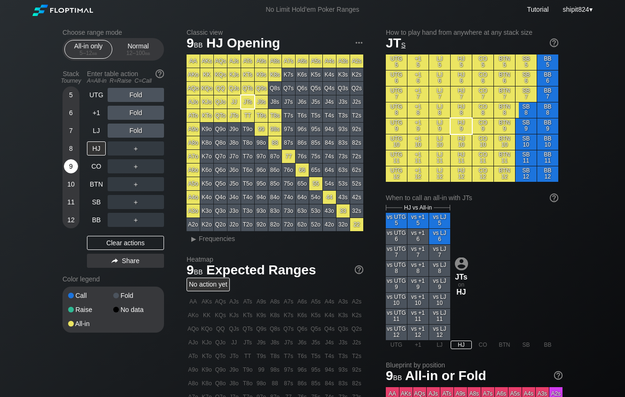
click at [75, 165] on div "9" at bounding box center [71, 166] width 14 height 14
click at [101, 153] on div "HJ" at bounding box center [96, 149] width 19 height 14
click at [125, 253] on div "UTG Fold +1 Fold LJ Fold HJ ＋ CO ＋ BTN ＋ SB ＋ BB ＋ Clear actions Share" at bounding box center [125, 180] width 77 height 184
click at [74, 128] on div "7" at bounding box center [71, 131] width 14 height 14
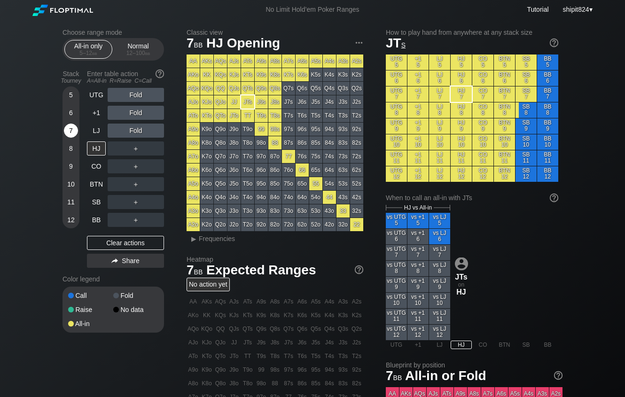
click at [74, 128] on div "7" at bounding box center [71, 131] width 14 height 14
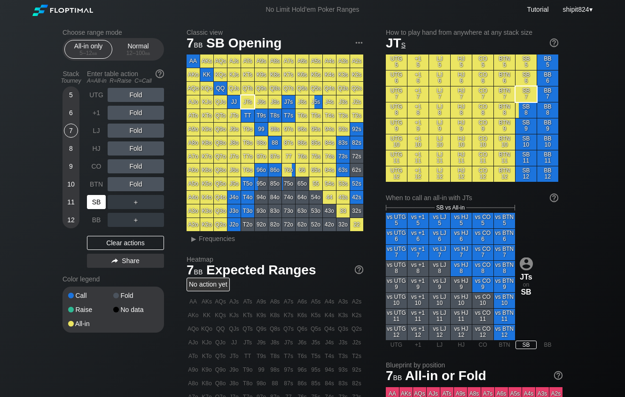
drag, startPoint x: 95, startPoint y: 205, endPoint x: 0, endPoint y: 161, distance: 104.7
click at [95, 205] on div "SB" at bounding box center [96, 202] width 19 height 14
